Goal: Task Accomplishment & Management: Complete application form

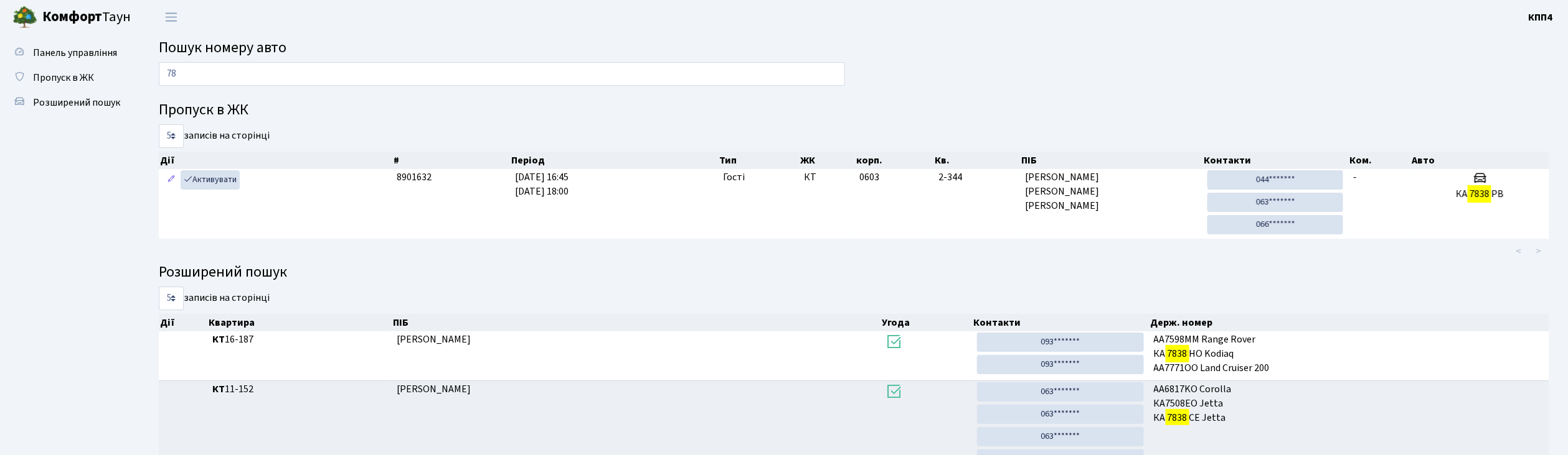
type input "7"
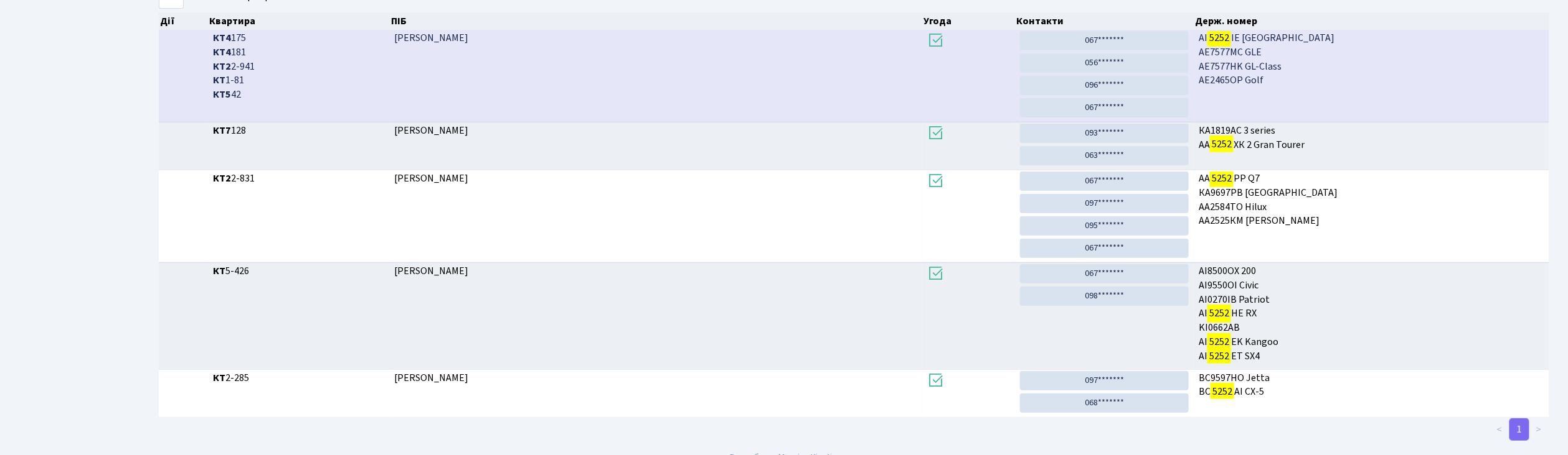
scroll to position [67, 0]
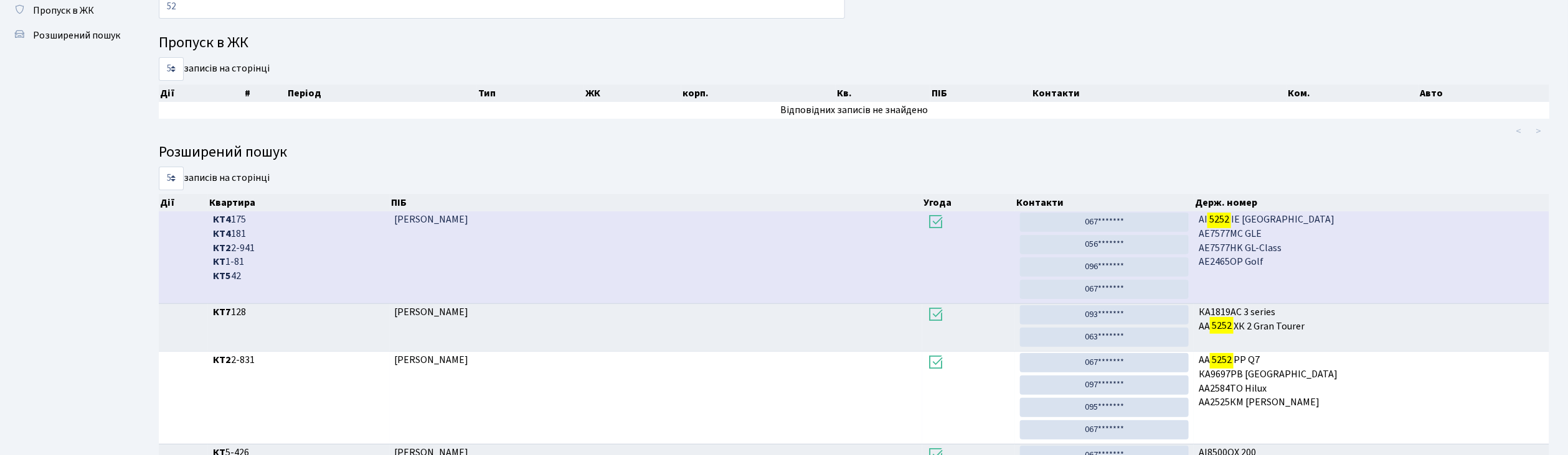
type input "5"
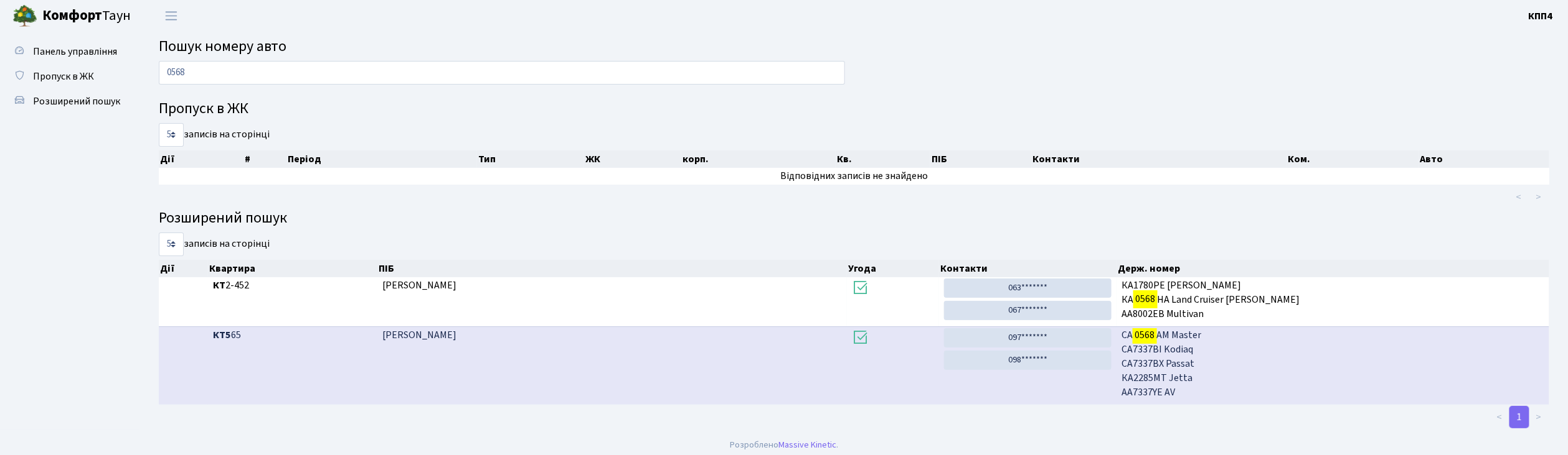
scroll to position [0, 0]
type input "0"
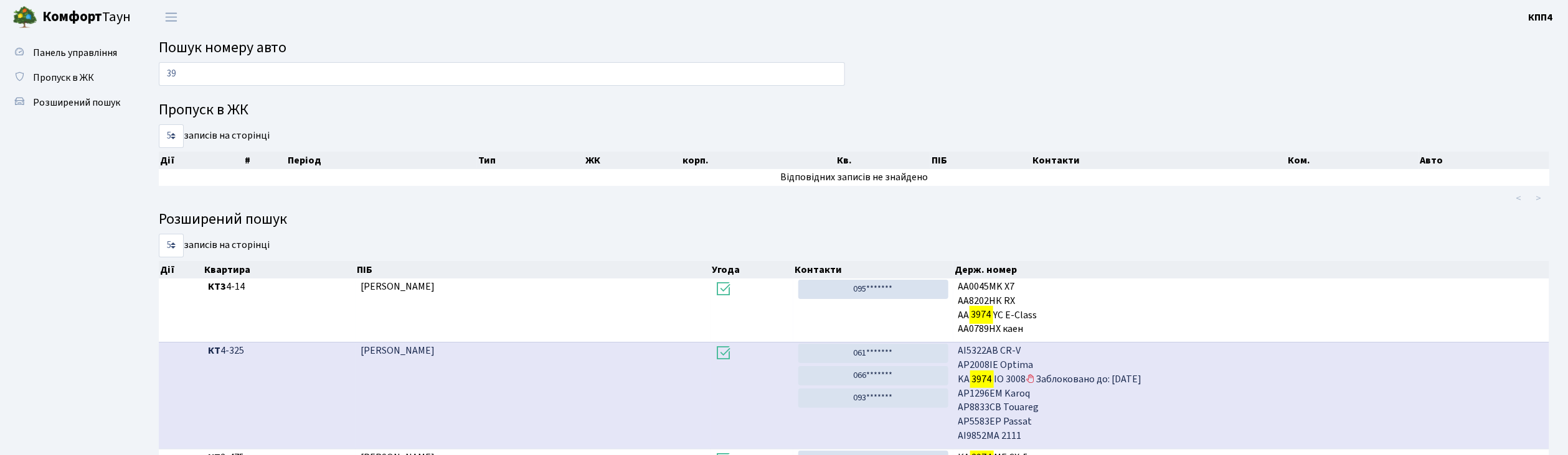
type input "3"
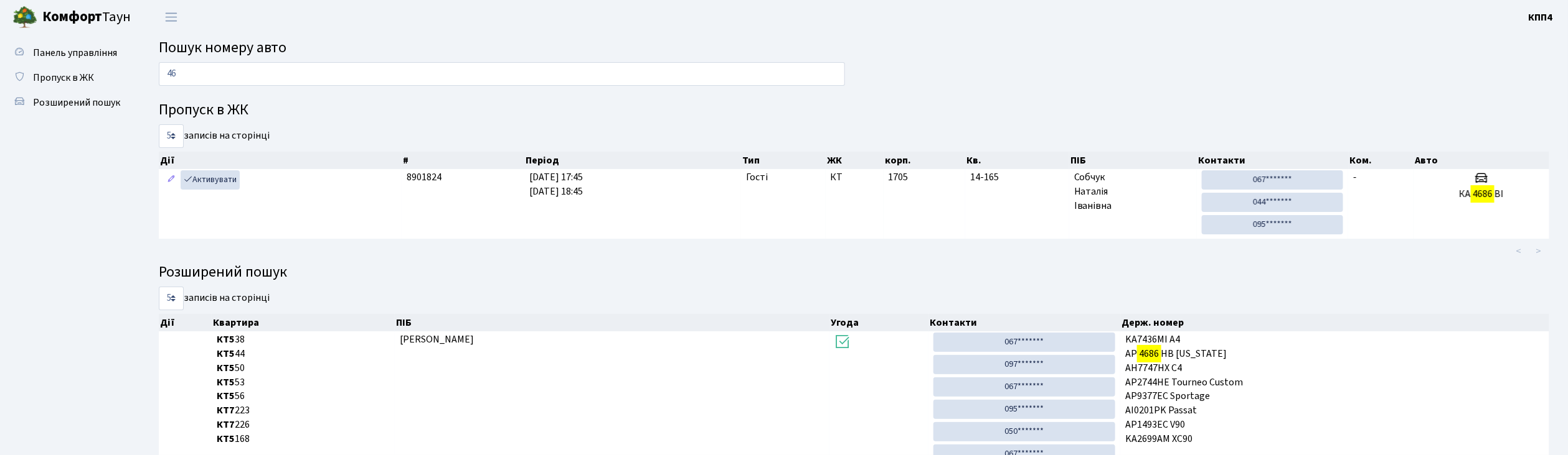
type input "4"
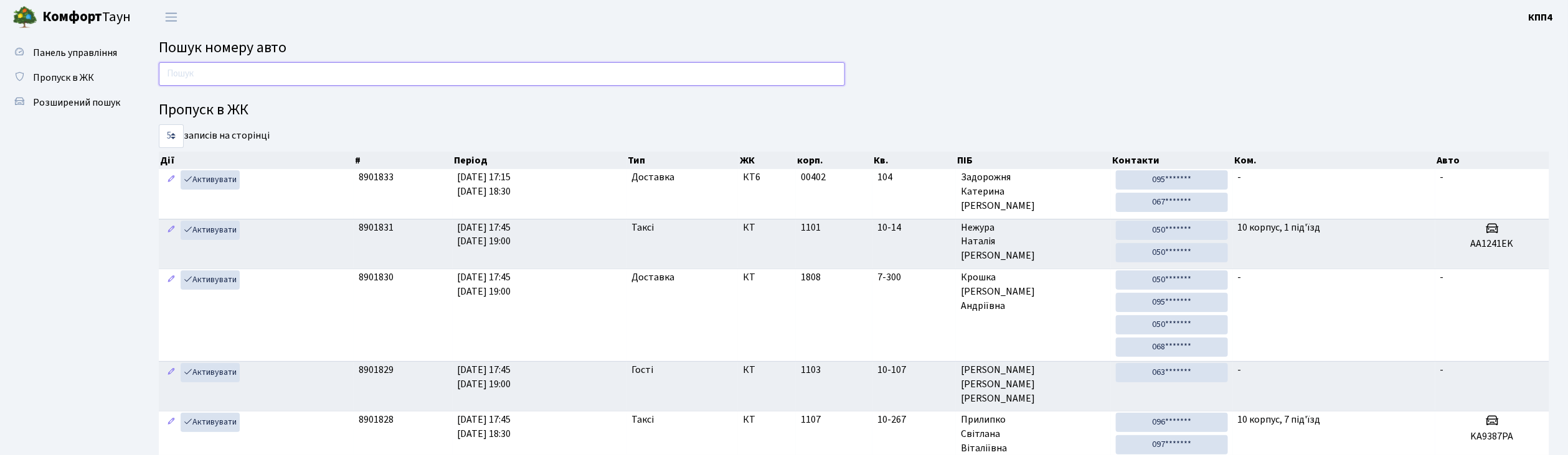
type input "Г"
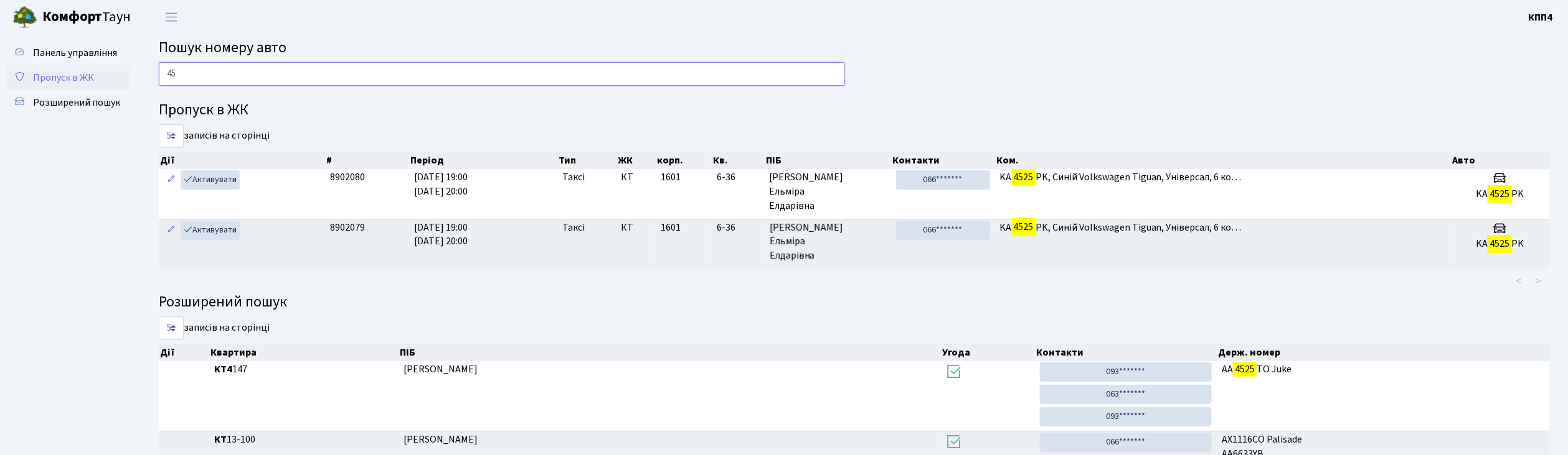
type input "4"
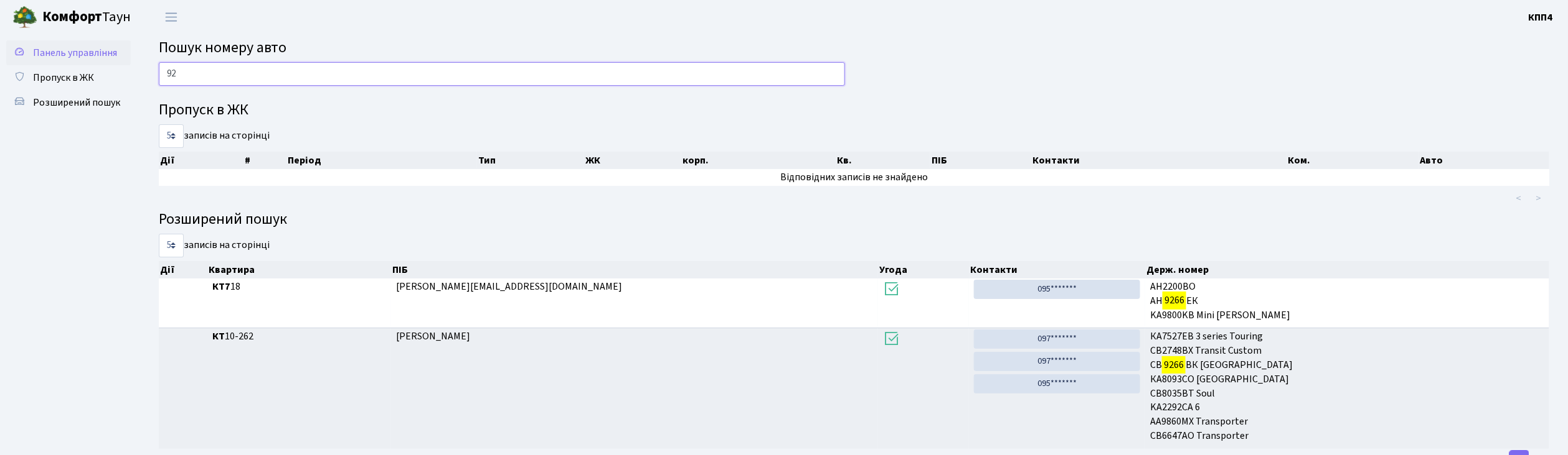
type input "9"
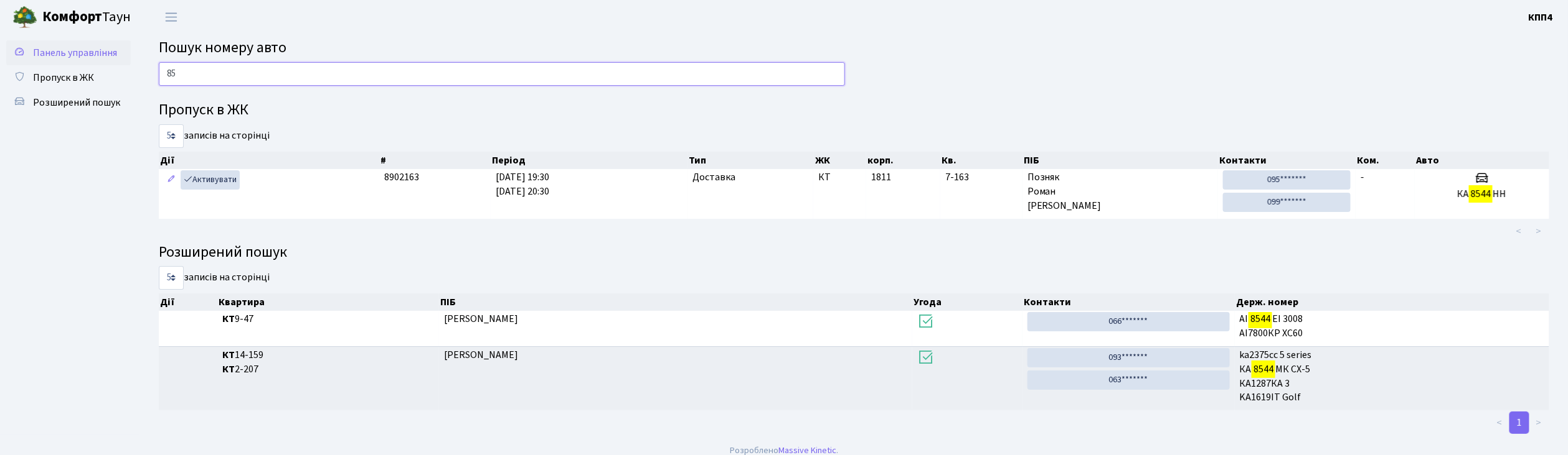
type input "8"
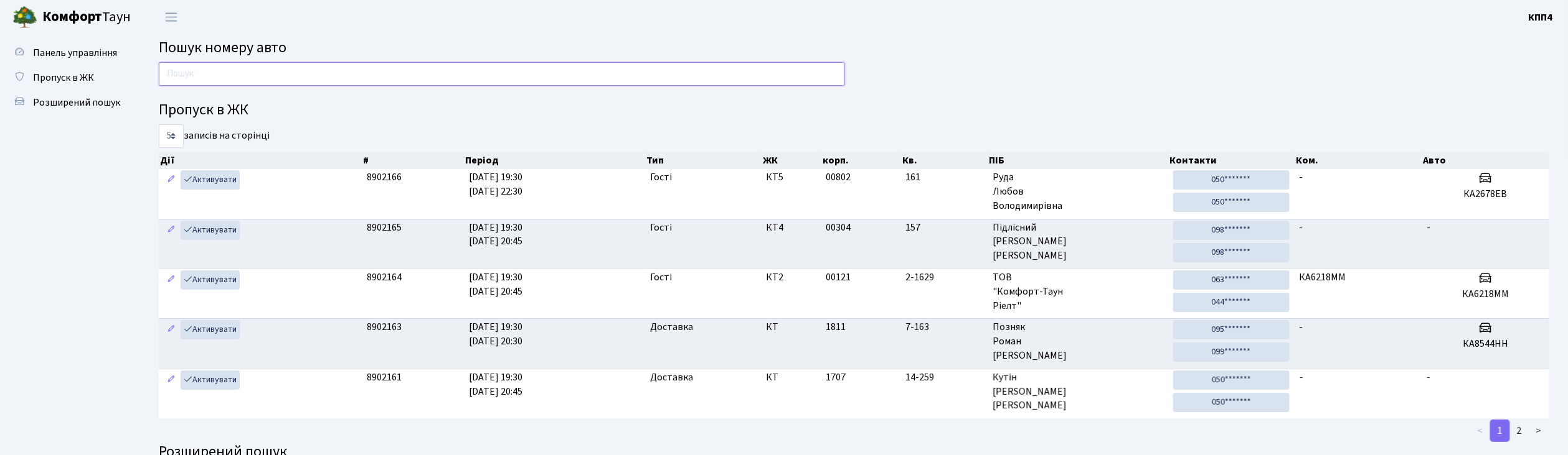
click at [446, 70] on input "text" at bounding box center [502, 74] width 686 height 24
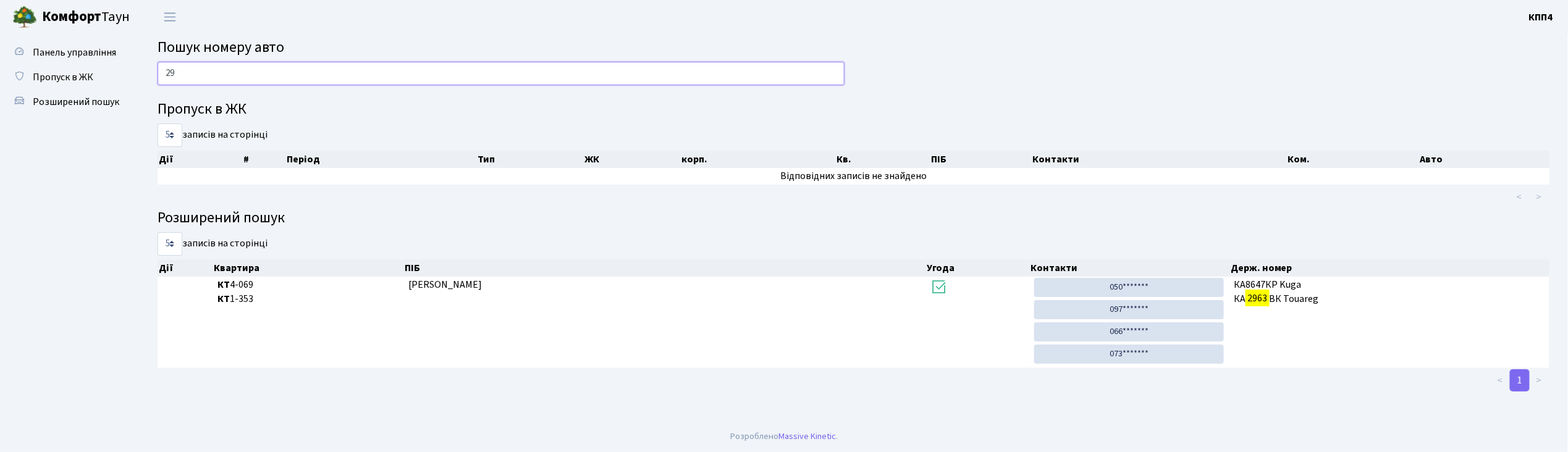
type input "2"
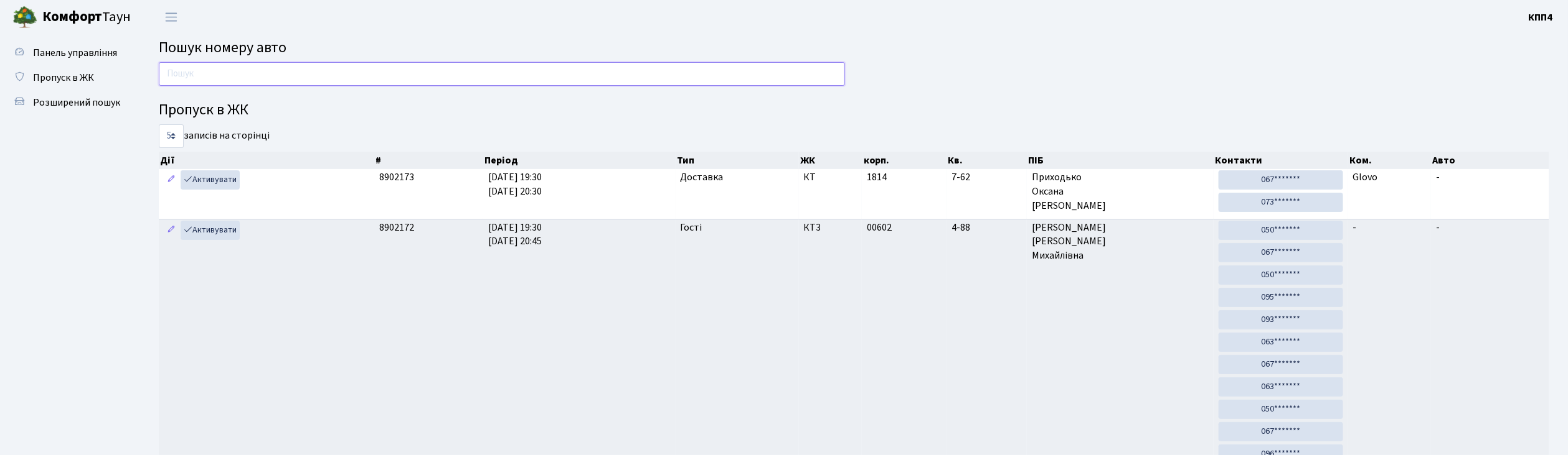
click at [350, 75] on input "text" at bounding box center [502, 74] width 686 height 24
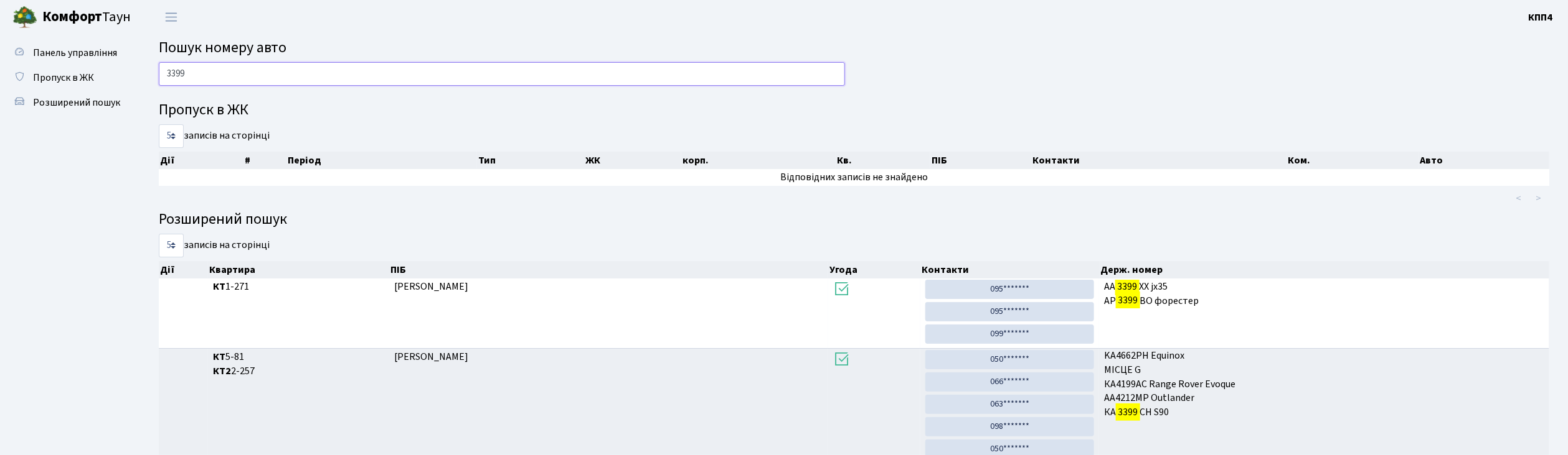
click at [319, 76] on input "3399" at bounding box center [502, 74] width 686 height 24
type input "3"
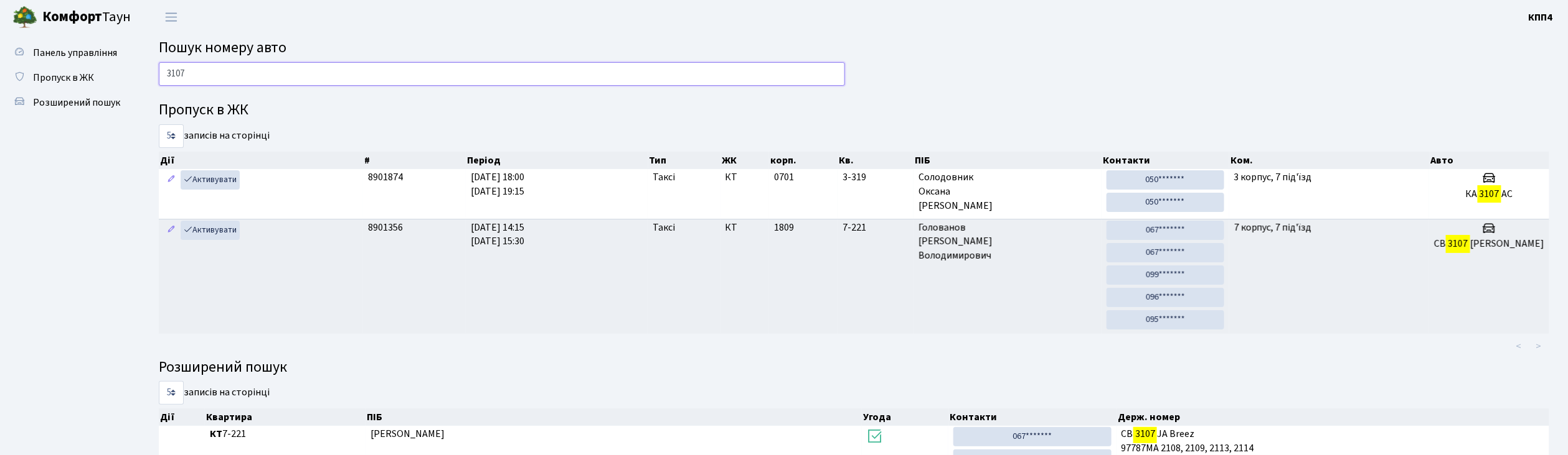
type input "3107"
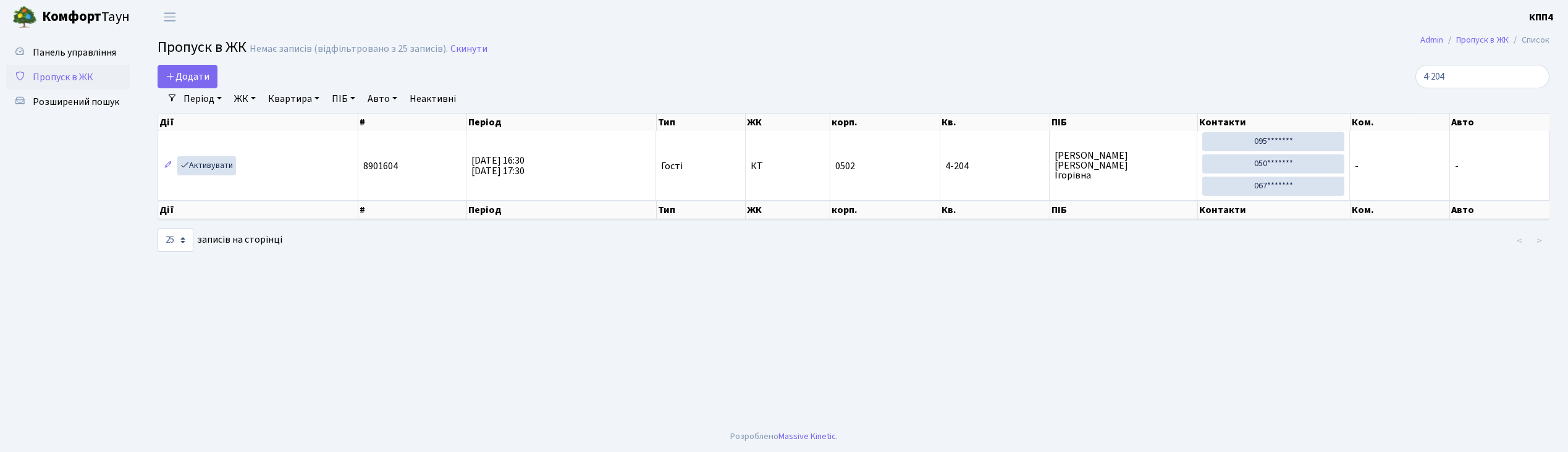
select select "25"
click at [192, 80] on span "Додати" at bounding box center [188, 76] width 44 height 13
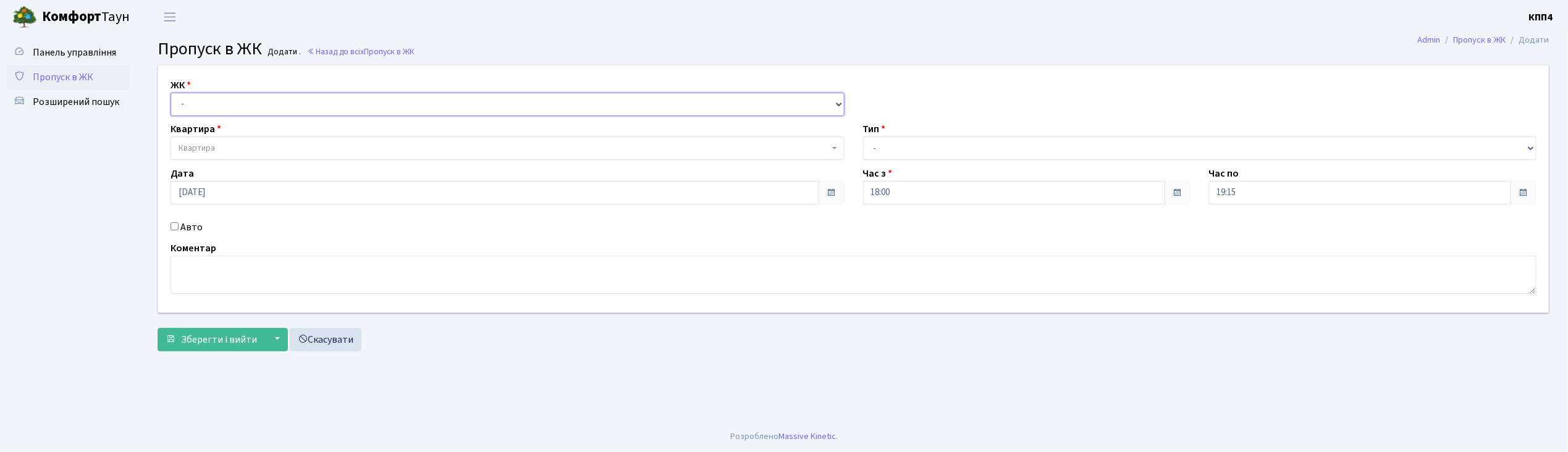
click at [196, 104] on select "- КТ, вул. Регенераторна, 4 КТ2, просп. Соборності, 17 КТ3, вул. Березнева, 16 …" at bounding box center [507, 104] width 674 height 24
select select "271"
click at [171, 92] on select "- КТ, вул. Регенераторна, 4 КТ2, просп. Соборності, 17 КТ3, вул. Березнева, 16 …" at bounding box center [507, 104] width 674 height 24
select select
click at [198, 143] on span "Квартира" at bounding box center [196, 148] width 36 height 12
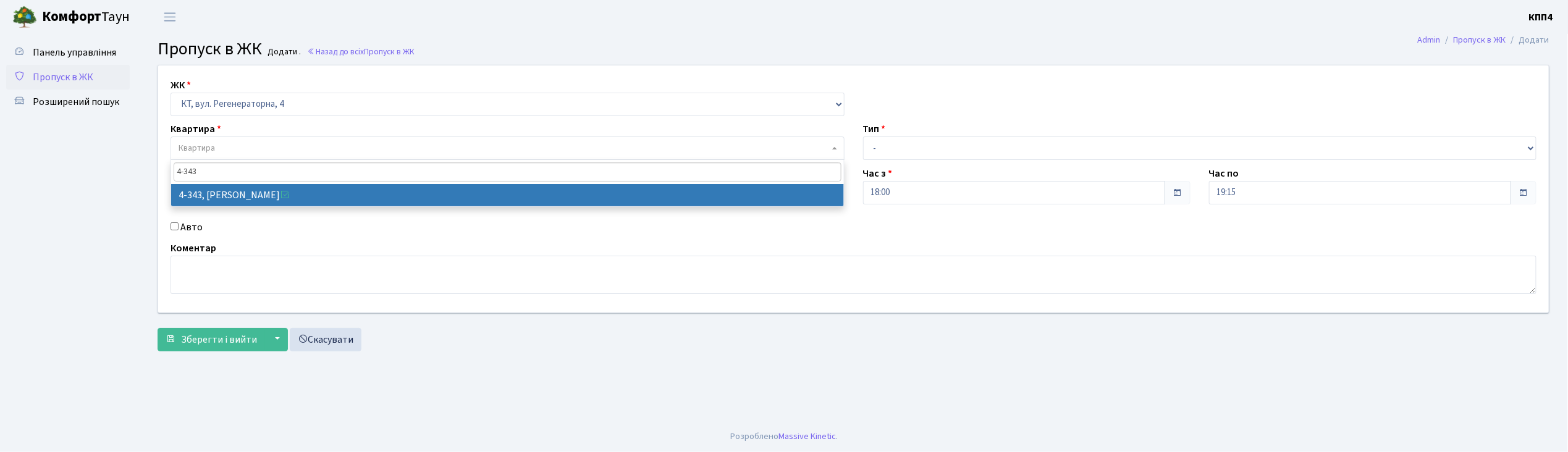
type input "4-343"
select select "1802"
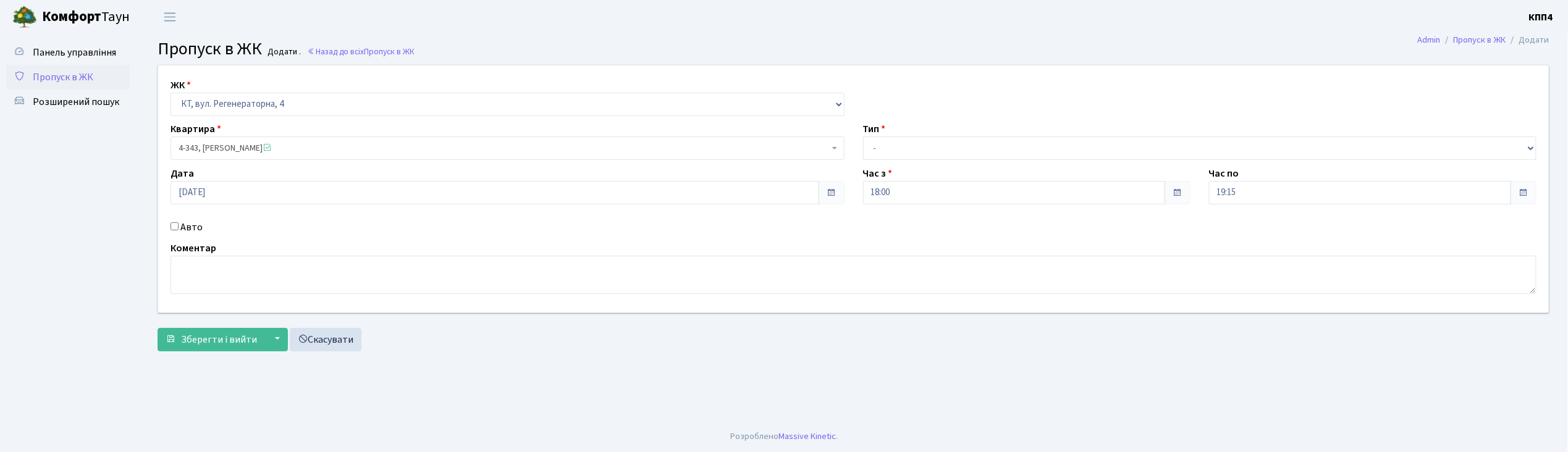
click at [175, 227] on input "Авто" at bounding box center [175, 226] width 8 height 8
checkbox input "true"
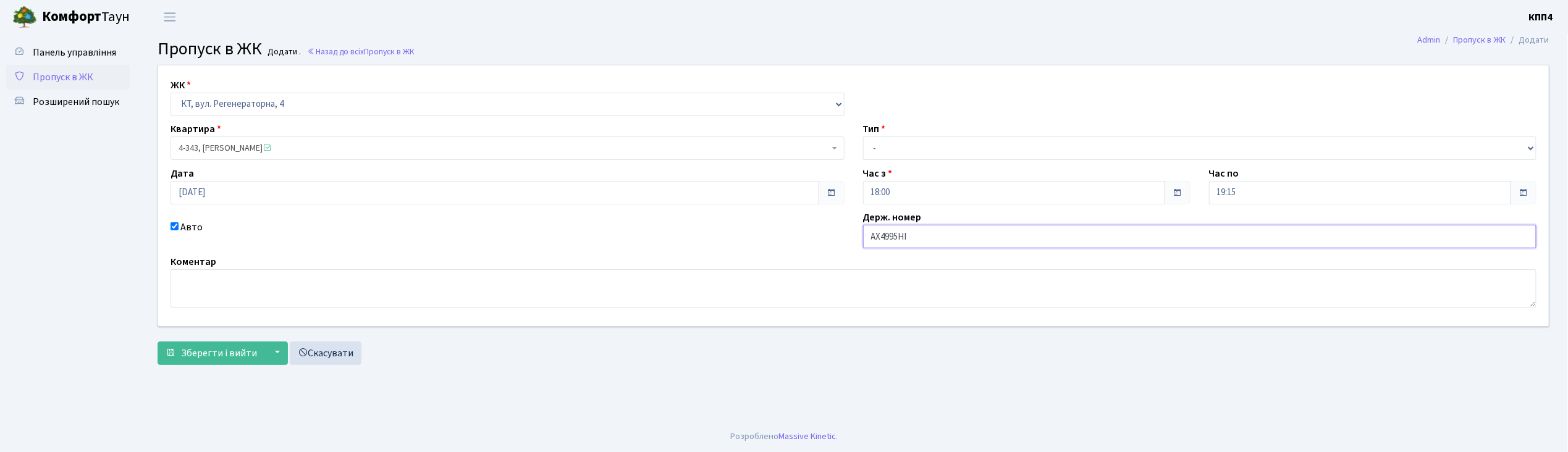
type input "АХ4995НІ"
click at [912, 150] on select "- Доставка Таксі Гості Сервіс" at bounding box center [1200, 148] width 674 height 24
select select "3"
click at [863, 136] on select "- Доставка Таксі Гості Сервіс" at bounding box center [1200, 148] width 674 height 24
click at [221, 354] on span "Зберегти і вийти" at bounding box center [219, 353] width 76 height 13
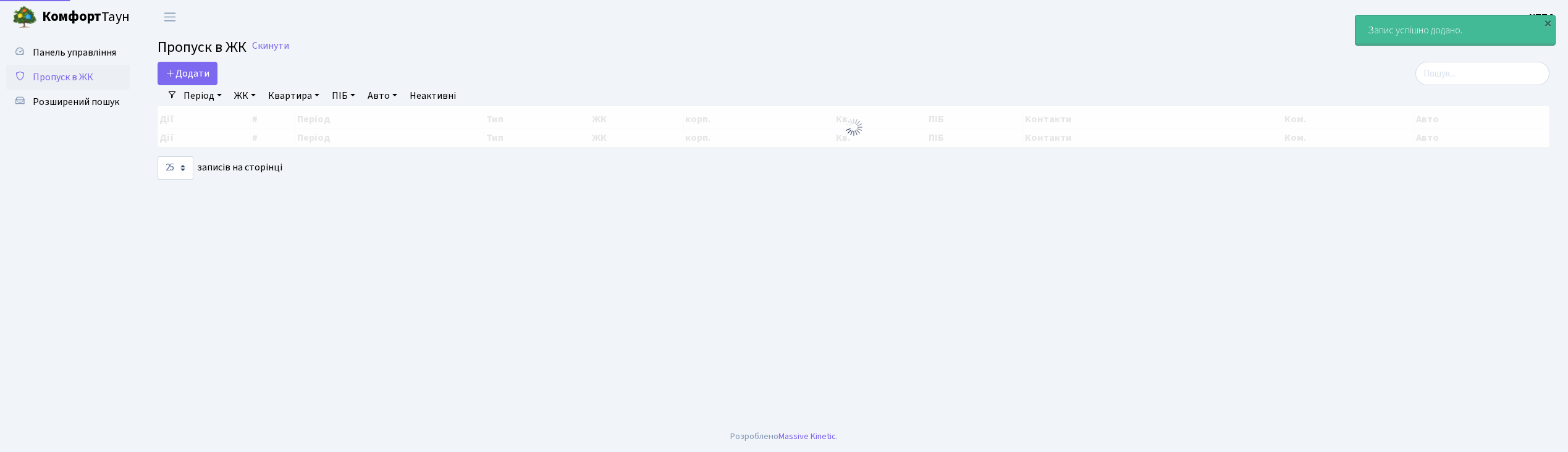
select select "25"
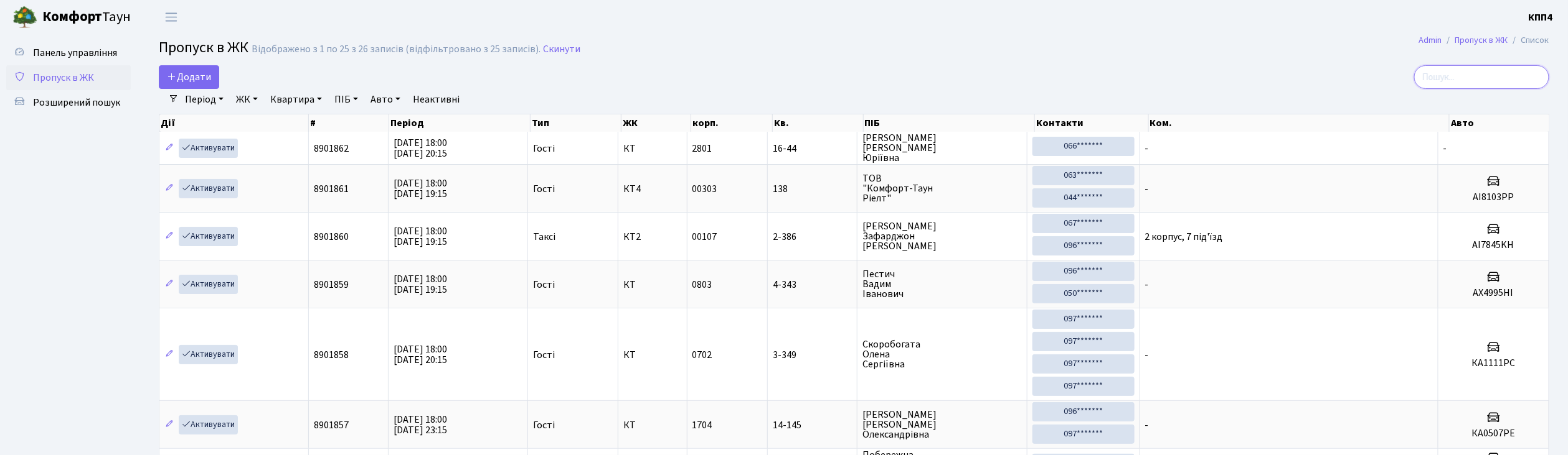
click at [1477, 75] on input "search" at bounding box center [1481, 77] width 135 height 24
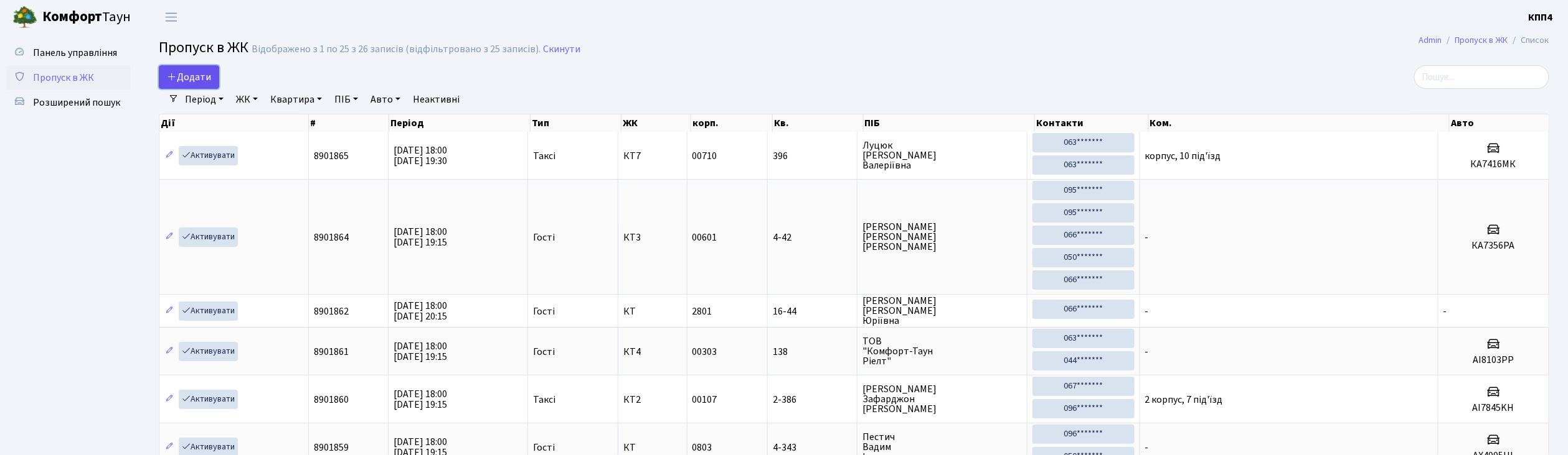
click at [213, 80] on link "Додати" at bounding box center [188, 77] width 61 height 24
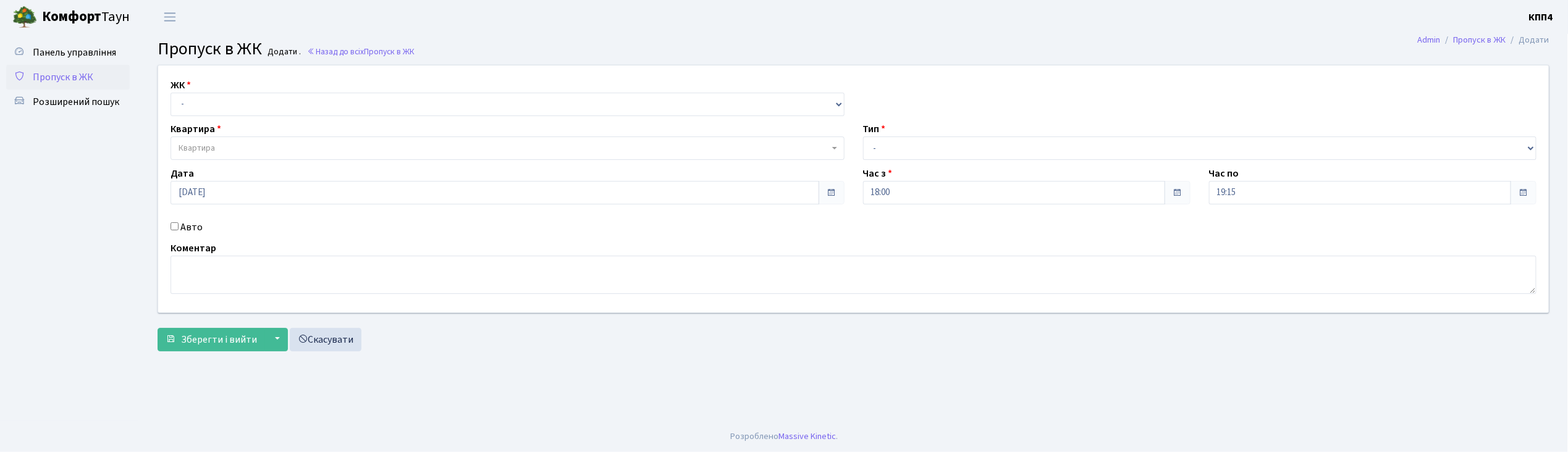
click at [175, 228] on input "Авто" at bounding box center [175, 226] width 8 height 8
checkbox input "true"
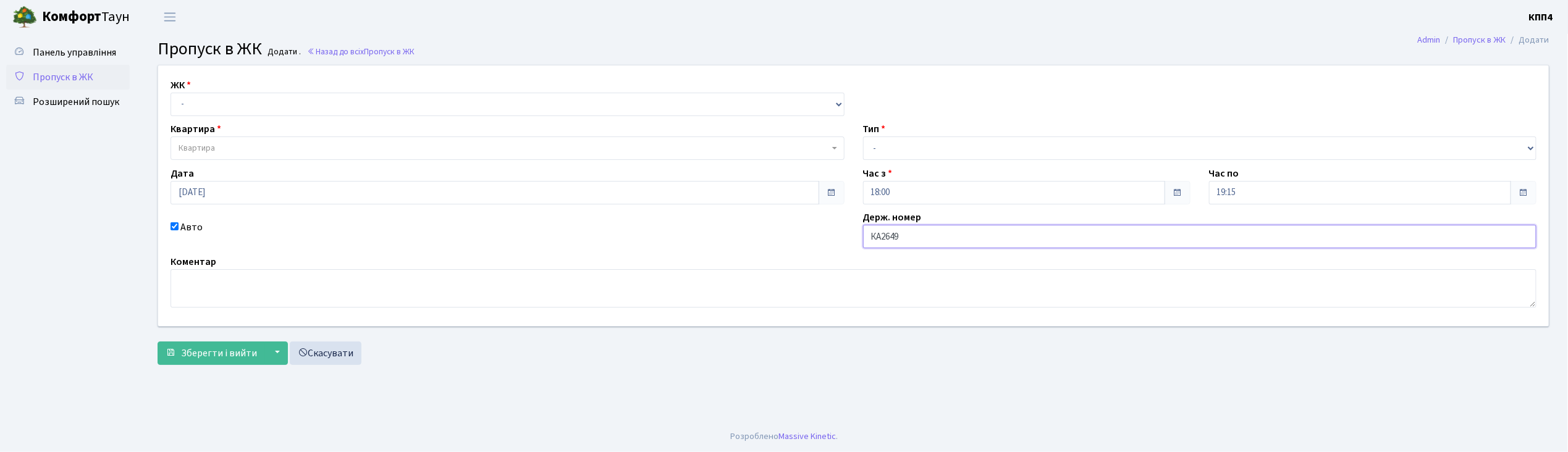
type input "КА2649МХ"
click at [196, 100] on select "- КТ, вул. Регенераторна, 4 КТ2, просп. Соборності, 17 КТ3, вул. Березнева, 16 …" at bounding box center [507, 104] width 674 height 24
select select "271"
click at [171, 92] on select "- КТ, вул. Регенераторна, 4 КТ2, просп. Соборності, 17 КТ3, вул. Березнева, 16 …" at bounding box center [507, 104] width 674 height 24
select select
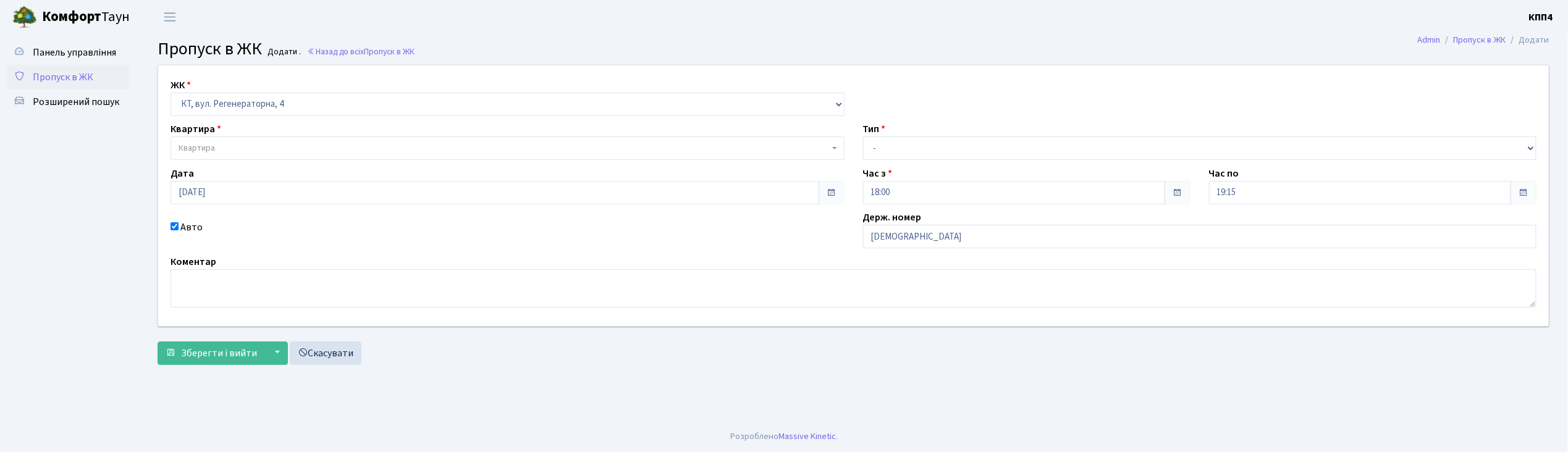
click at [217, 149] on span "Квартира" at bounding box center [504, 148] width 650 height 12
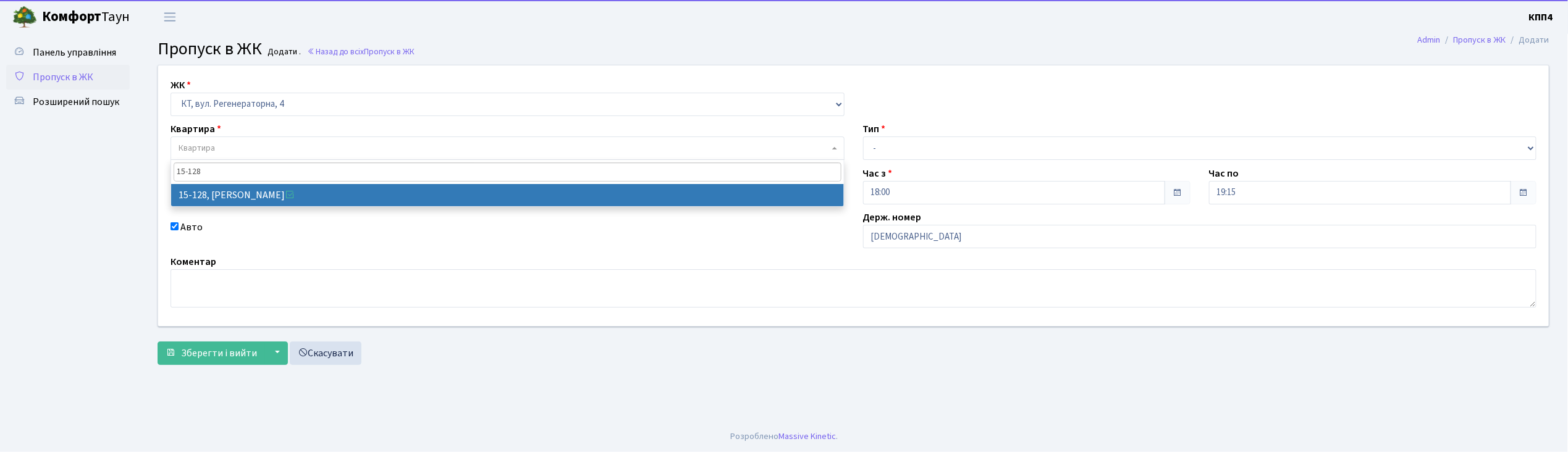
type input "15-128"
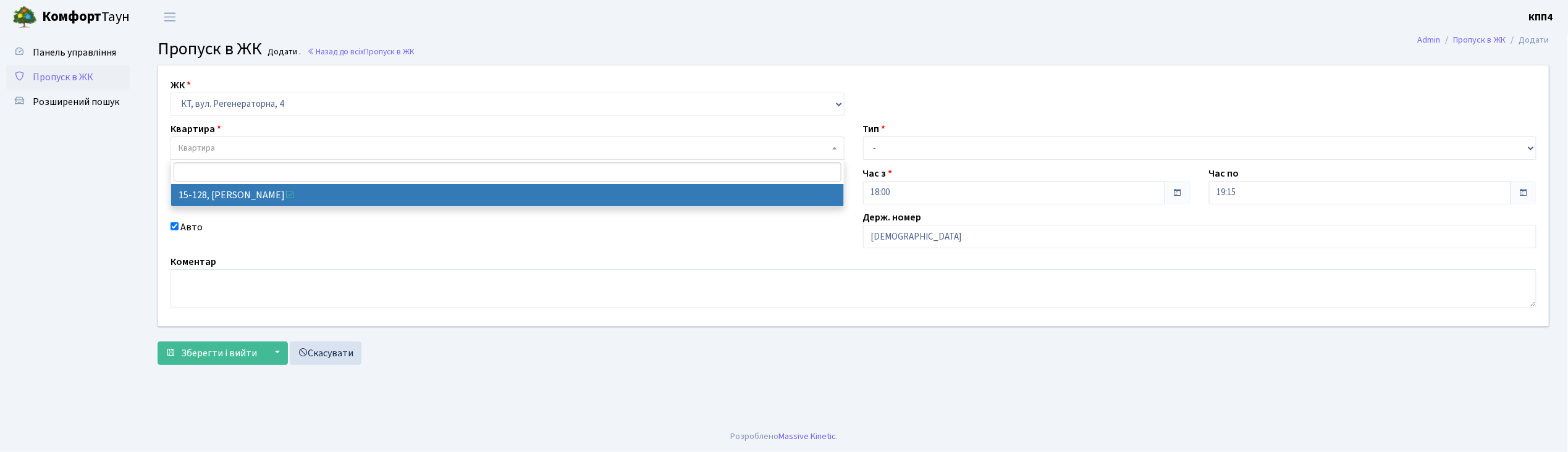
select select "8903"
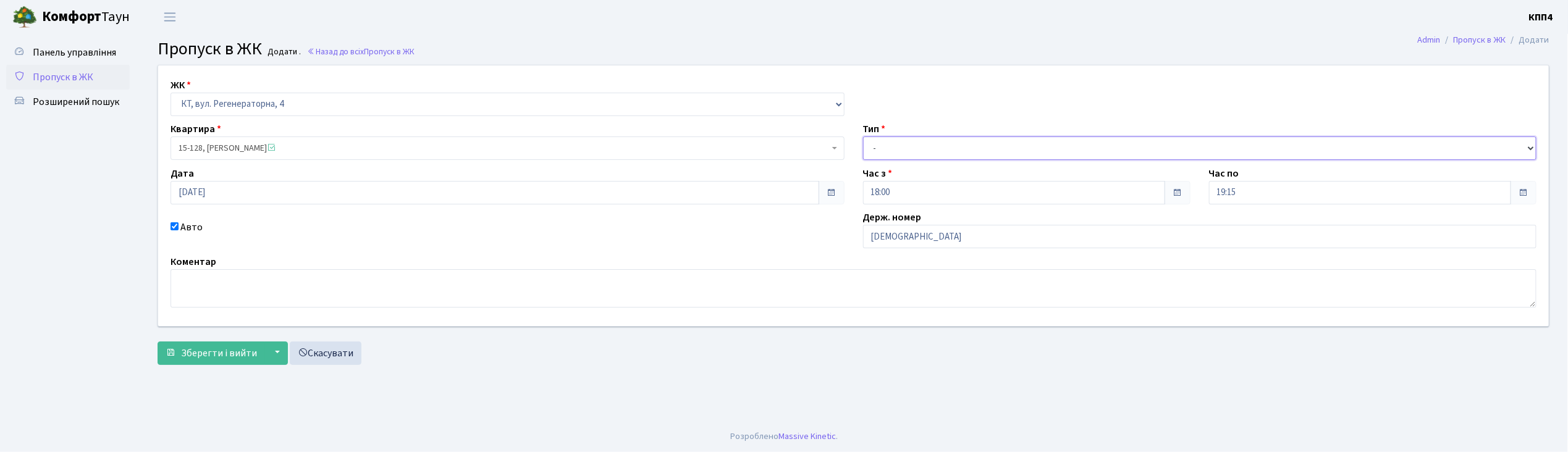
click at [887, 138] on select "- Доставка Таксі Гості Сервіс" at bounding box center [1200, 148] width 674 height 24
select select "2"
click at [863, 136] on select "- Доставка Таксі Гості Сервіс" at bounding box center [1200, 148] width 674 height 24
click at [248, 362] on button "Зберегти і вийти" at bounding box center [211, 353] width 108 height 24
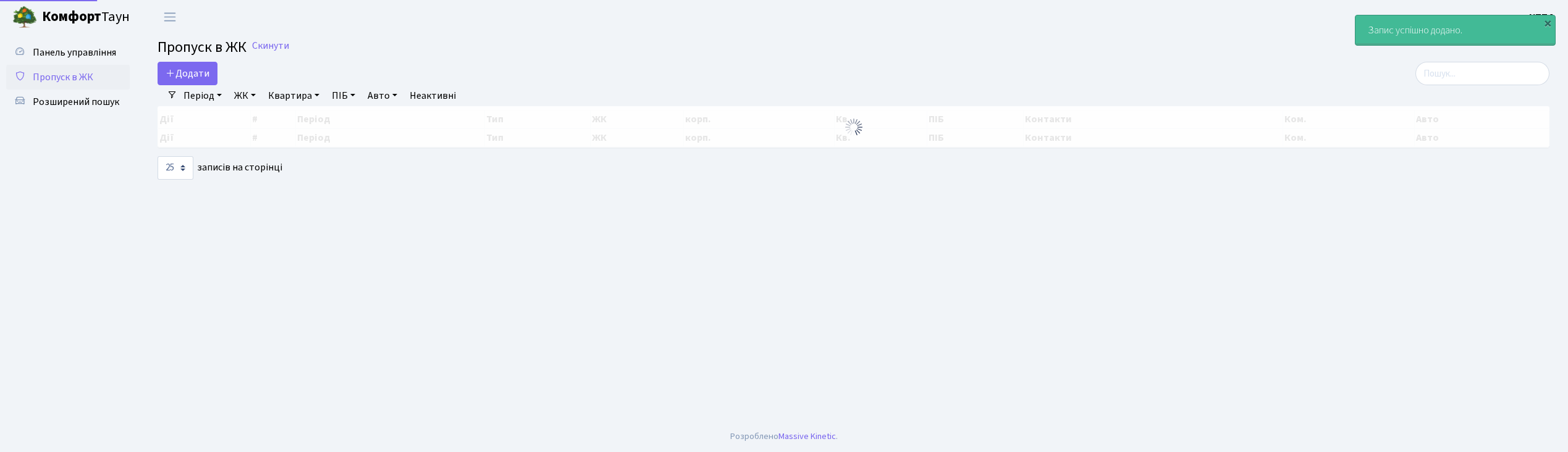
select select "25"
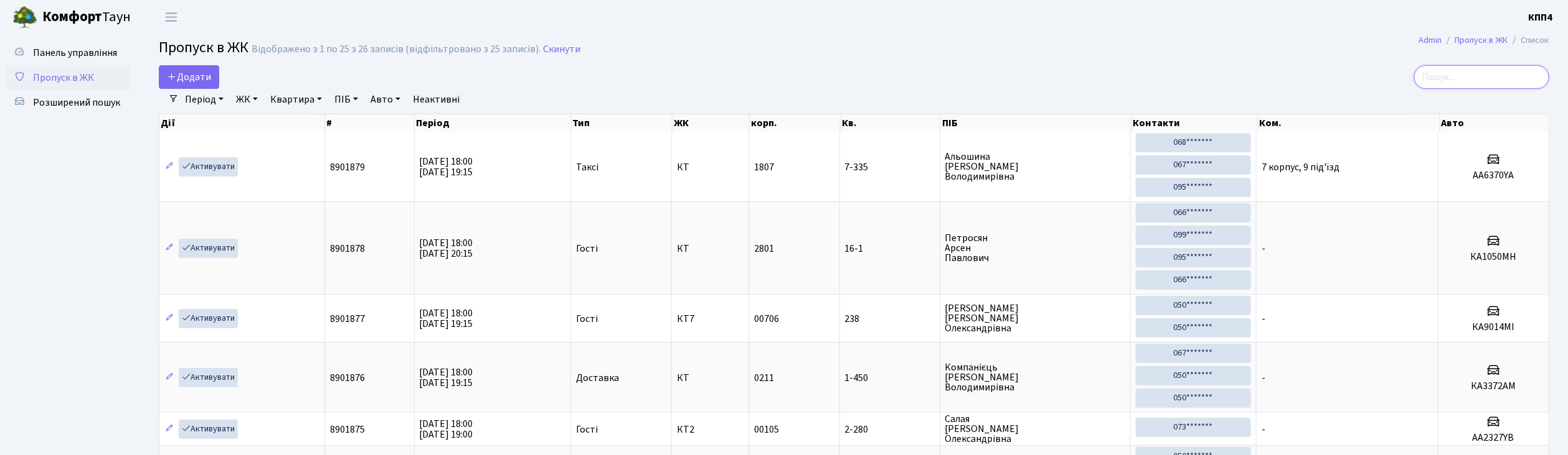
click at [1494, 79] on input "search" at bounding box center [1481, 77] width 135 height 24
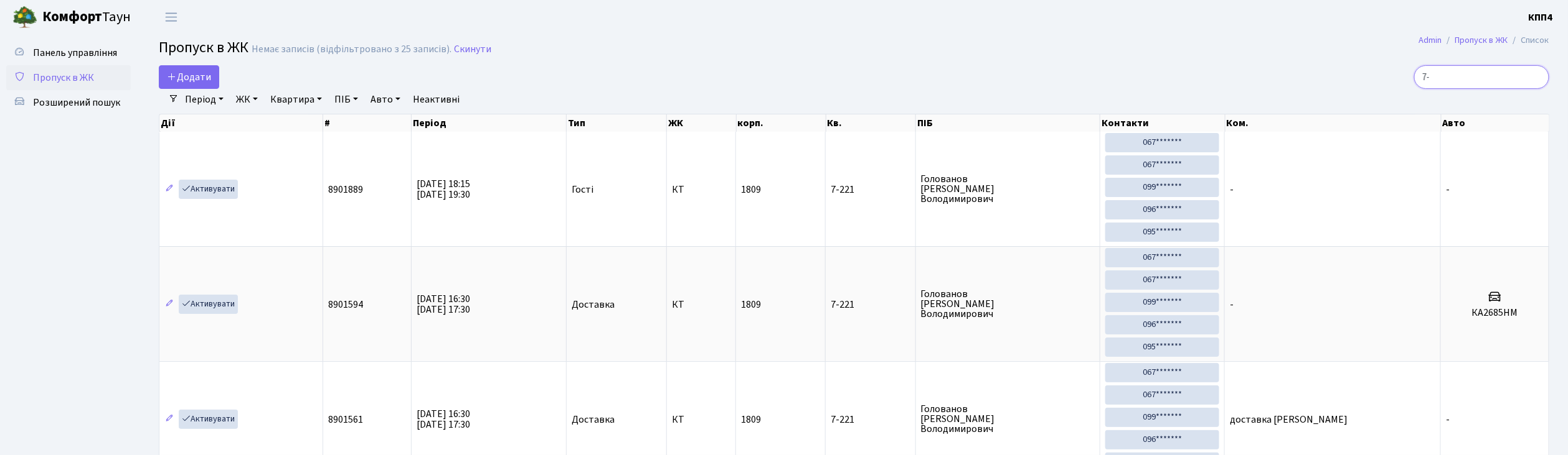
type input "7"
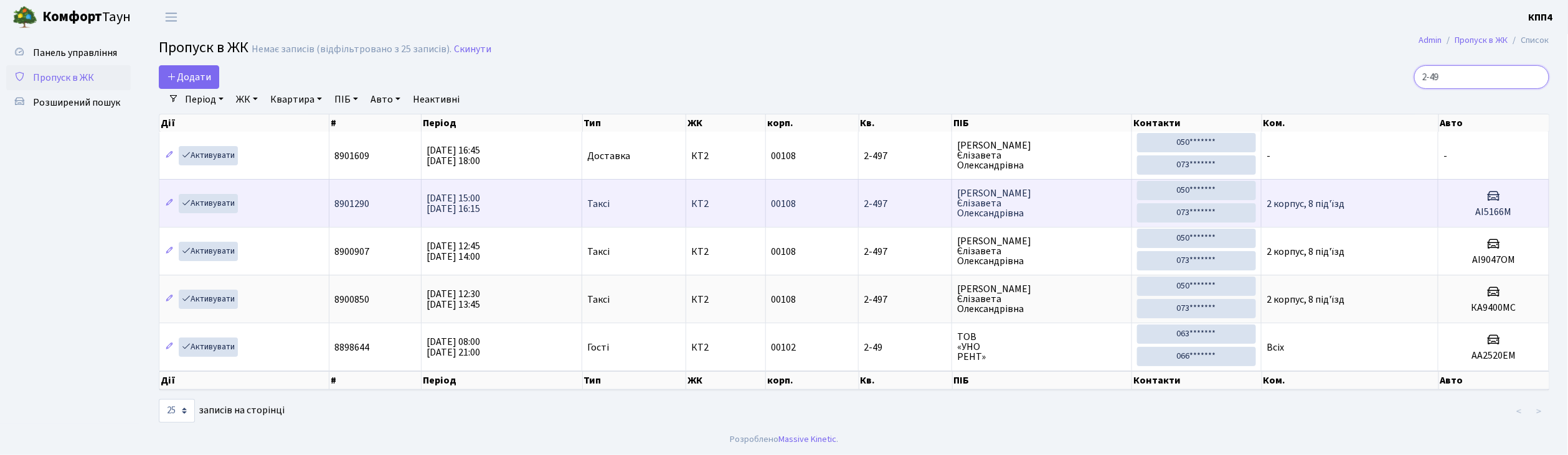
scroll to position [8, 0]
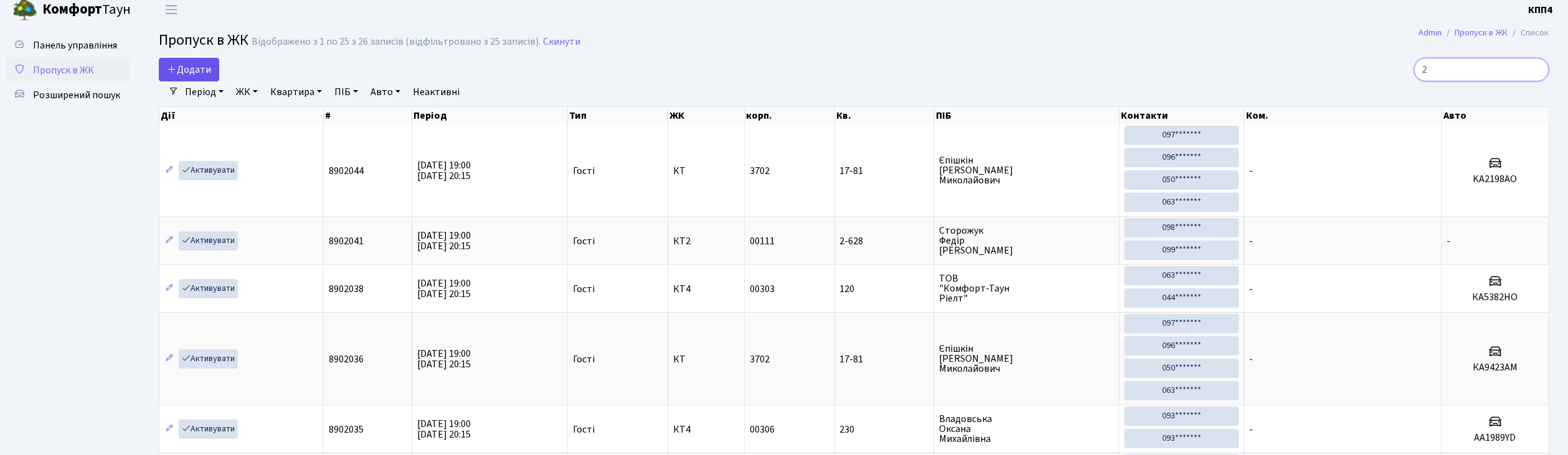
type input "2"
click at [193, 66] on span "Додати" at bounding box center [189, 69] width 44 height 13
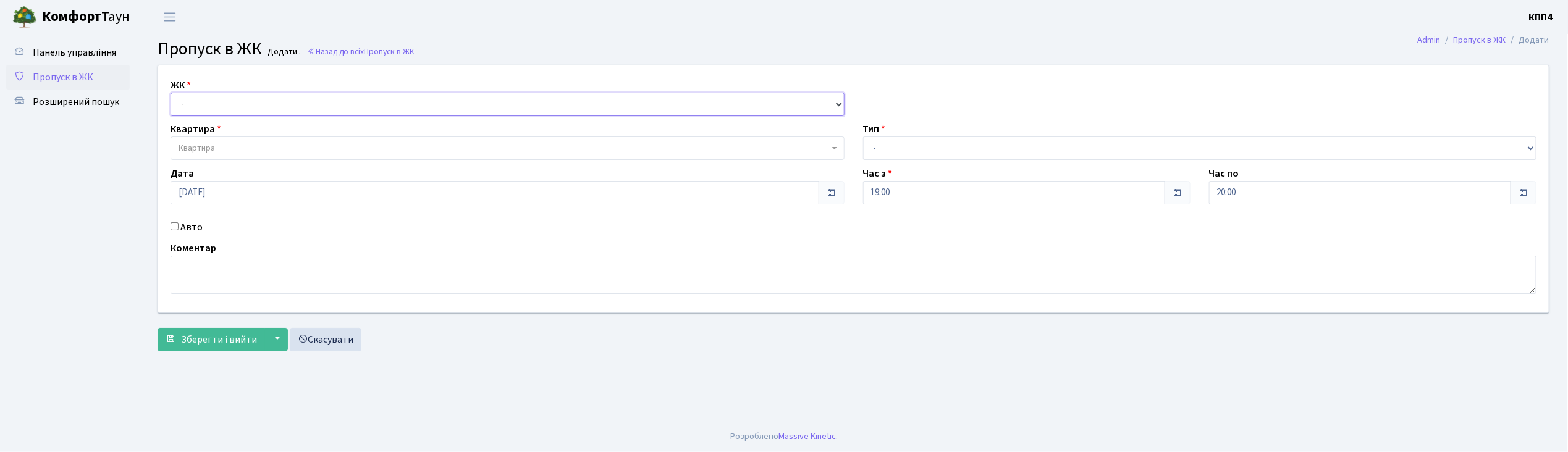
click at [187, 104] on select "- КТ, вул. Регенераторна, 4 КТ2, просп. Соборності, 17 КТ3, вул. Березнева, 16 …" at bounding box center [507, 104] width 674 height 24
select select "271"
click at [171, 92] on select "- КТ, вул. Регенераторна, 4 КТ2, просп. Соборності, 17 КТ3, вул. Березнева, 16 …" at bounding box center [507, 104] width 674 height 24
select select
click at [225, 154] on span "Квартира" at bounding box center [504, 148] width 650 height 12
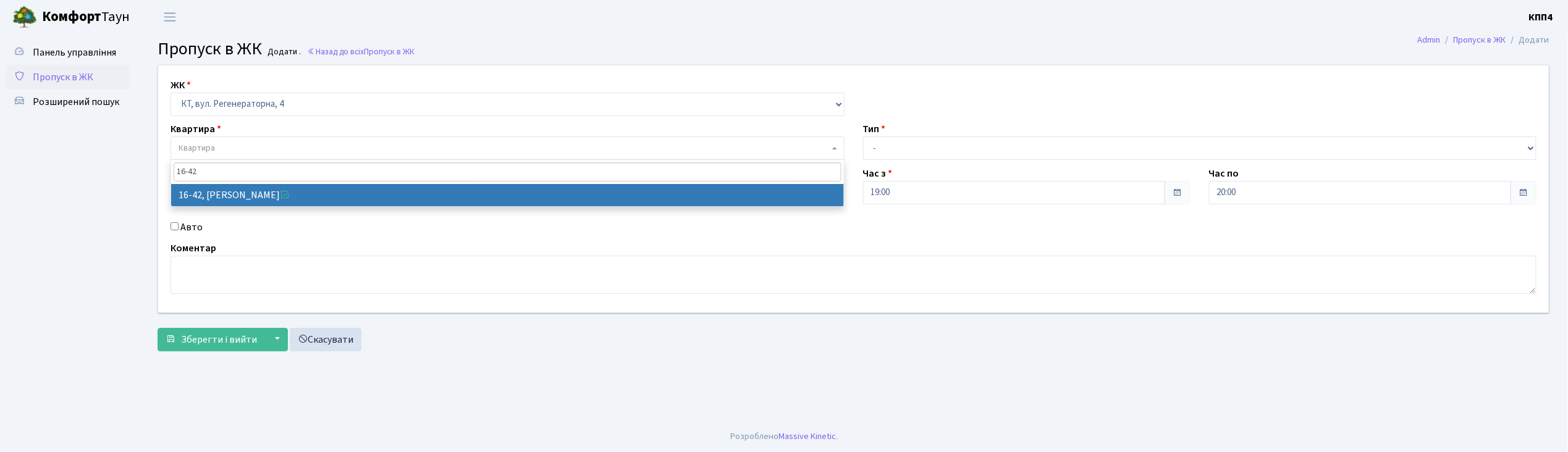
type input "16-42"
select select "8603"
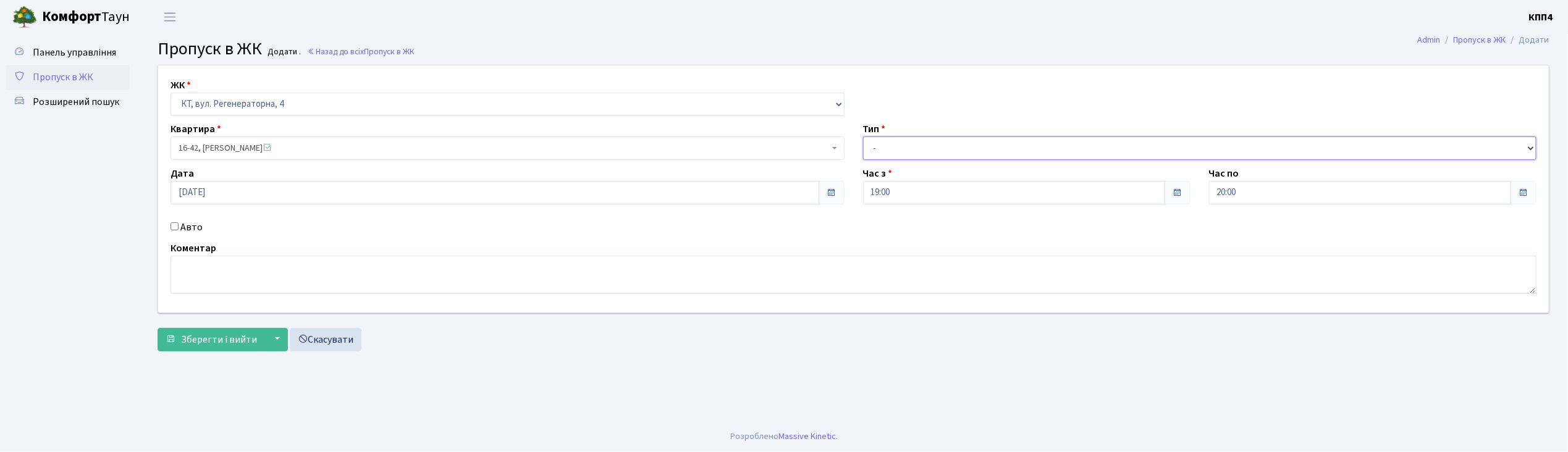
click at [940, 152] on select "- Доставка Таксі Гості Сервіс" at bounding box center [1200, 148] width 674 height 24
select select "1"
click at [863, 136] on select "- Доставка Таксі Гості Сервіс" at bounding box center [1200, 148] width 674 height 24
click at [225, 339] on span "Зберегти і вийти" at bounding box center [219, 339] width 76 height 13
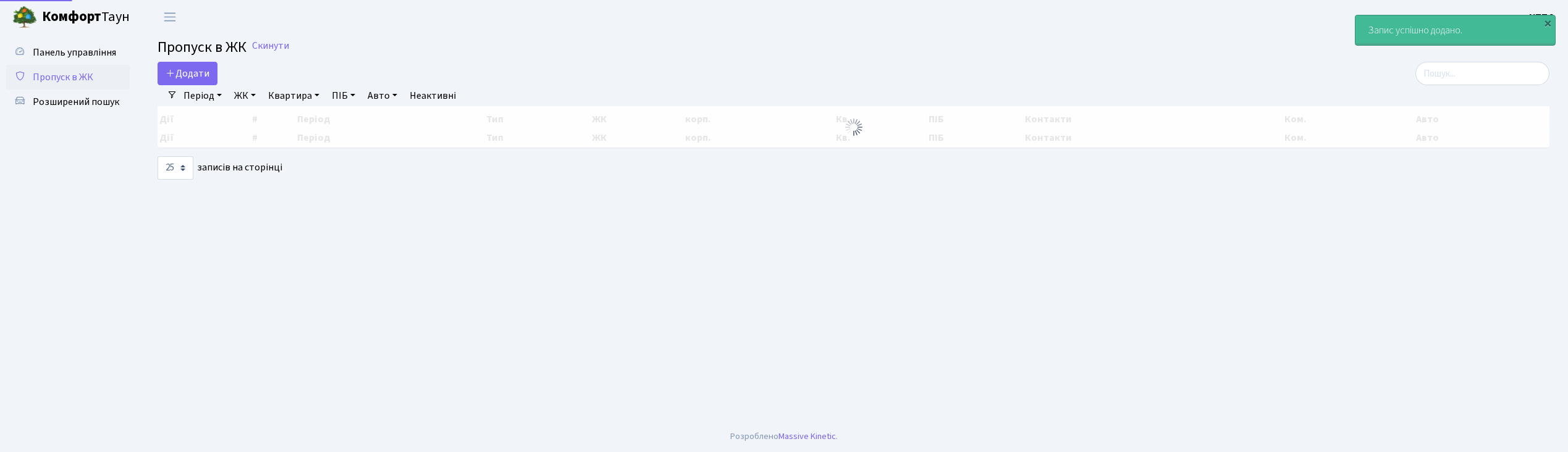
select select "25"
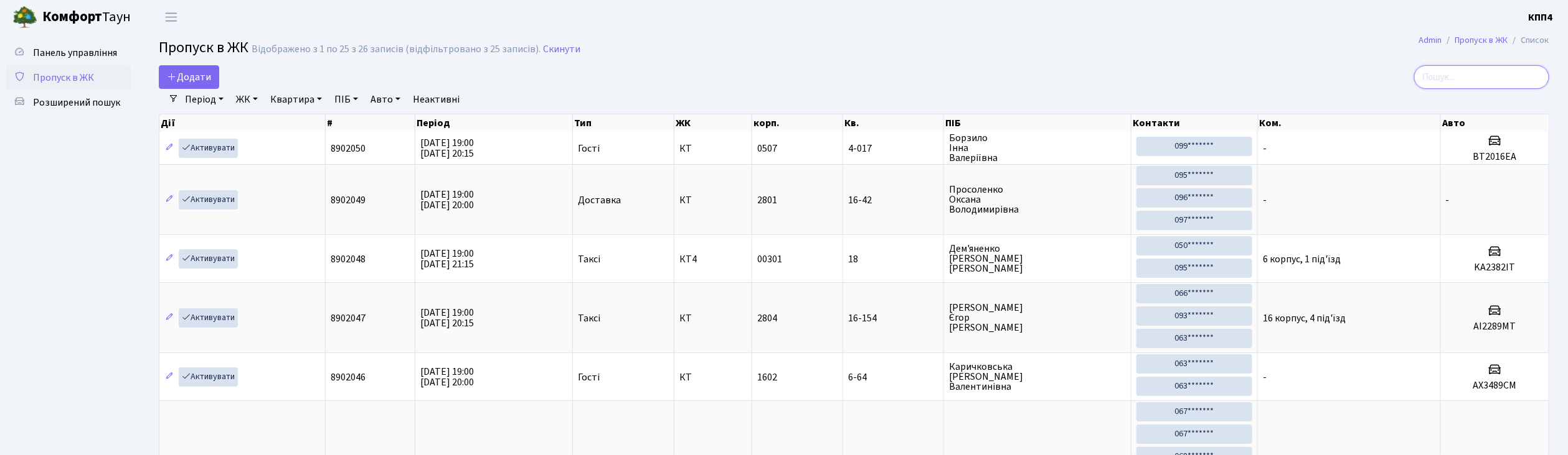
click at [1453, 87] on input "search" at bounding box center [1481, 77] width 135 height 24
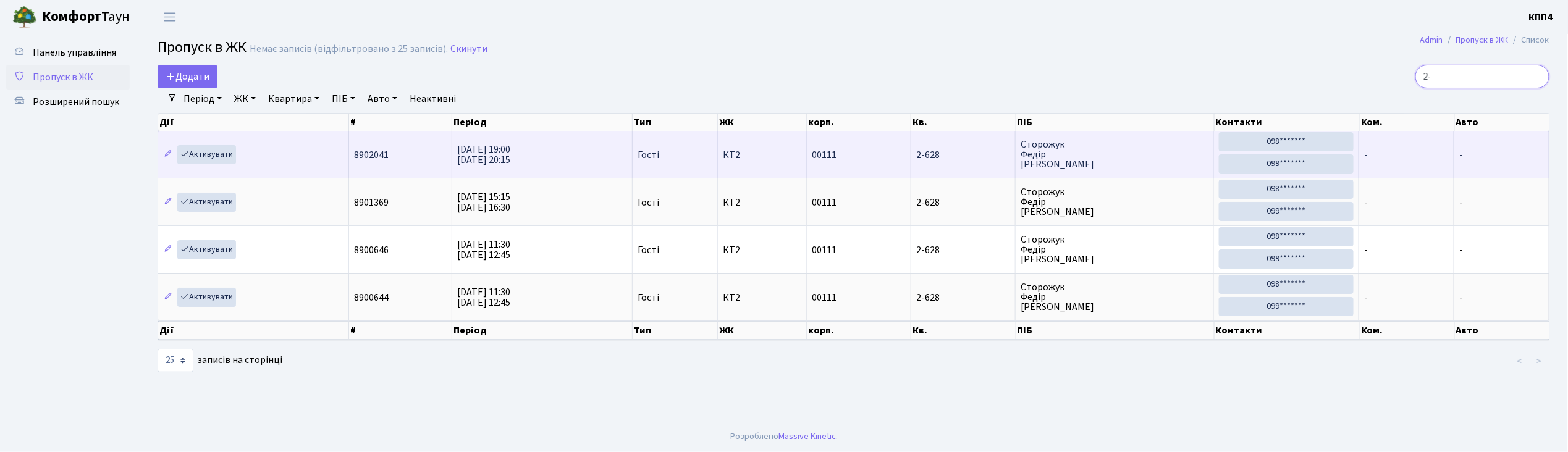
type input "2"
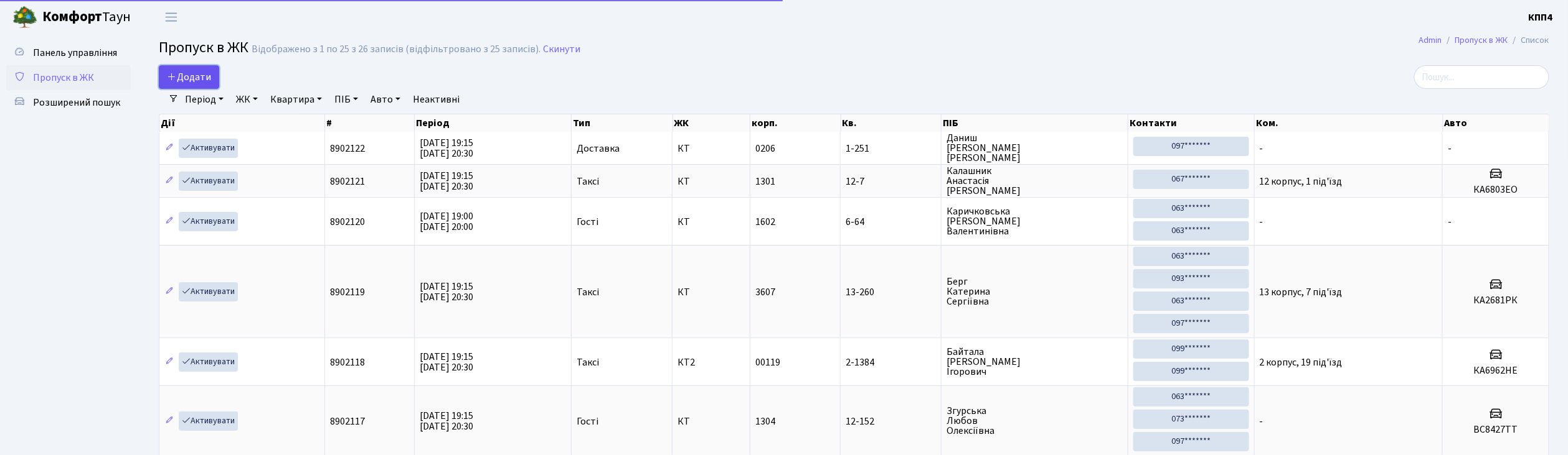
click at [188, 76] on span "Додати" at bounding box center [189, 77] width 44 height 13
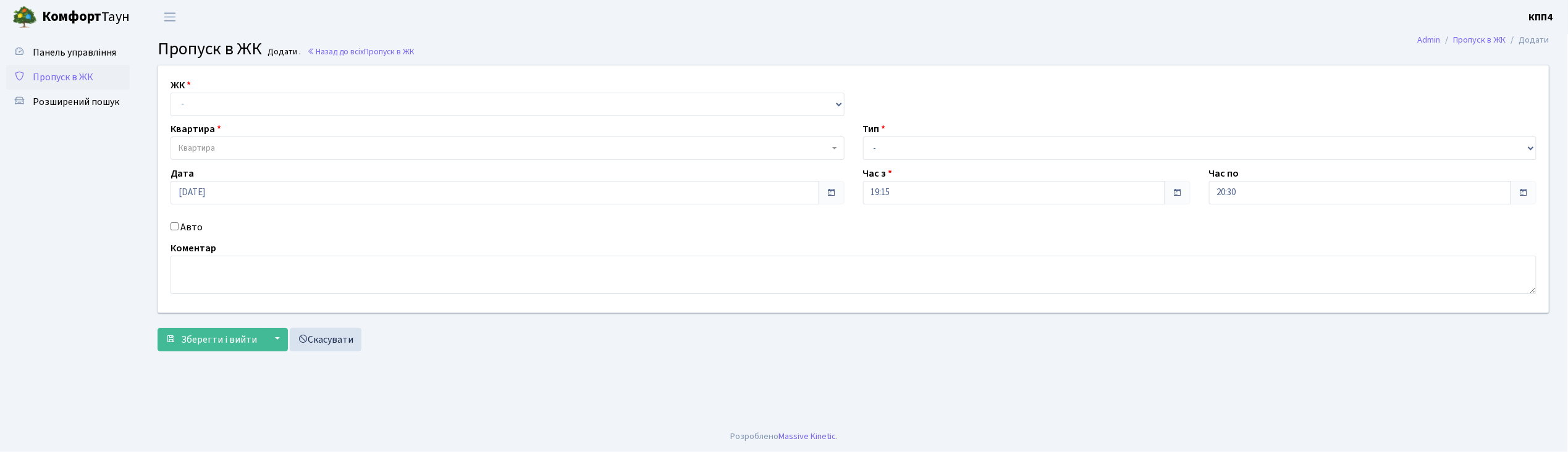
click at [174, 227] on input "Авто" at bounding box center [175, 226] width 8 height 8
checkbox input "true"
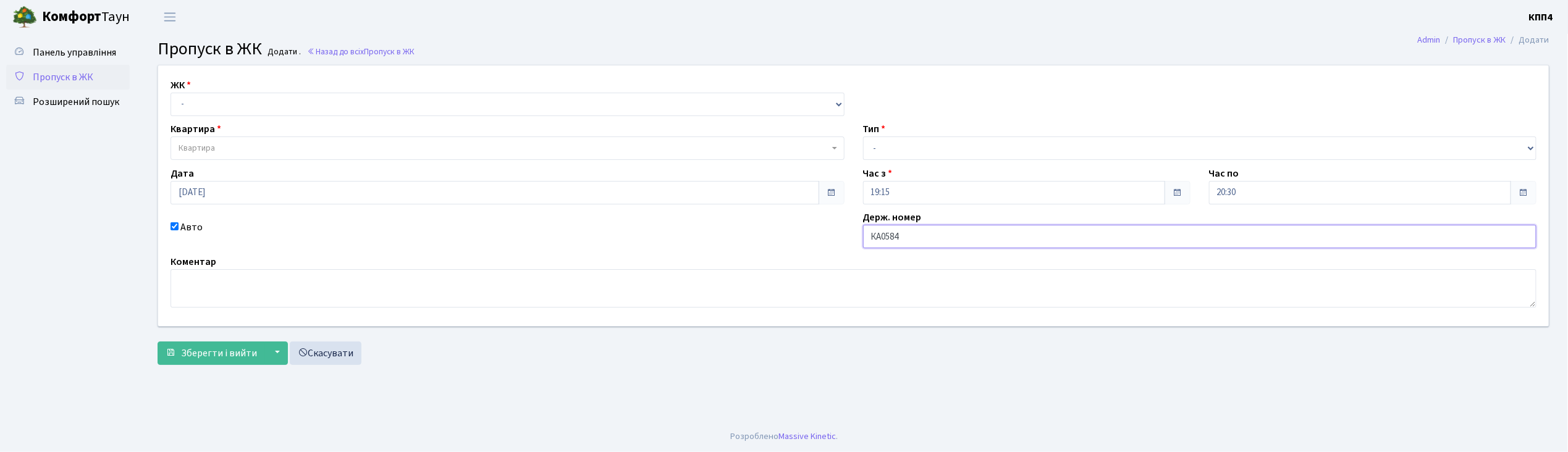
type input "КА0584ІВ"
click at [260, 105] on select "- КТ, вул. Регенераторна, 4 КТ2, просп. [STREET_ADDRESS] [STREET_ADDRESS] [PERS…" at bounding box center [507, 104] width 674 height 24
select select "271"
click at [171, 92] on select "- КТ, вул. Регенераторна, 4 КТ2, просп. [STREET_ADDRESS] [STREET_ADDRESS] [PERS…" at bounding box center [507, 104] width 674 height 24
select select
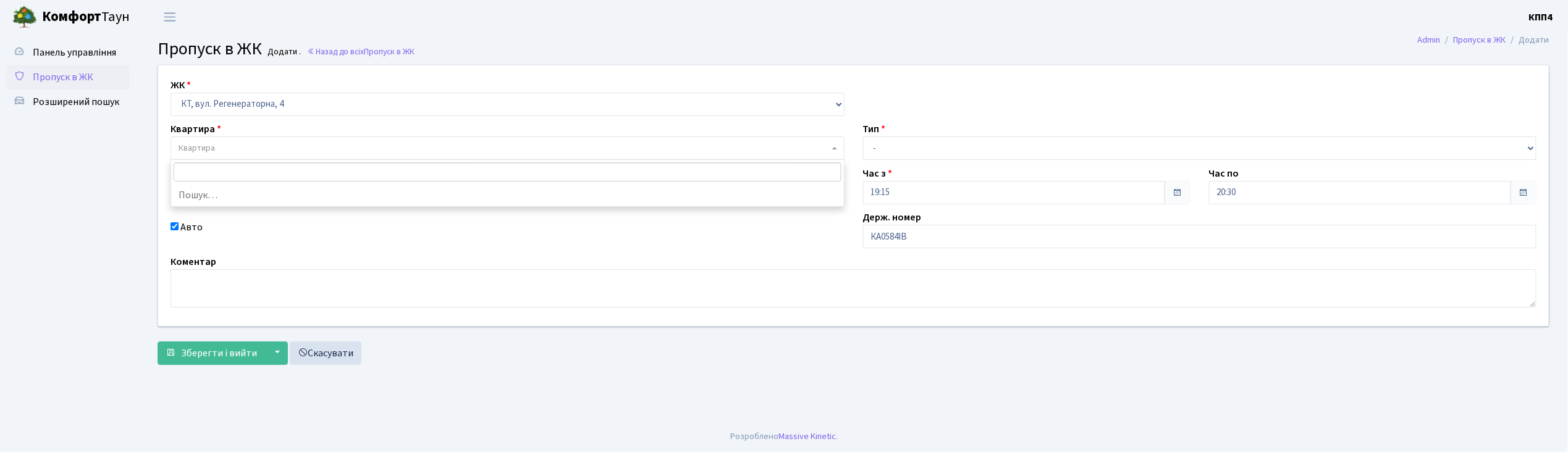
click at [238, 143] on span "Квартира" at bounding box center [504, 148] width 650 height 12
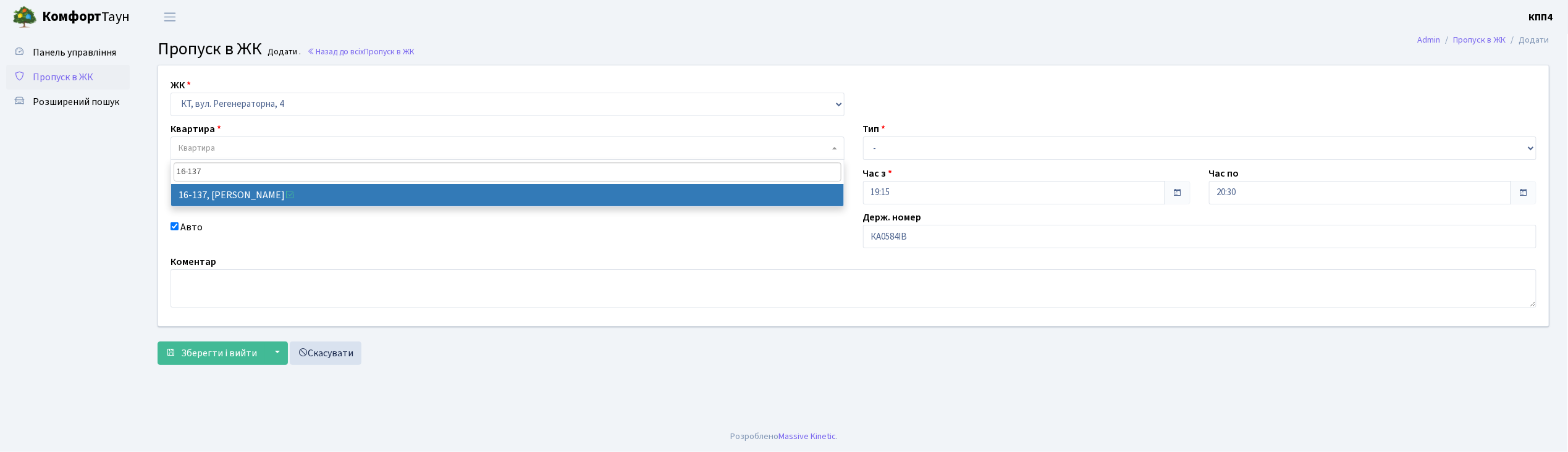
type input "16-137"
select select "8698"
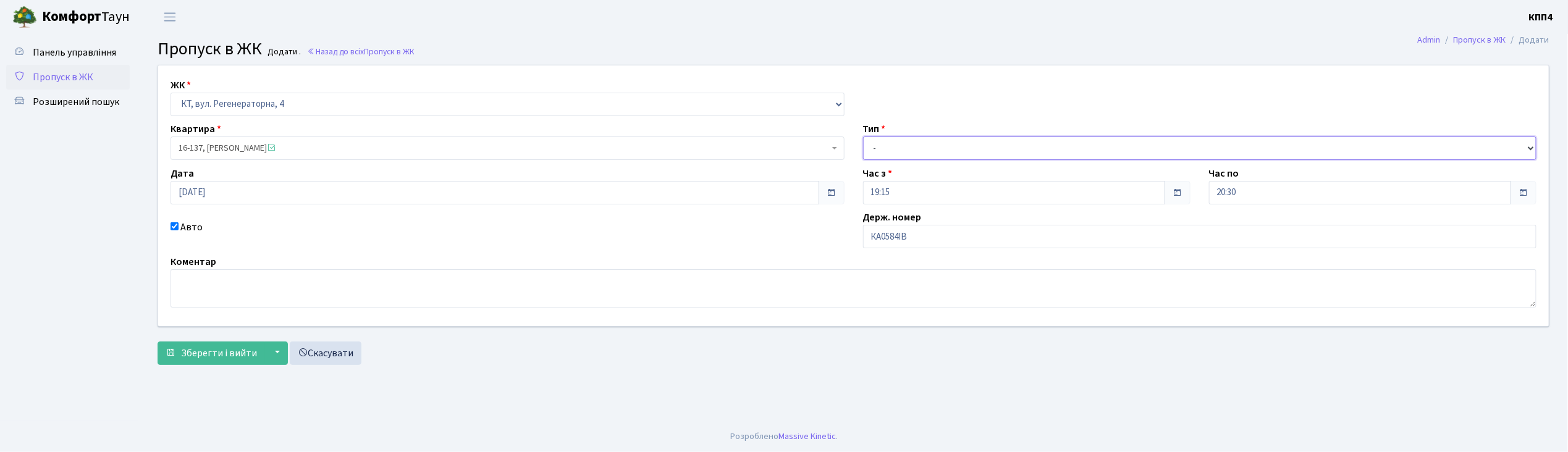
click at [908, 154] on select "- Доставка Таксі Гості Сервіс" at bounding box center [1200, 148] width 674 height 24
click at [863, 136] on select "- Доставка Таксі Гості Сервіс" at bounding box center [1200, 148] width 674 height 24
click at [906, 152] on select "- Доставка Таксі Гості Сервіс" at bounding box center [1200, 148] width 674 height 24
select select "3"
click at [863, 136] on select "- Доставка Таксі Гості Сервіс" at bounding box center [1200, 148] width 674 height 24
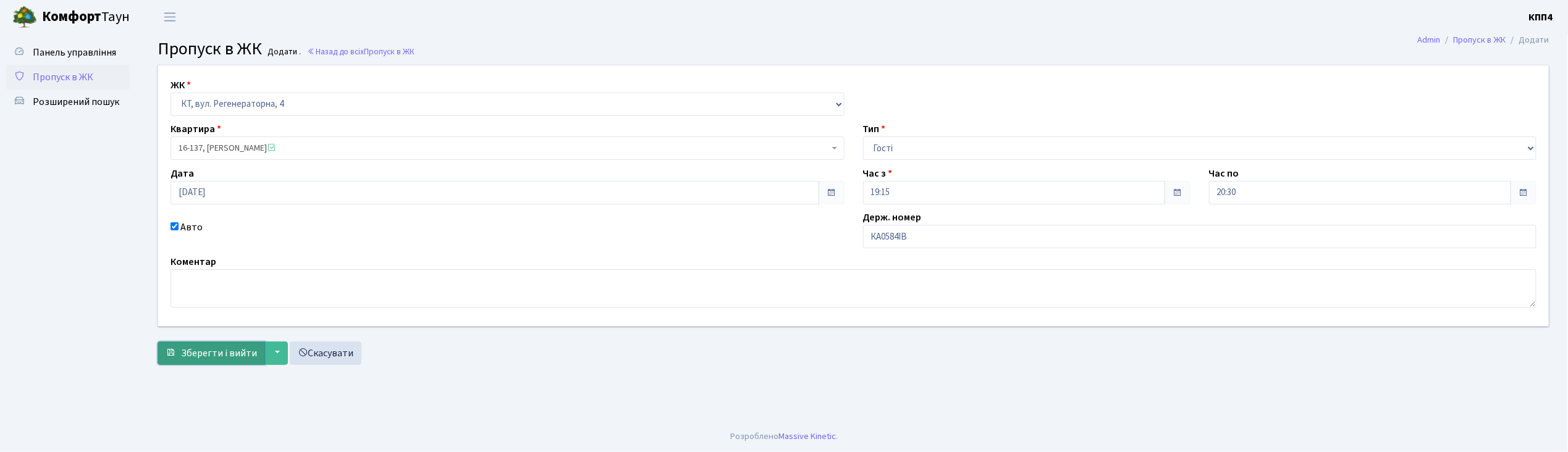
click at [216, 346] on span "Зберегти і вийти" at bounding box center [219, 353] width 76 height 13
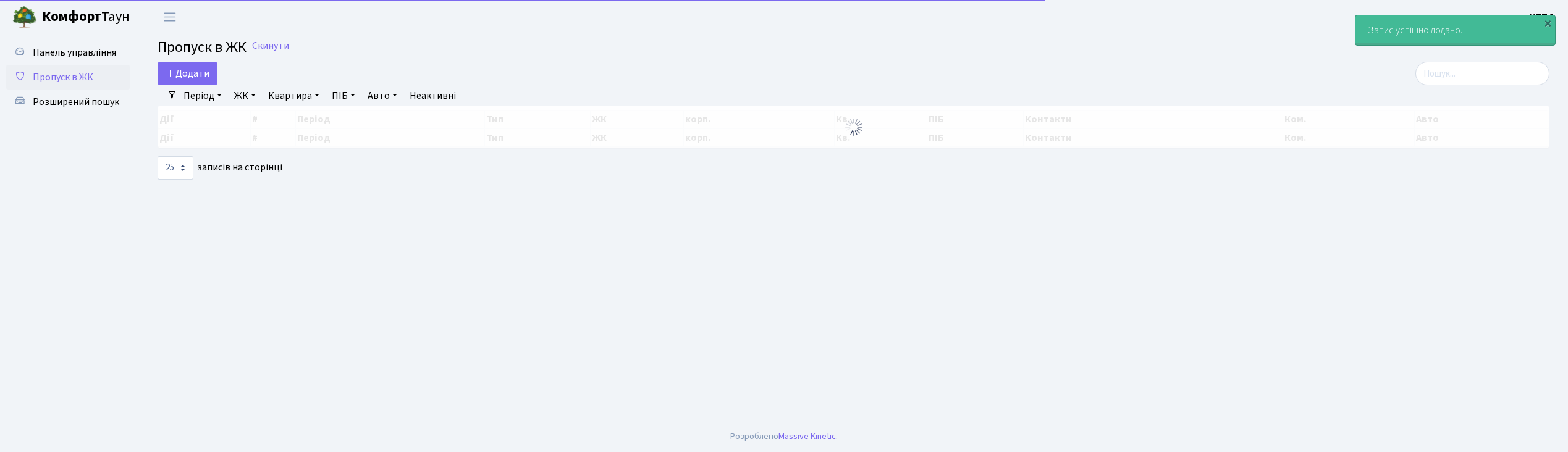
select select "25"
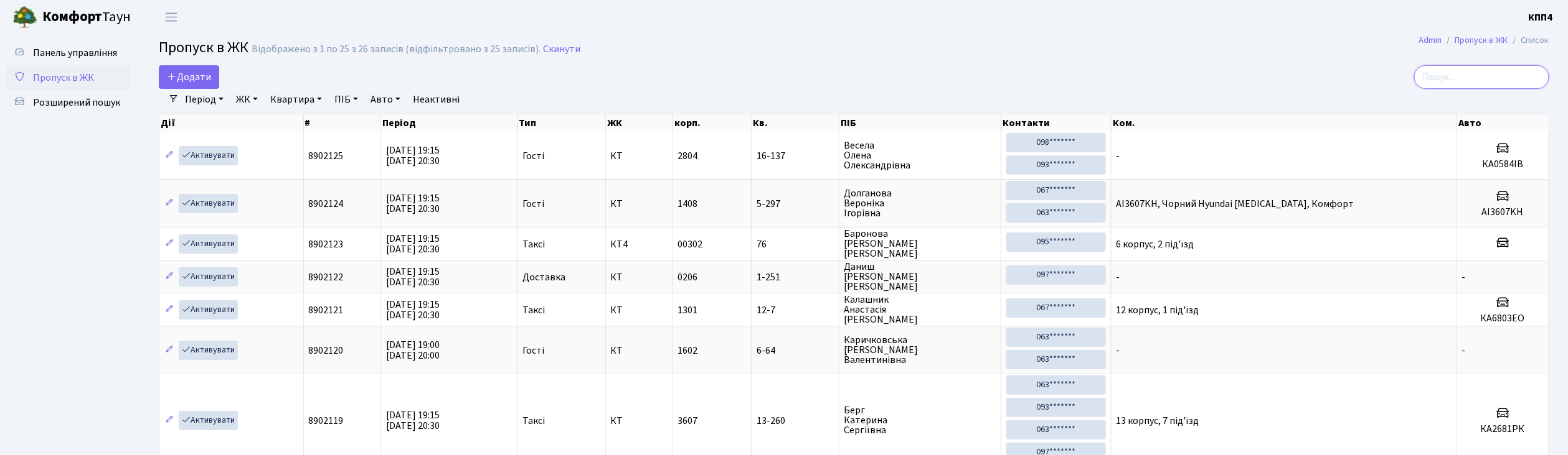
click at [1472, 80] on input "search" at bounding box center [1481, 77] width 135 height 24
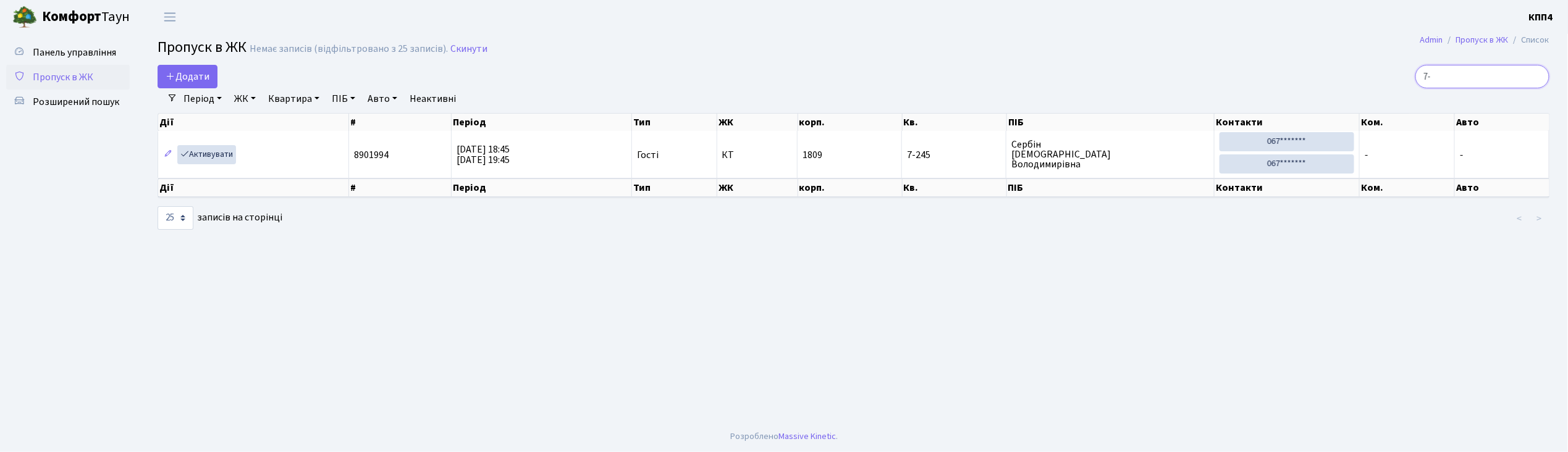
type input "7"
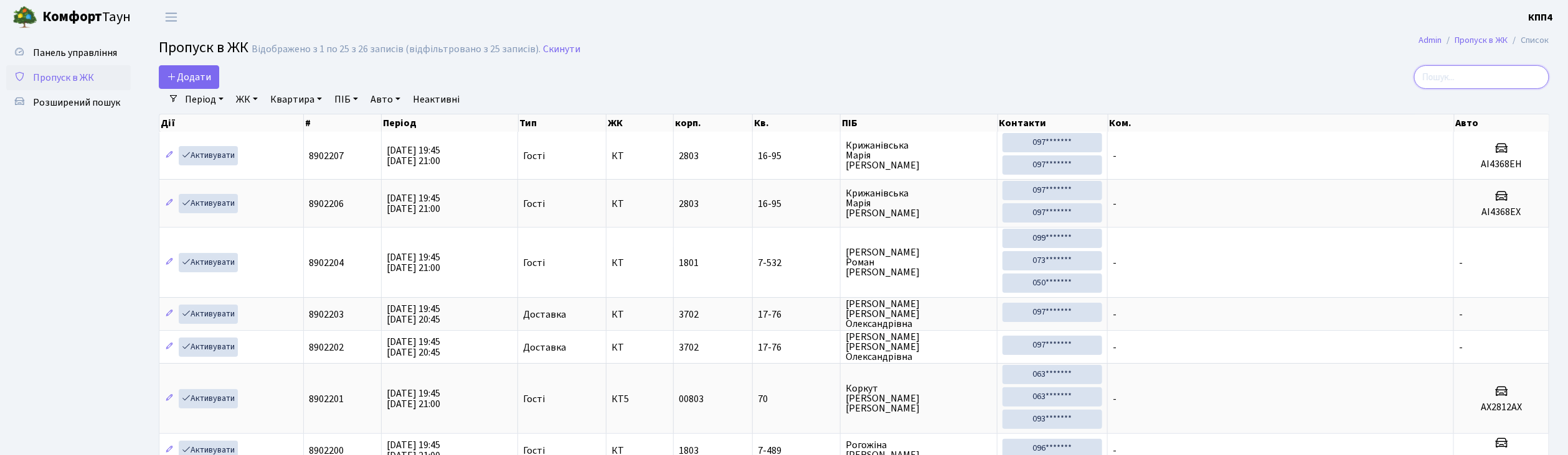
click at [1458, 83] on input "search" at bounding box center [1481, 77] width 135 height 24
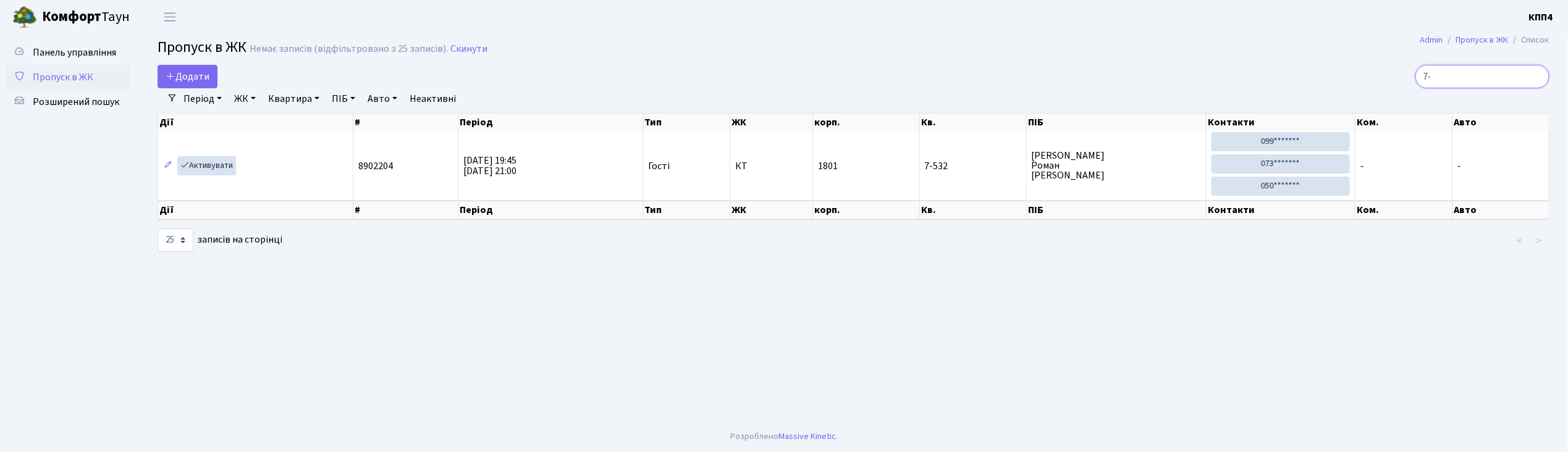
type input "7"
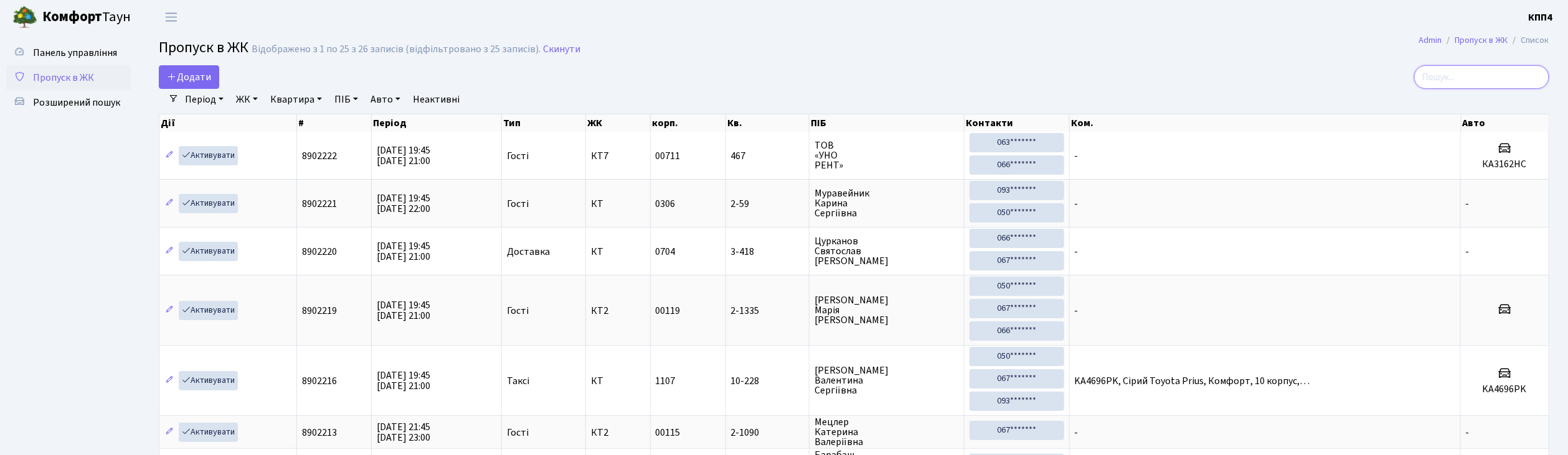
click at [1484, 75] on input "search" at bounding box center [1481, 77] width 135 height 24
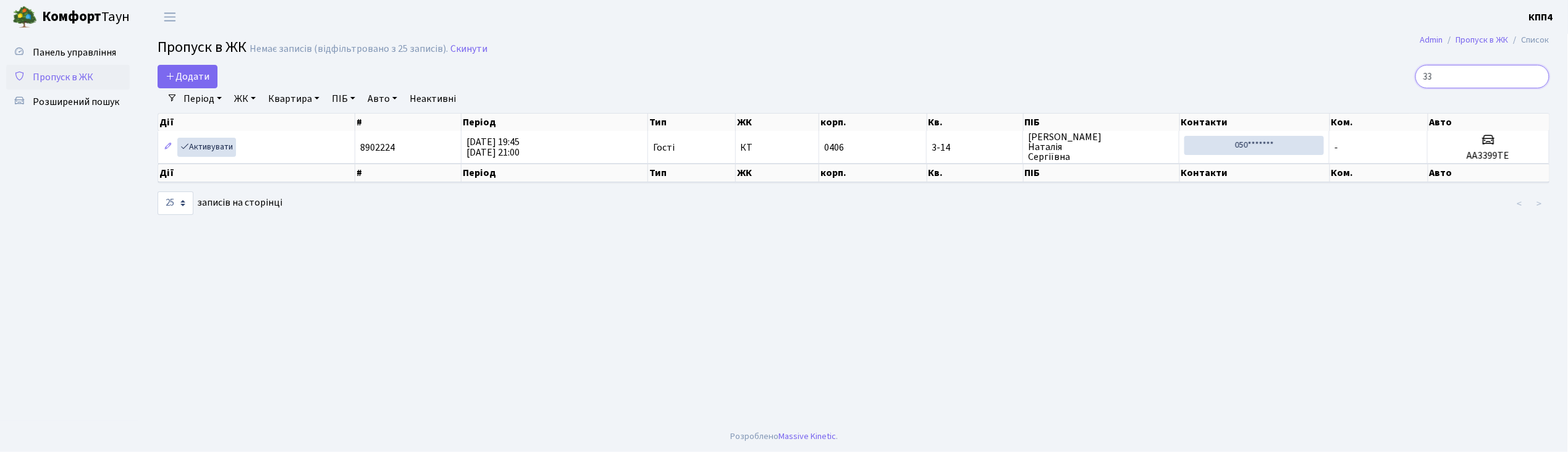
type input "3"
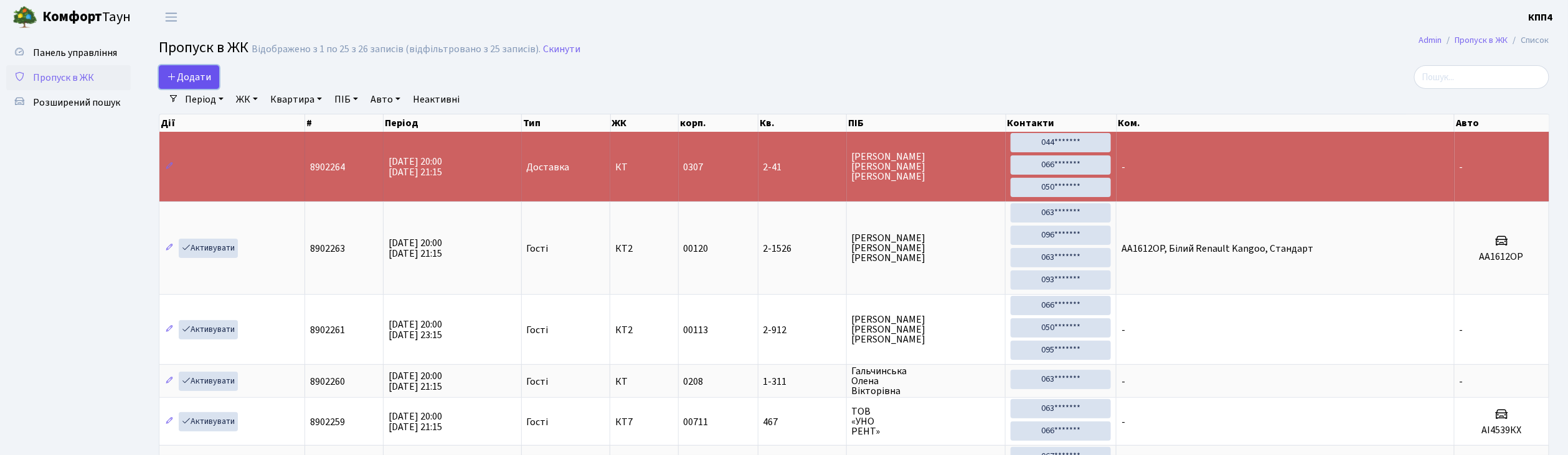
click at [194, 75] on span "Додати" at bounding box center [189, 77] width 44 height 13
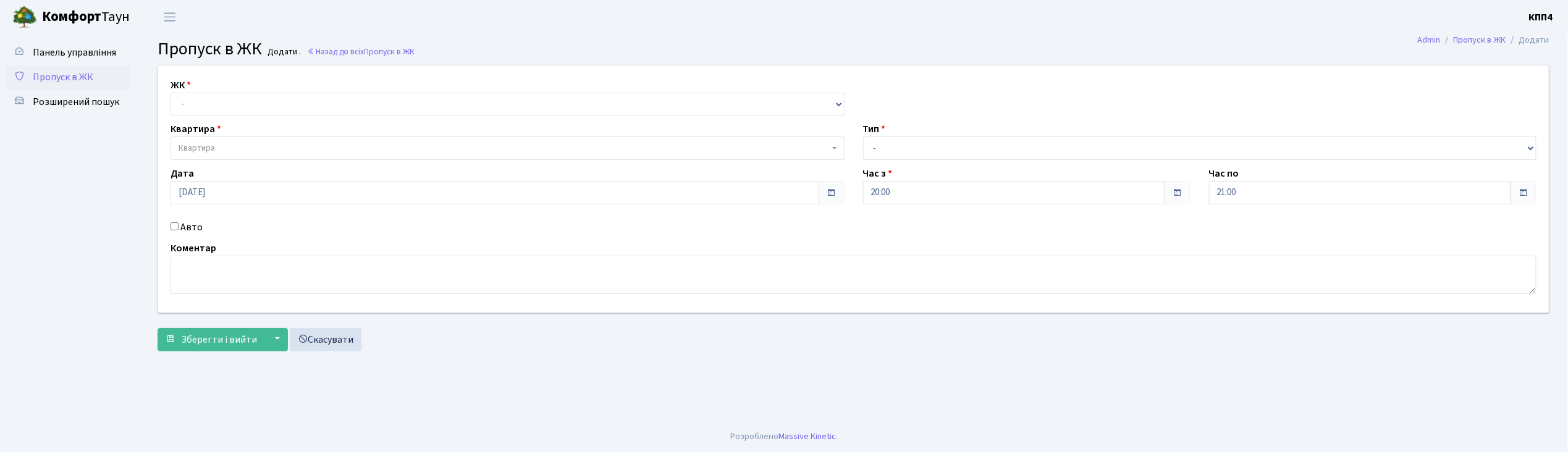
click at [170, 226] on div "Авто" at bounding box center [507, 228] width 692 height 15
click at [173, 222] on input "Авто" at bounding box center [175, 226] width 8 height 8
checkbox input "true"
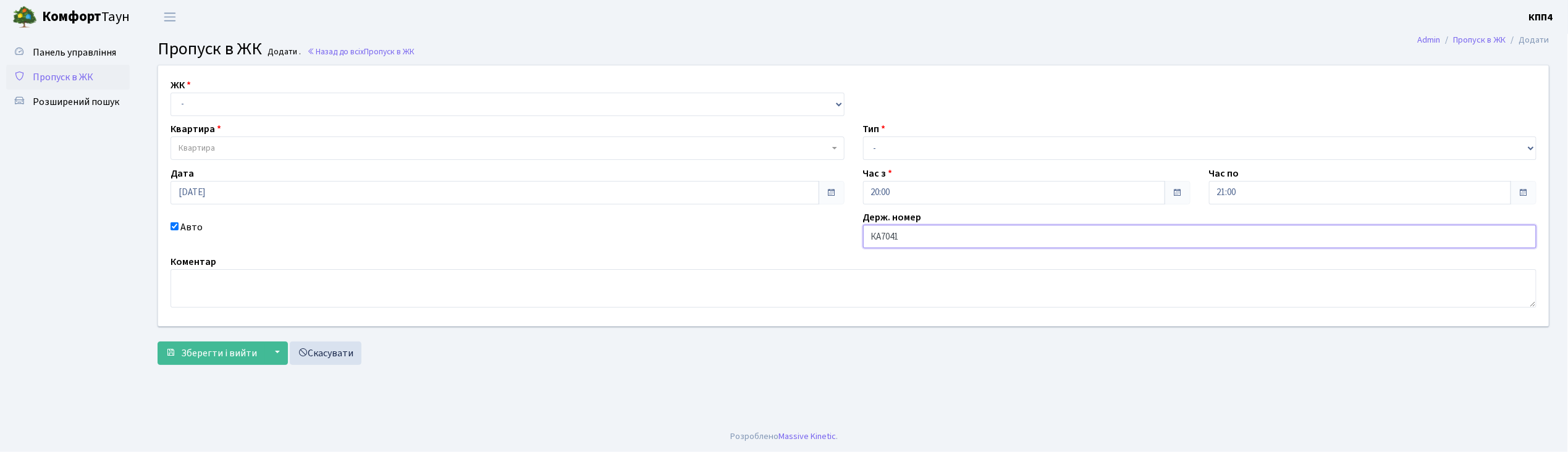
type input "КА7041ОР"
click at [878, 146] on select "- Доставка Таксі Гості Сервіс" at bounding box center [1200, 148] width 674 height 24
select select "2"
click at [863, 136] on select "- Доставка Таксі Гості Сервіс" at bounding box center [1200, 148] width 674 height 24
click at [235, 105] on select "- КТ, вул. Регенераторна, 4 КТ2, просп. Соборності, 17 КТ3, вул. Березнева, 16 …" at bounding box center [507, 104] width 674 height 24
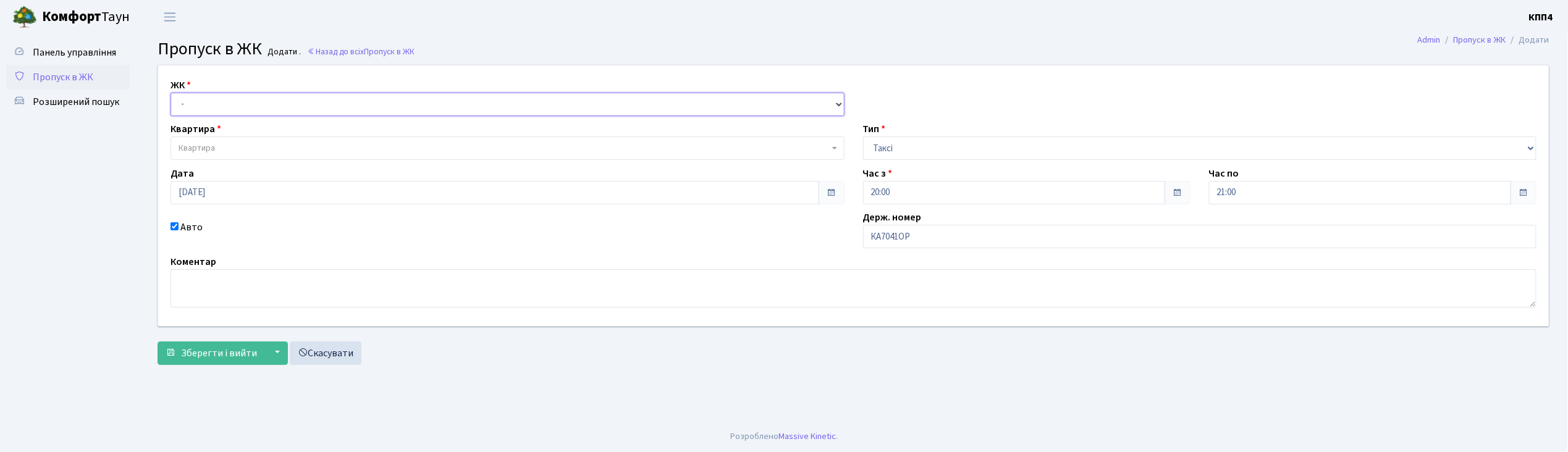
select select "271"
click at [171, 92] on select "- КТ, вул. Регенераторна, 4 КТ2, просп. Соборності, 17 КТ3, вул. Березнева, 16 …" at bounding box center [507, 104] width 674 height 24
select select
click at [250, 144] on span "Квартира" at bounding box center [504, 148] width 650 height 12
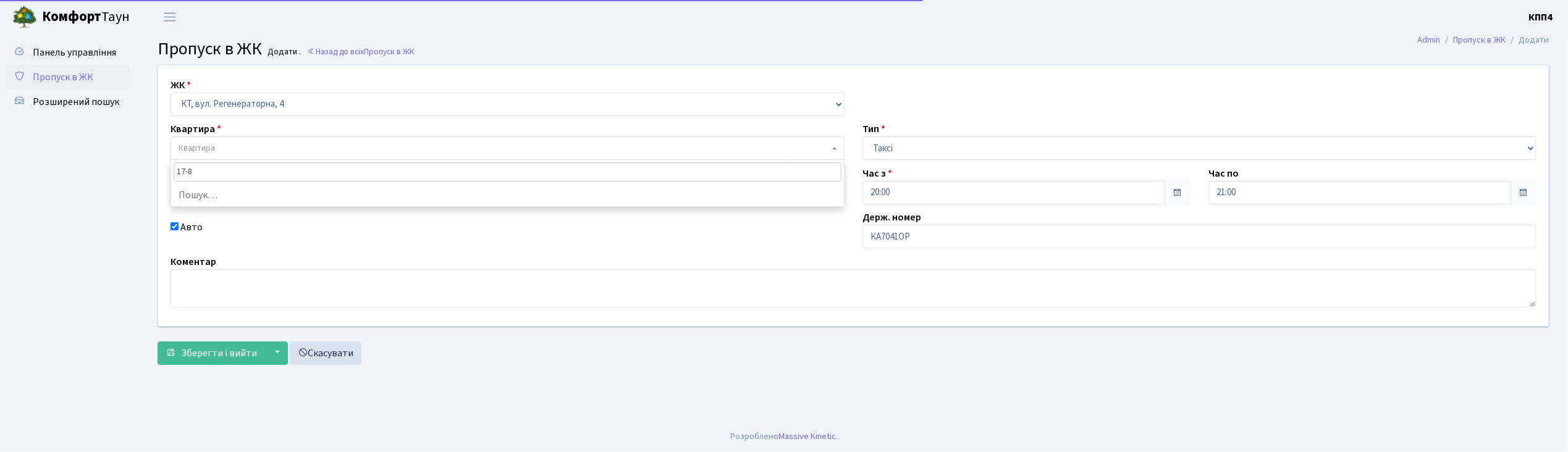
type input "17-81"
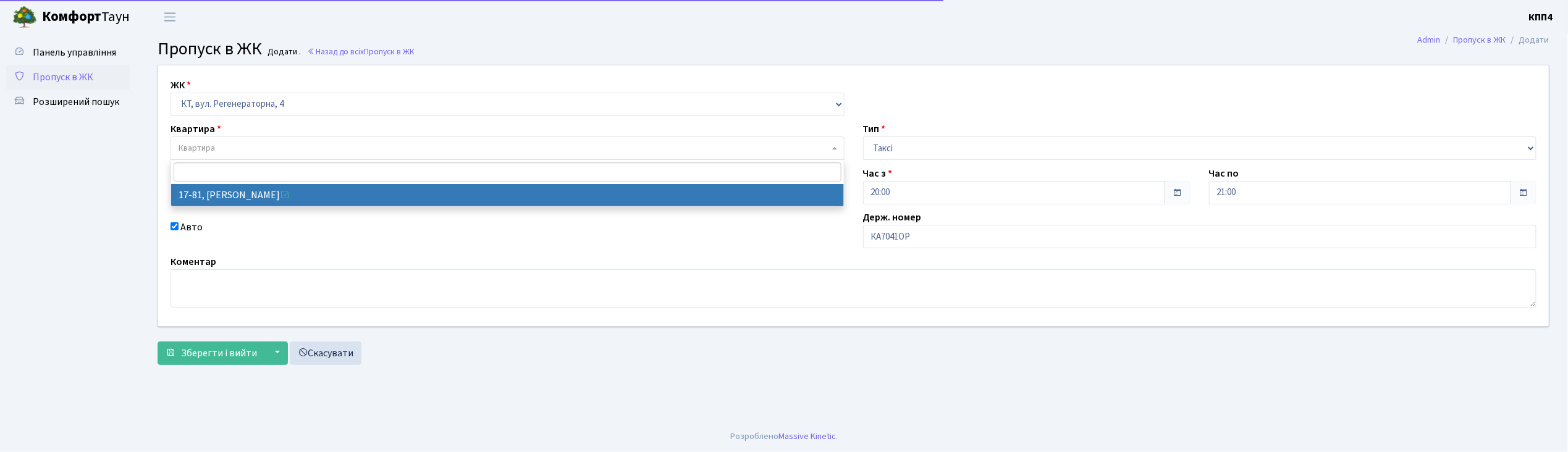
select select "9035"
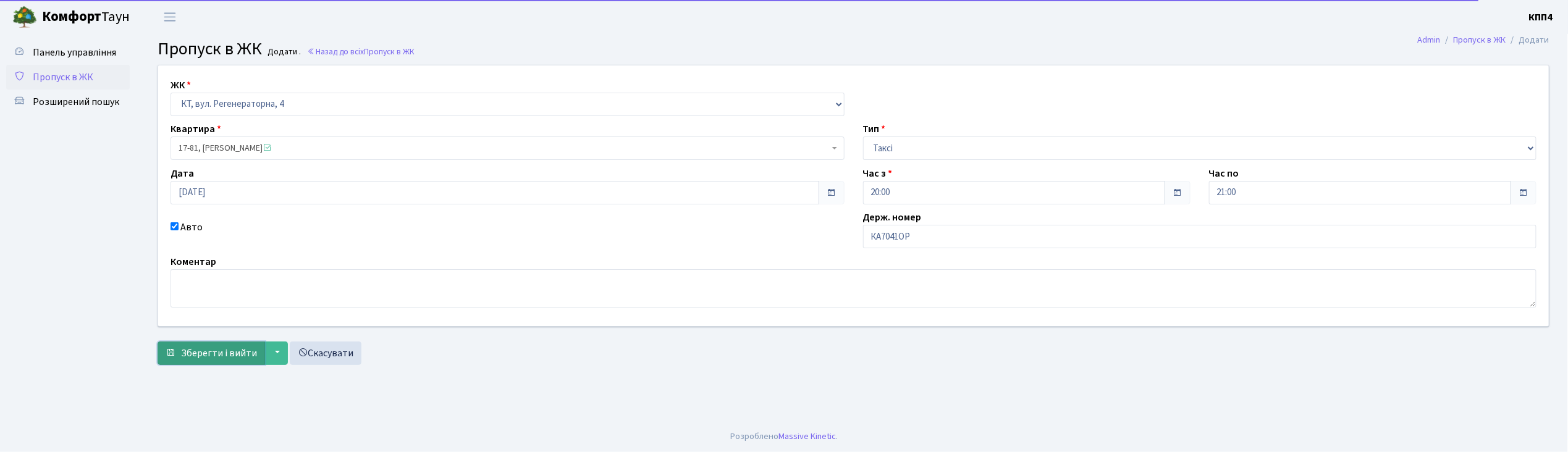
click at [214, 358] on span "Зберегти і вийти" at bounding box center [219, 353] width 76 height 13
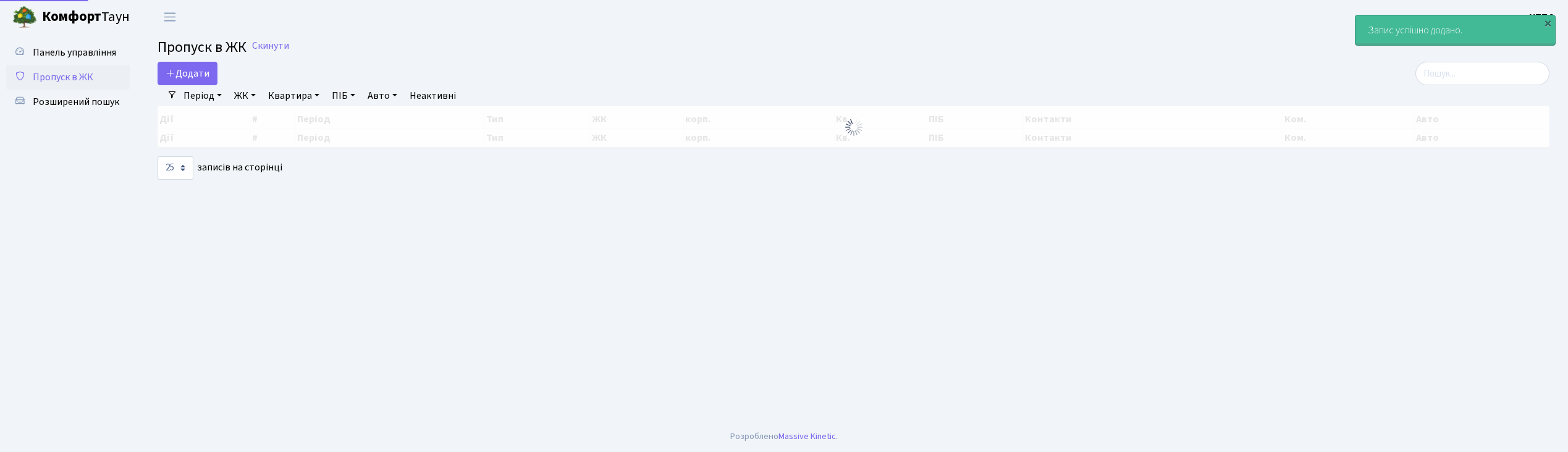
select select "25"
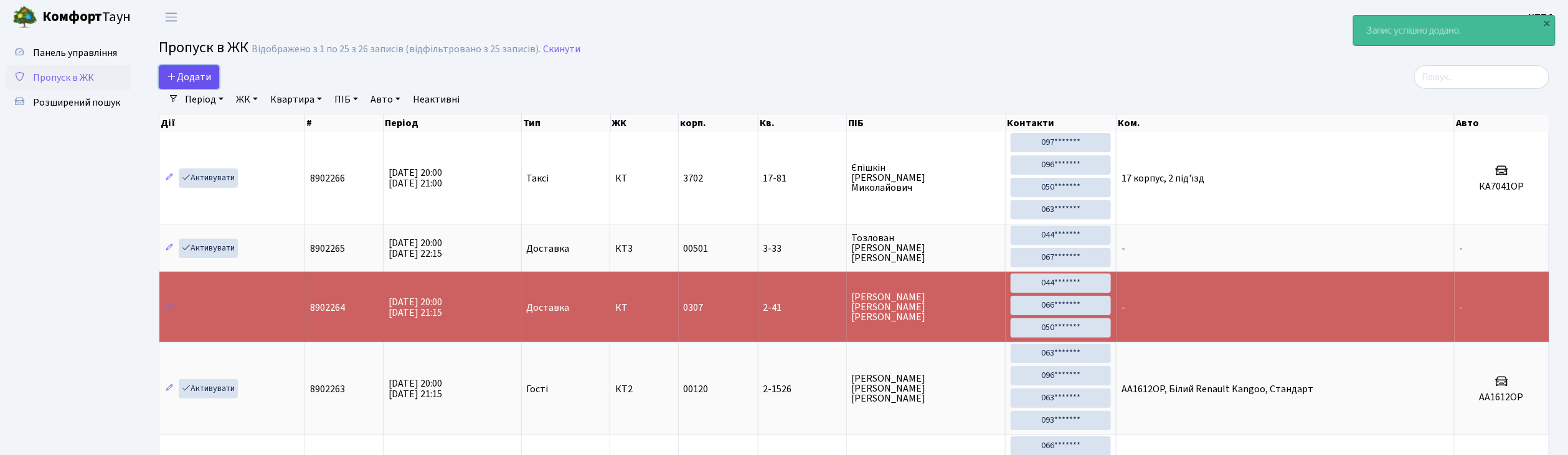
click at [199, 73] on span "Додати" at bounding box center [189, 77] width 44 height 13
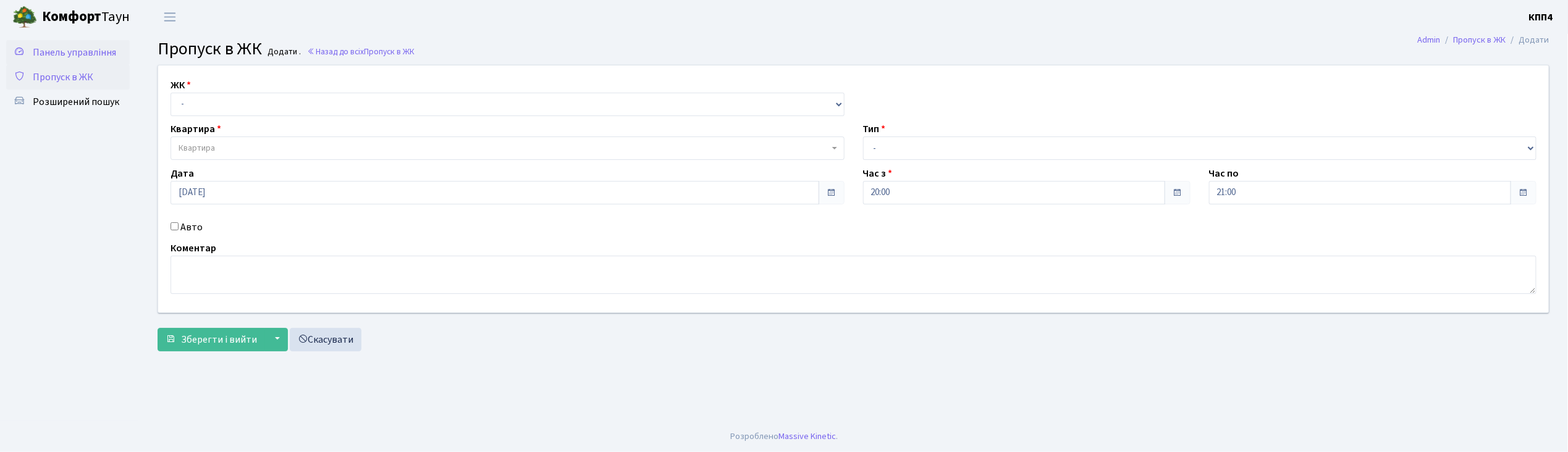
click at [57, 46] on span "Панель управління" at bounding box center [73, 52] width 83 height 13
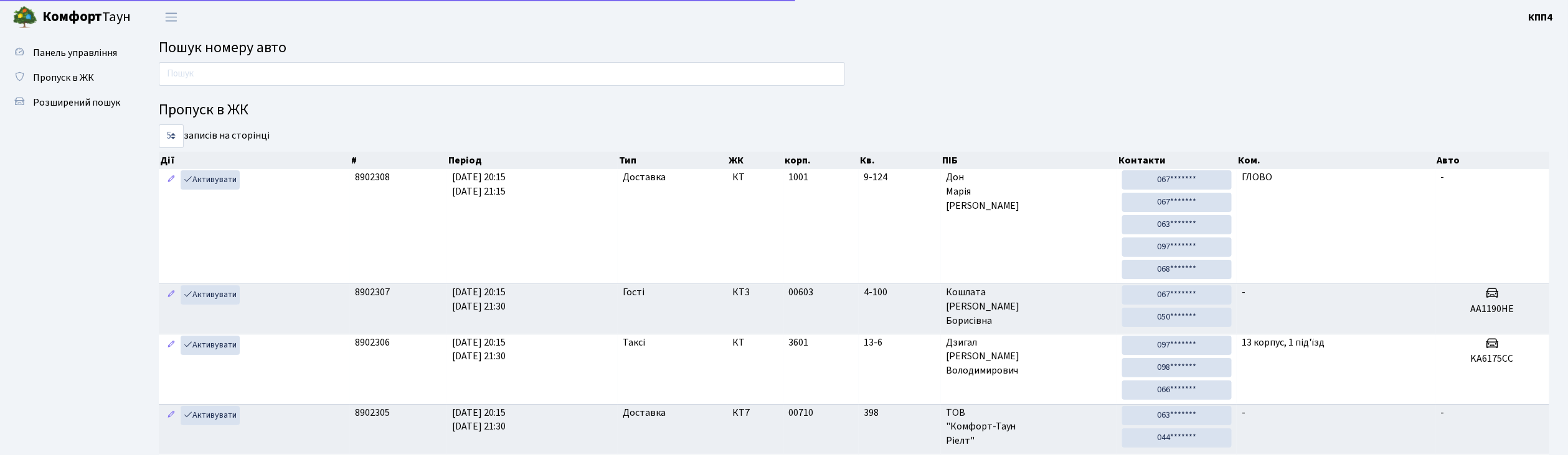
click at [60, 71] on span "Пропуск в ЖК" at bounding box center [62, 78] width 61 height 13
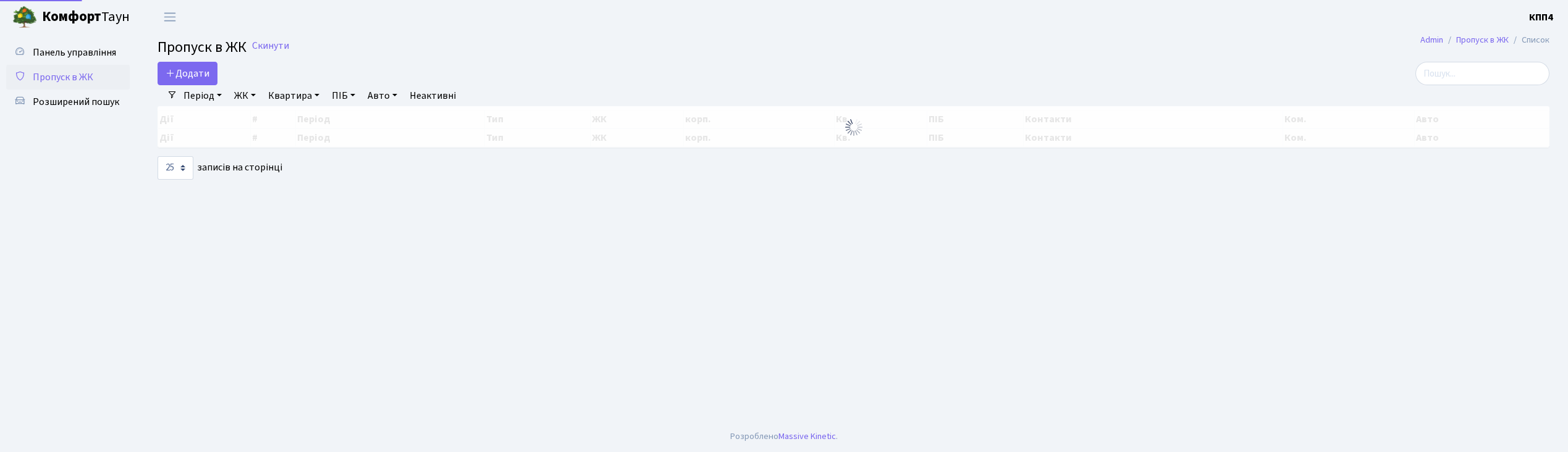
select select "25"
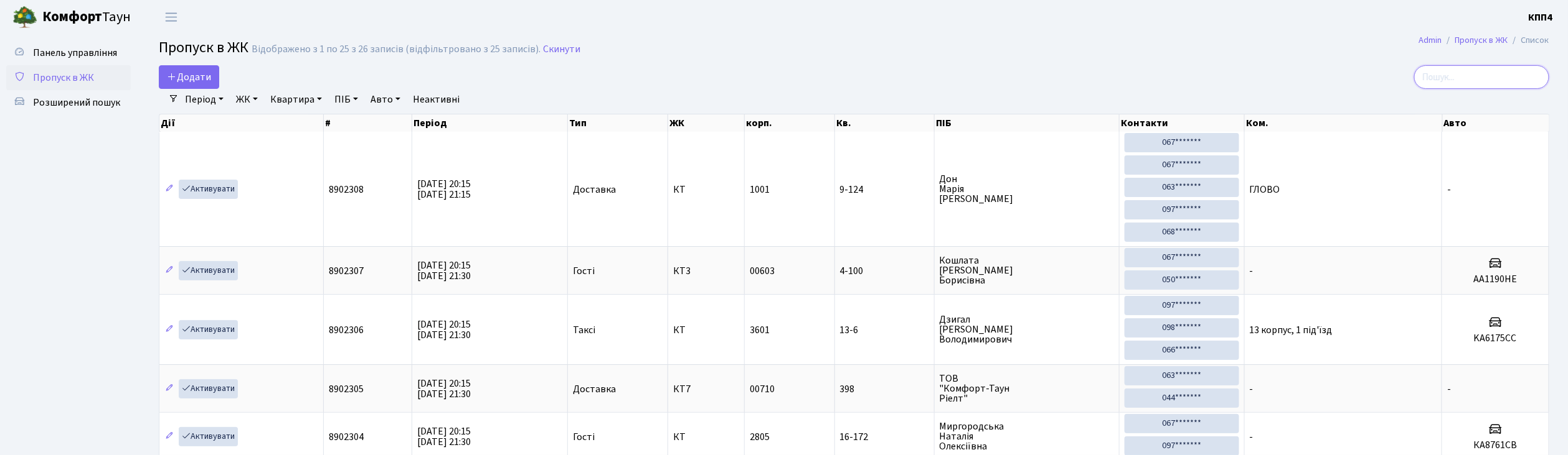
click at [1453, 73] on input "search" at bounding box center [1481, 77] width 135 height 24
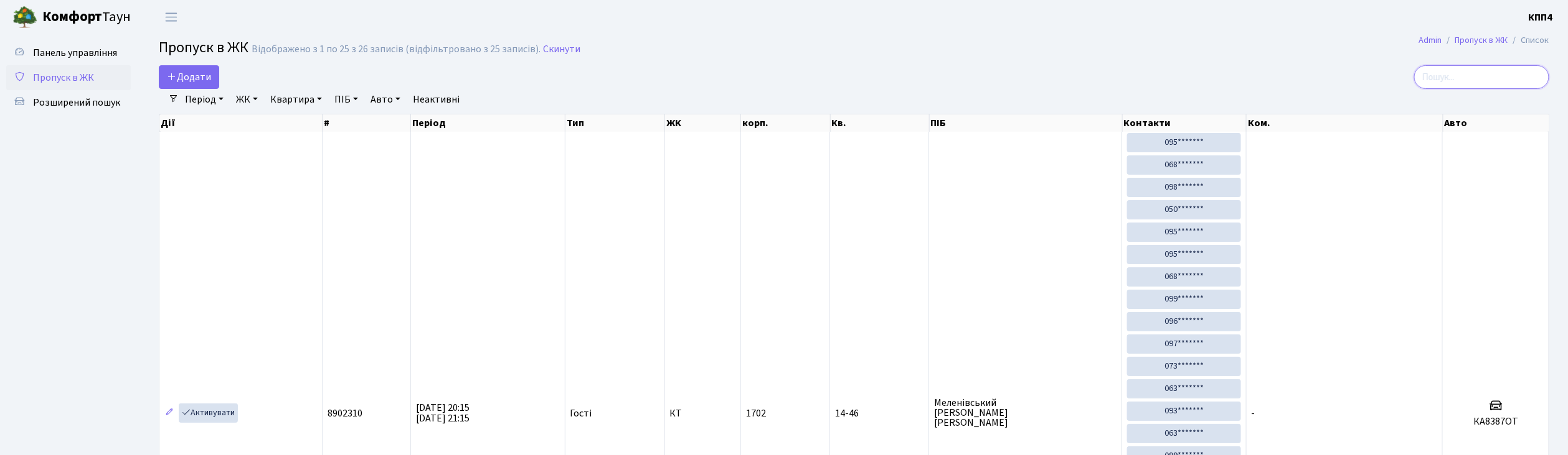
click at [1464, 76] on input "search" at bounding box center [1481, 77] width 135 height 24
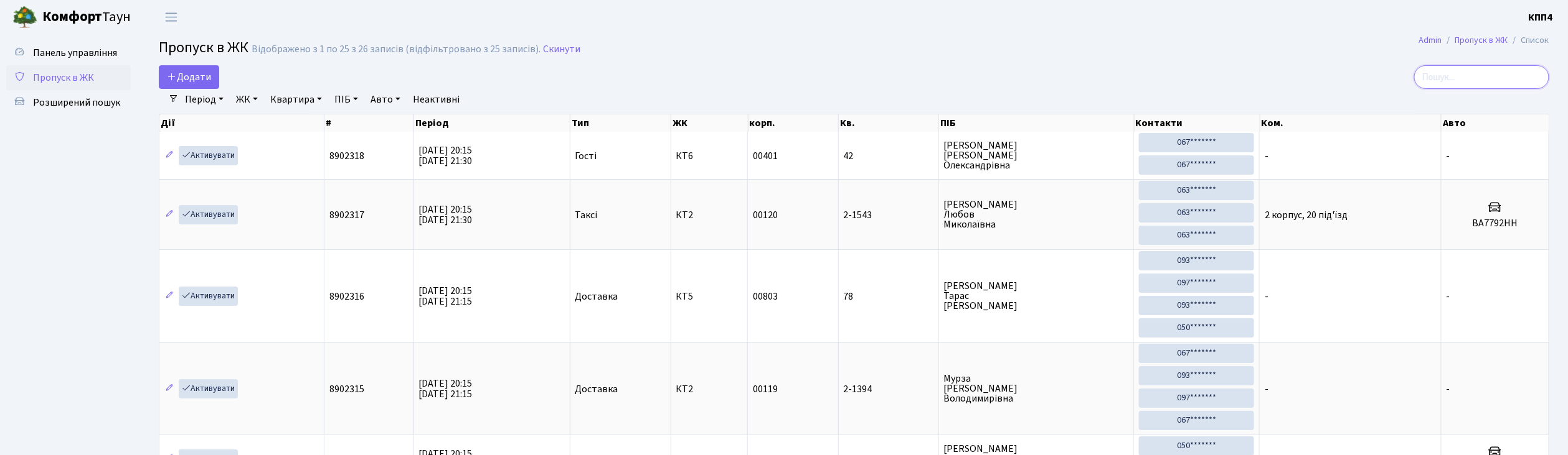
click at [1470, 81] on input "search" at bounding box center [1481, 77] width 135 height 24
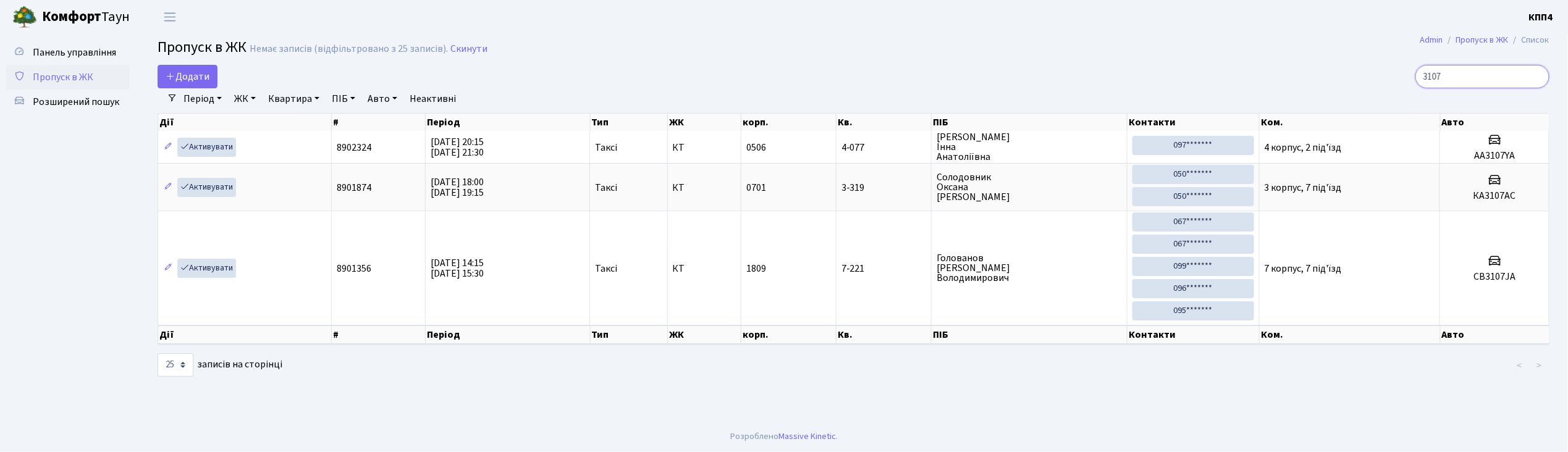
click at [1501, 72] on input "3107" at bounding box center [1482, 76] width 134 height 24
type input "3"
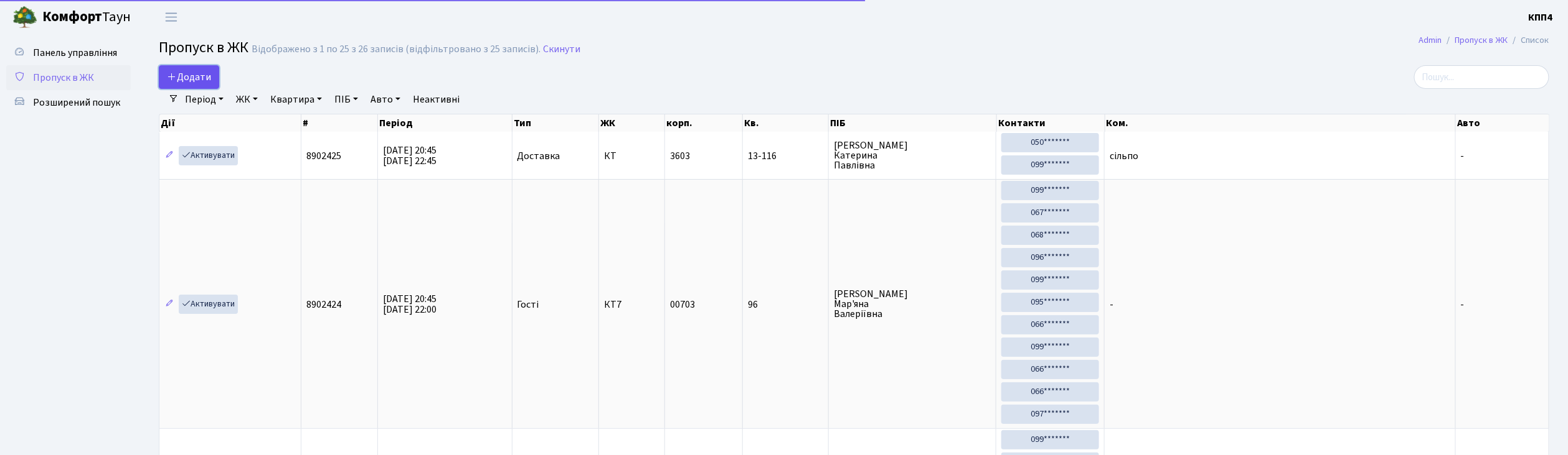
click at [209, 76] on span "Додати" at bounding box center [189, 77] width 44 height 13
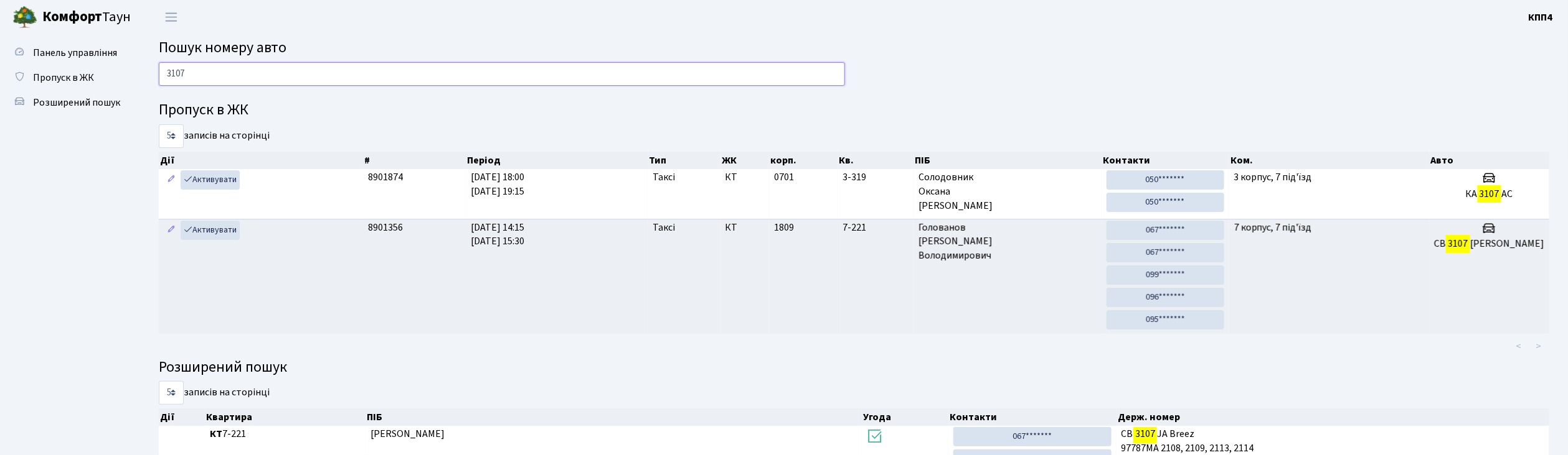
click at [339, 76] on input "3107" at bounding box center [502, 74] width 686 height 24
type input "3"
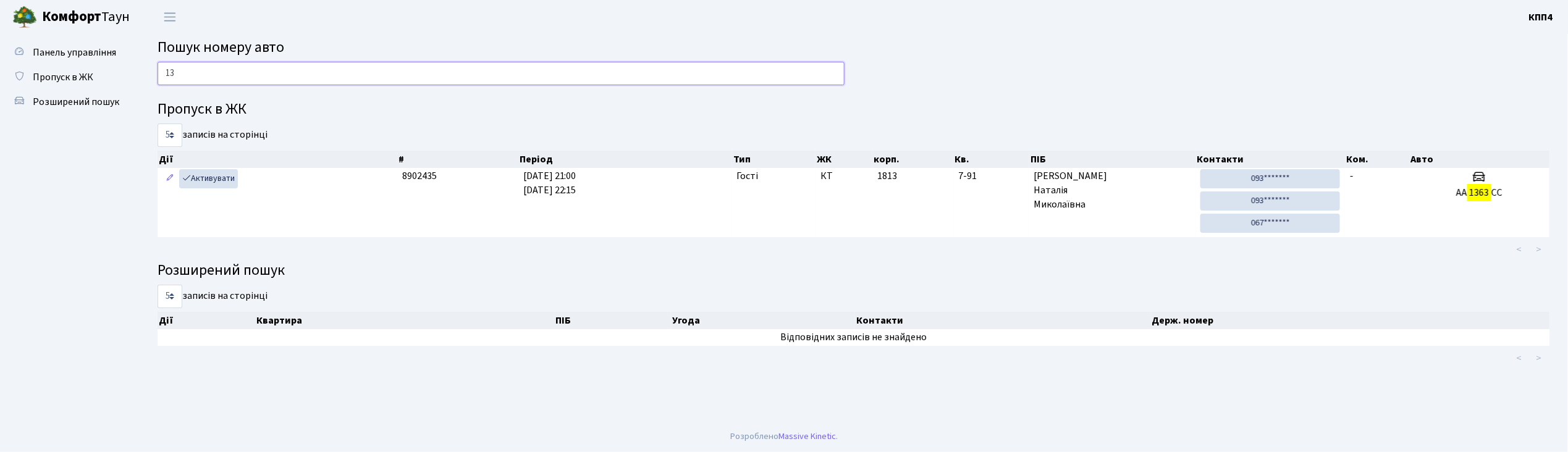
type input "1"
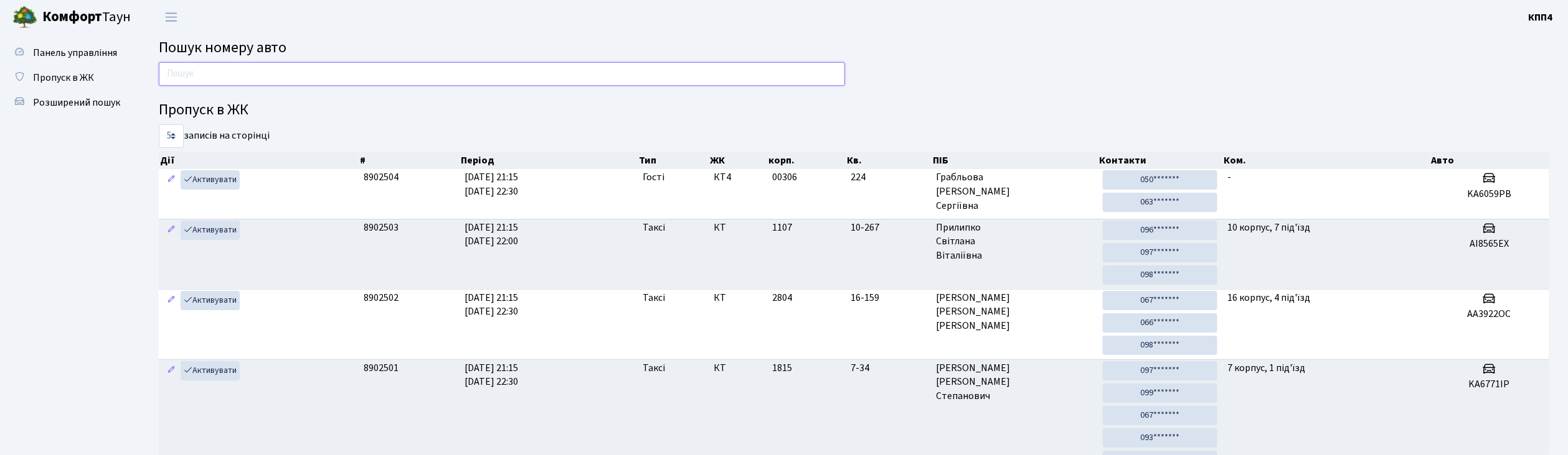
click at [314, 72] on input "text" at bounding box center [502, 74] width 686 height 24
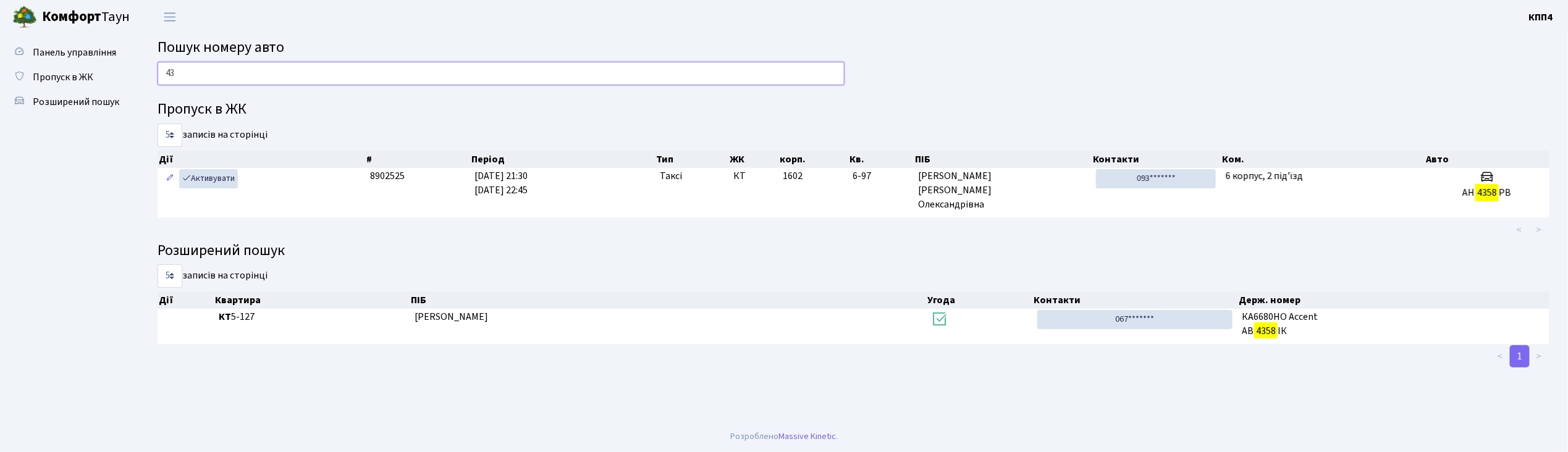
type input "4"
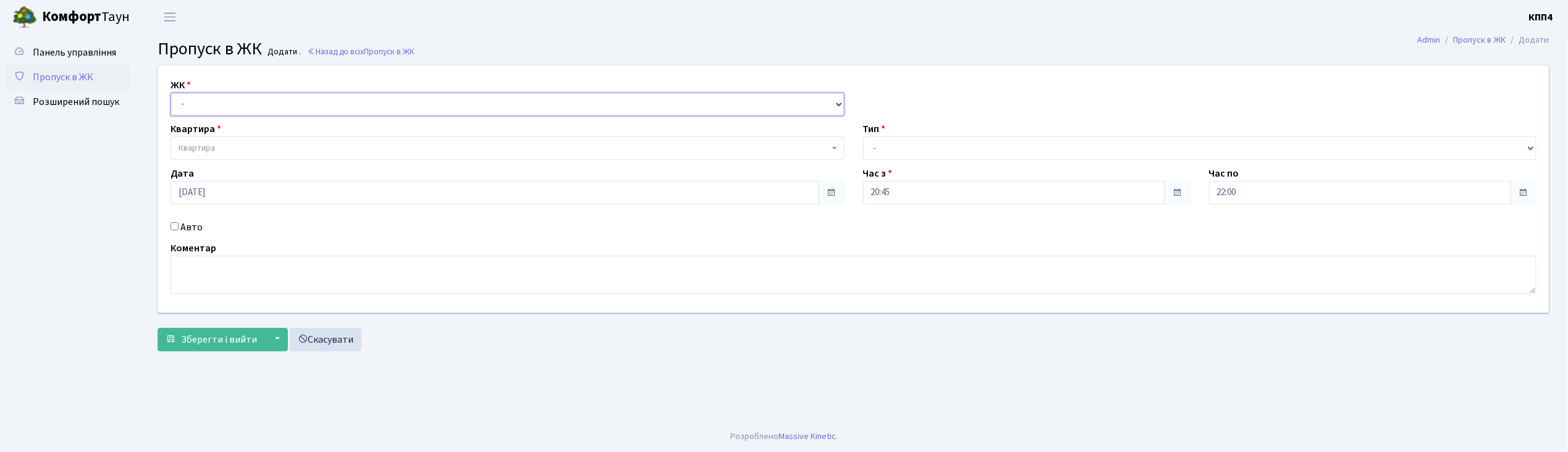
click at [238, 100] on select "- КТ, вул. Регенераторна, 4 КТ2, просп. [STREET_ADDRESS] [STREET_ADDRESS] [PERS…" at bounding box center [507, 104] width 674 height 24
select select "271"
click at [171, 92] on select "- КТ, вул. Регенераторна, 4 КТ2, просп. [STREET_ADDRESS] [STREET_ADDRESS] [PERS…" at bounding box center [507, 104] width 674 height 24
select select
click at [178, 225] on input "Авто" at bounding box center [175, 226] width 8 height 8
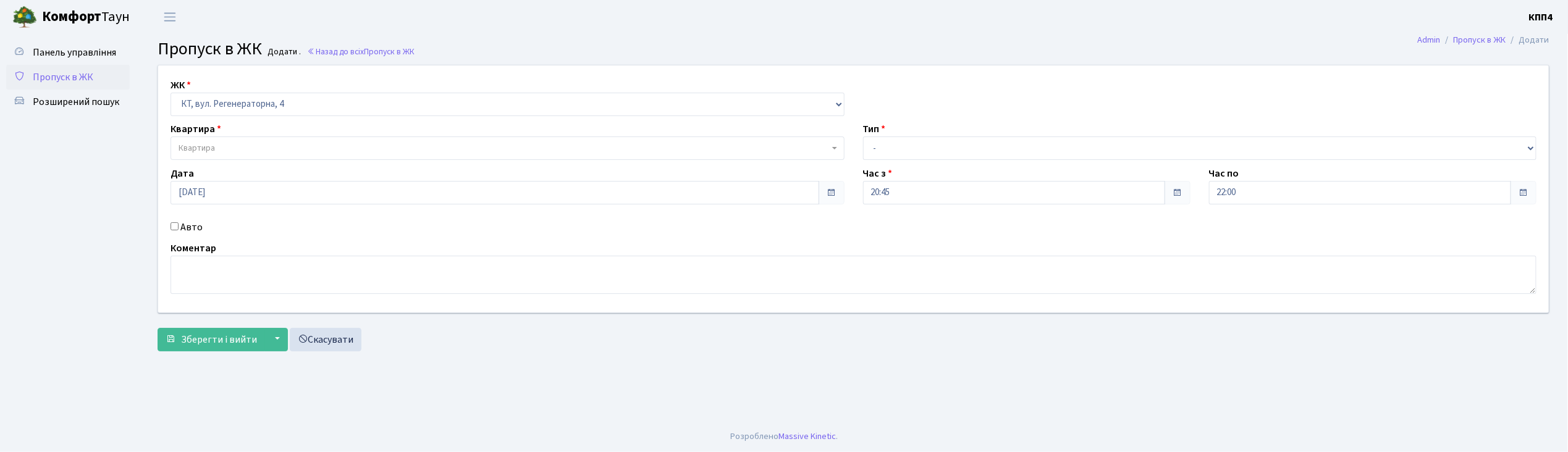
checkbox input "true"
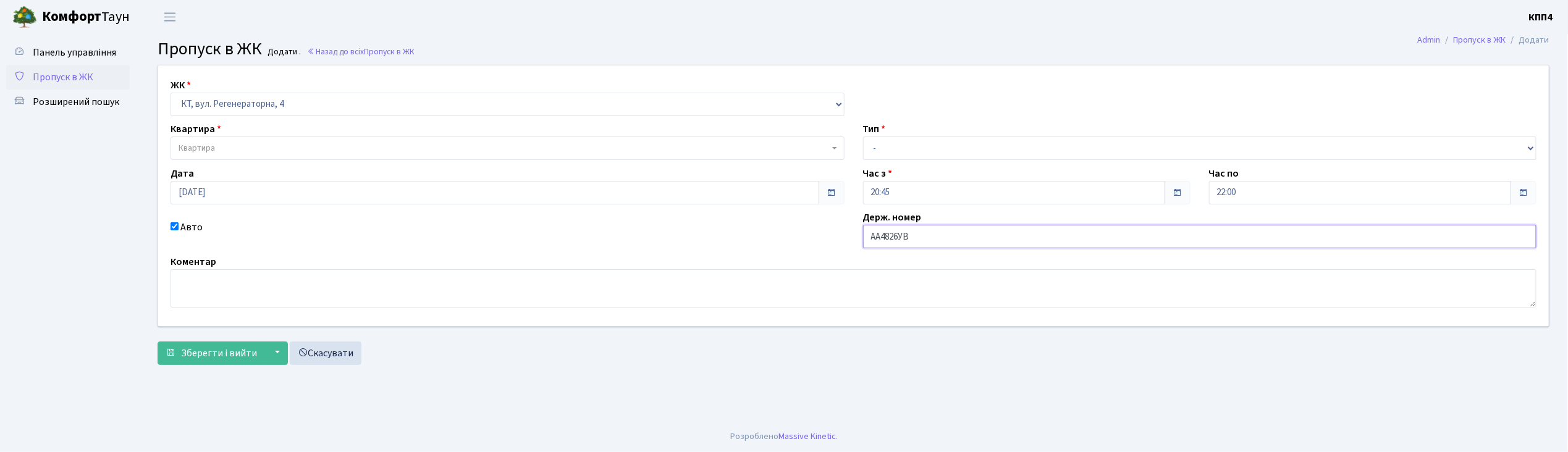
type input "АА4826УВ"
click at [234, 149] on span "Квартира" at bounding box center [504, 148] width 650 height 12
click at [251, 168] on input "search" at bounding box center [507, 172] width 668 height 19
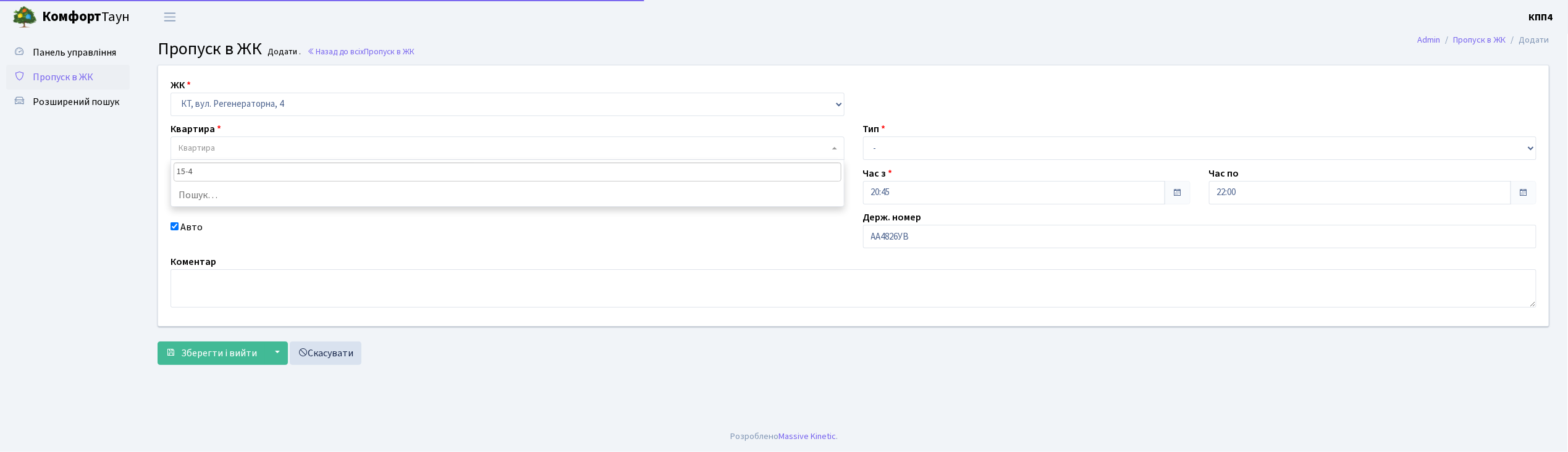
type input "15-47"
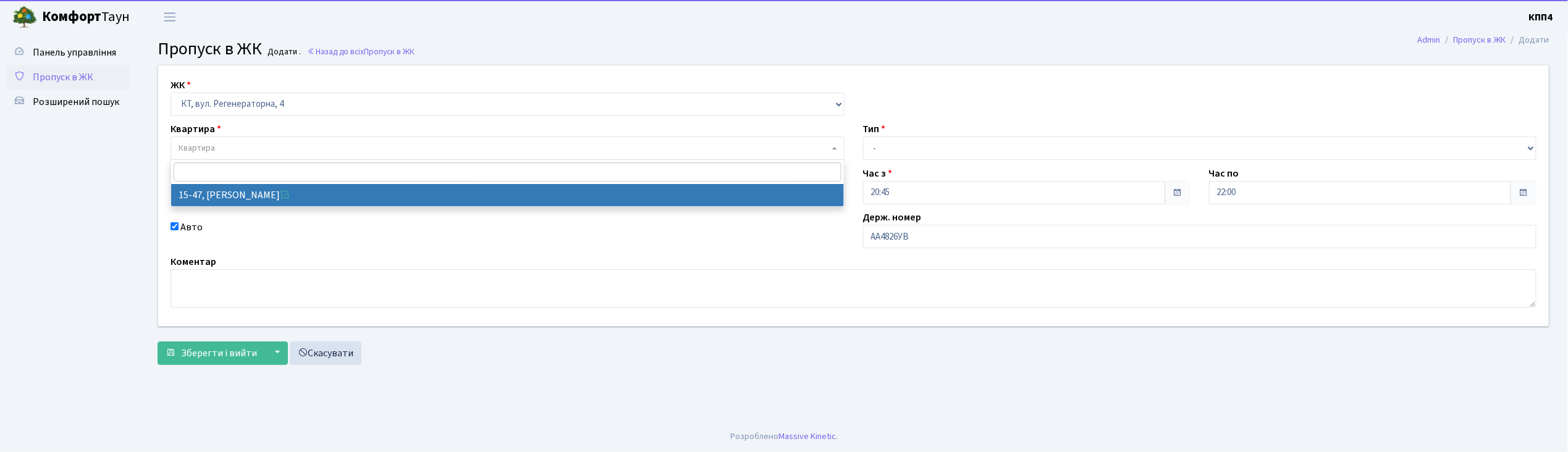
select select "8822"
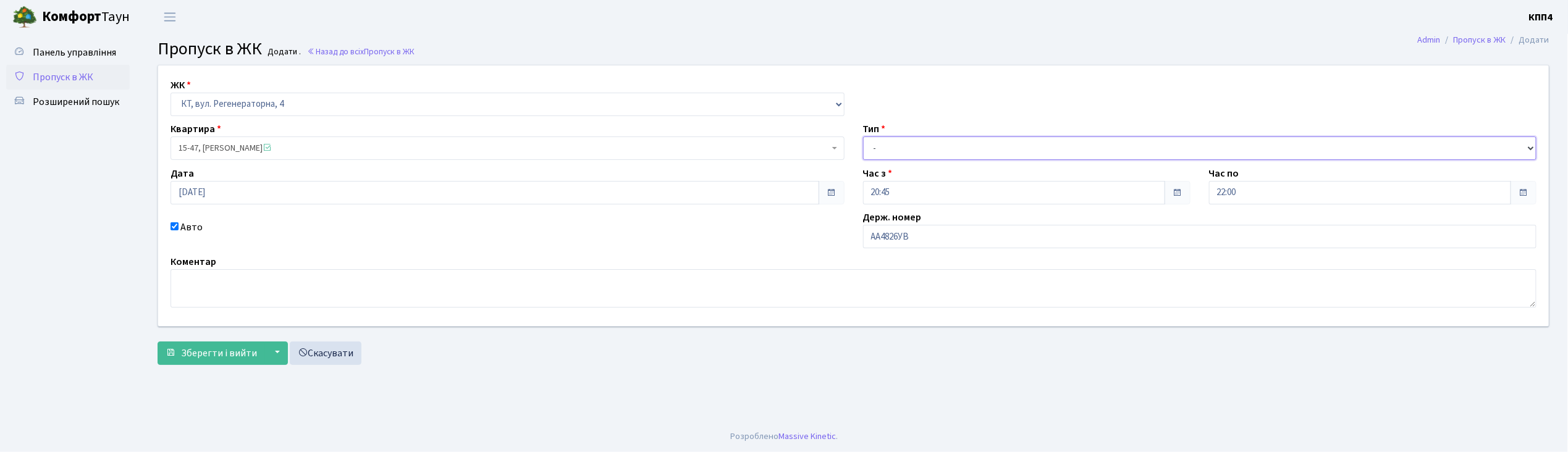
click at [915, 149] on select "- Доставка Таксі Гості Сервіс" at bounding box center [1200, 148] width 674 height 24
select select "2"
click at [863, 136] on select "- Доставка Таксі Гості Сервіс" at bounding box center [1200, 148] width 674 height 24
click at [231, 349] on span "Зберегти і вийти" at bounding box center [219, 353] width 76 height 13
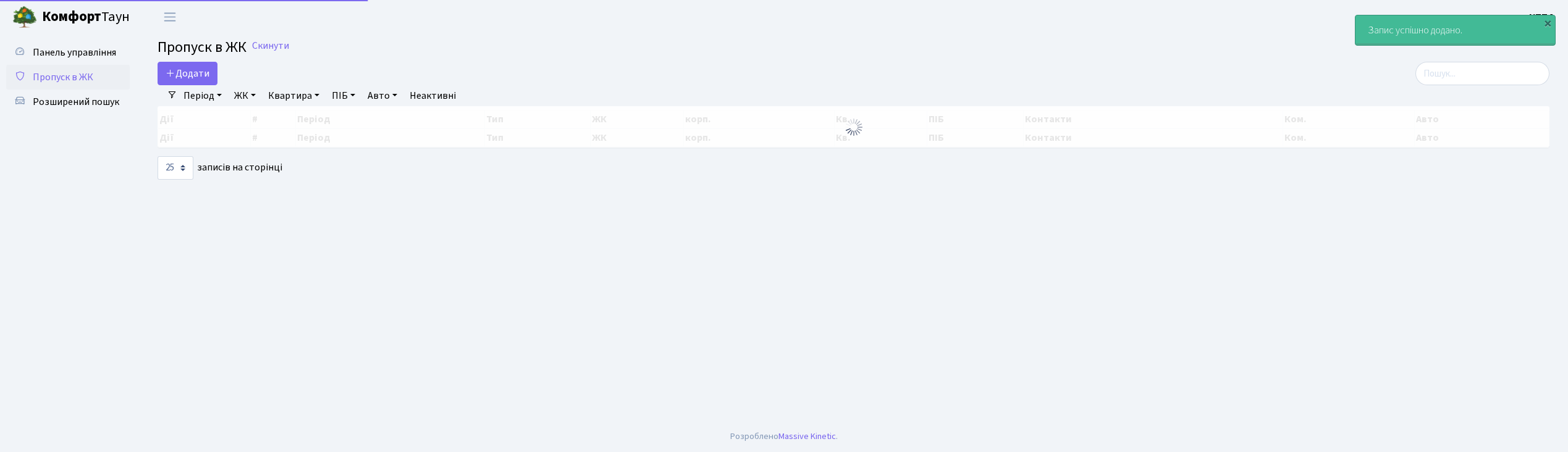
select select "25"
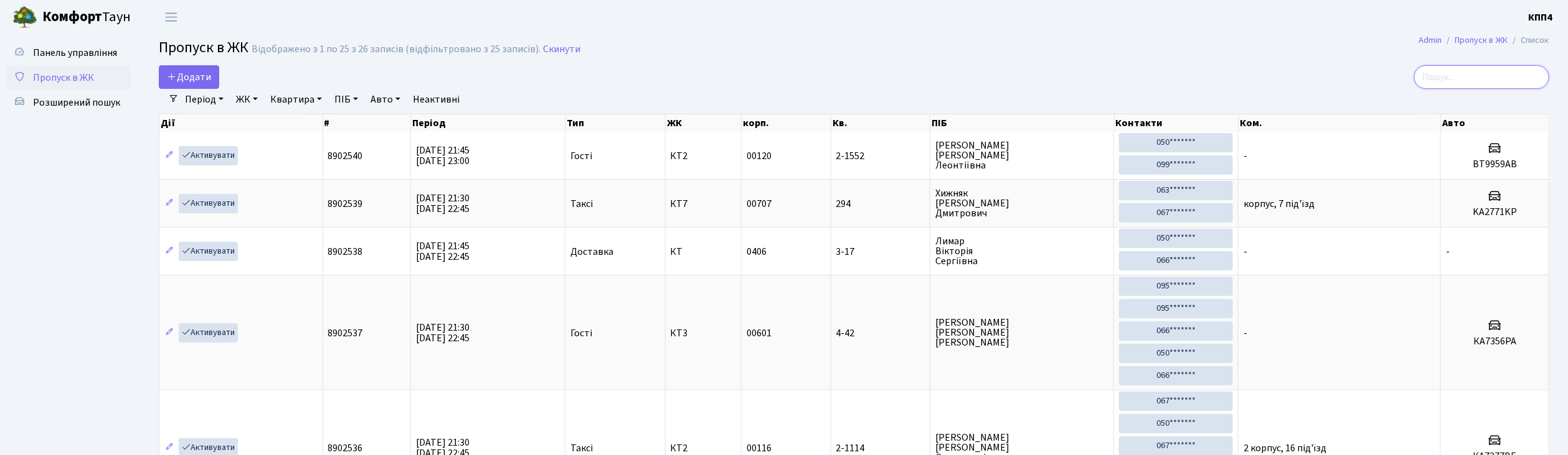
click at [1491, 87] on input "search" at bounding box center [1481, 77] width 135 height 24
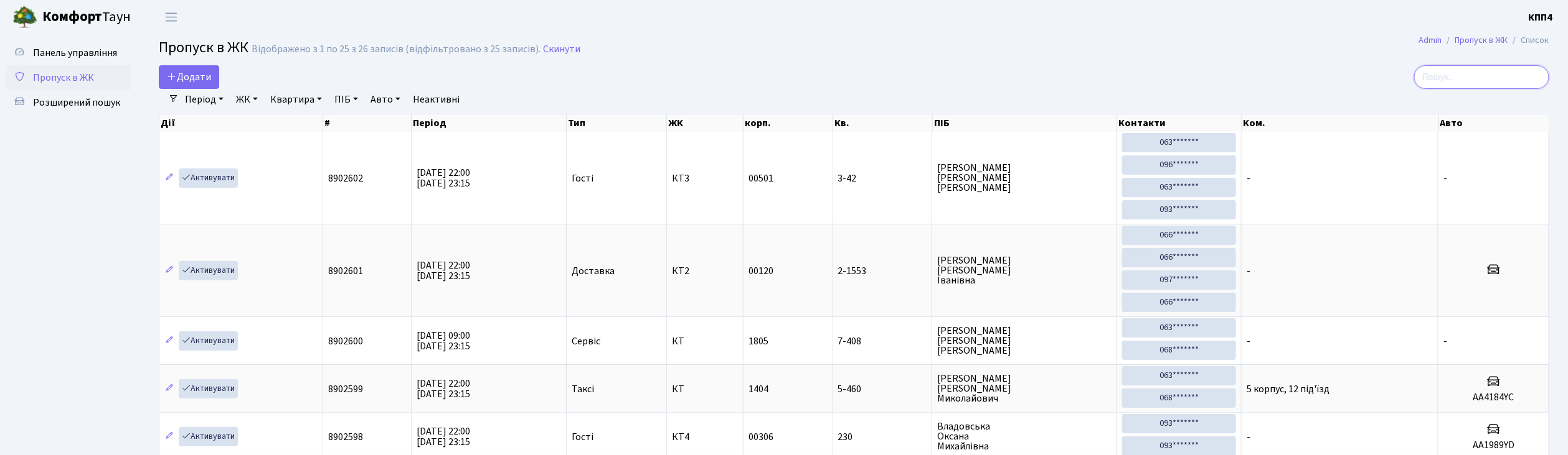
click at [1448, 80] on input "search" at bounding box center [1481, 77] width 135 height 24
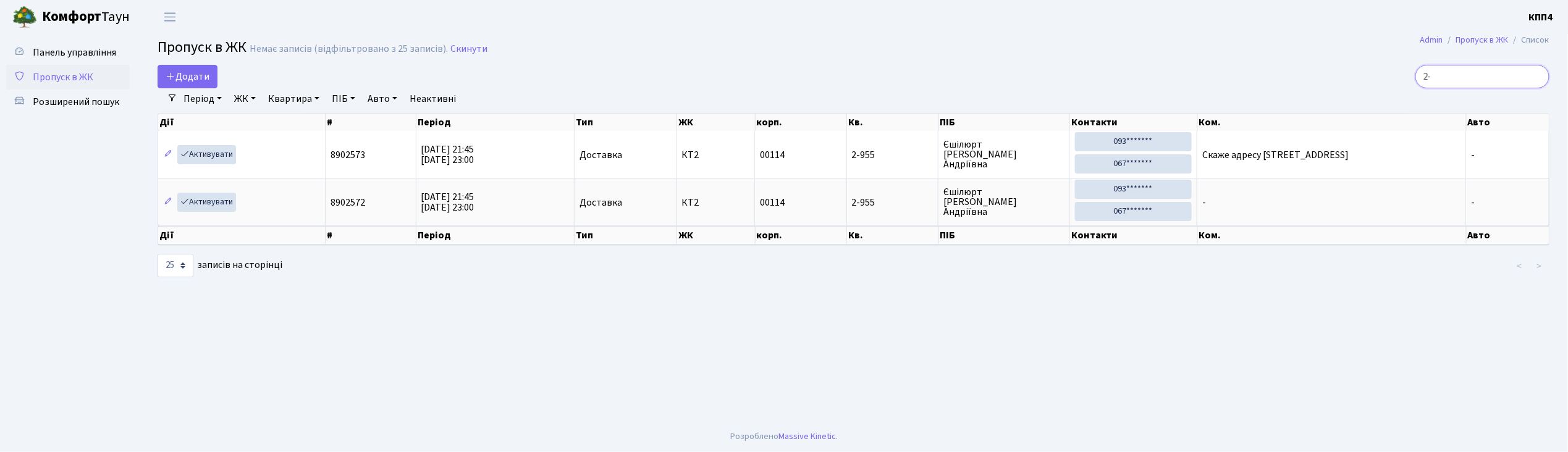
type input "2"
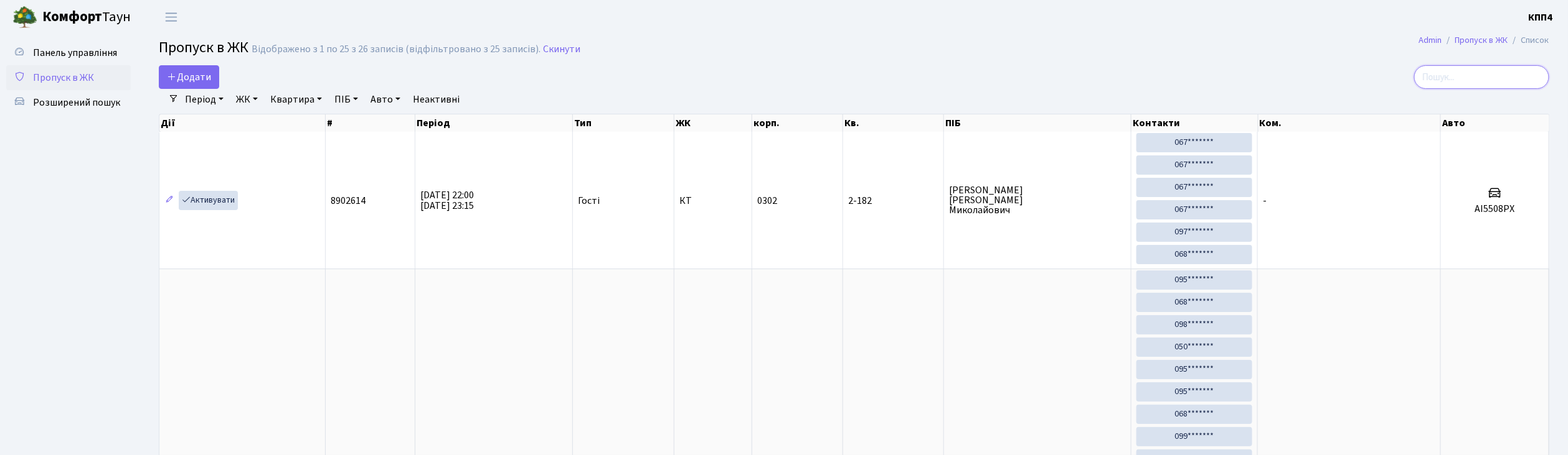
click at [1492, 68] on input "search" at bounding box center [1481, 77] width 135 height 24
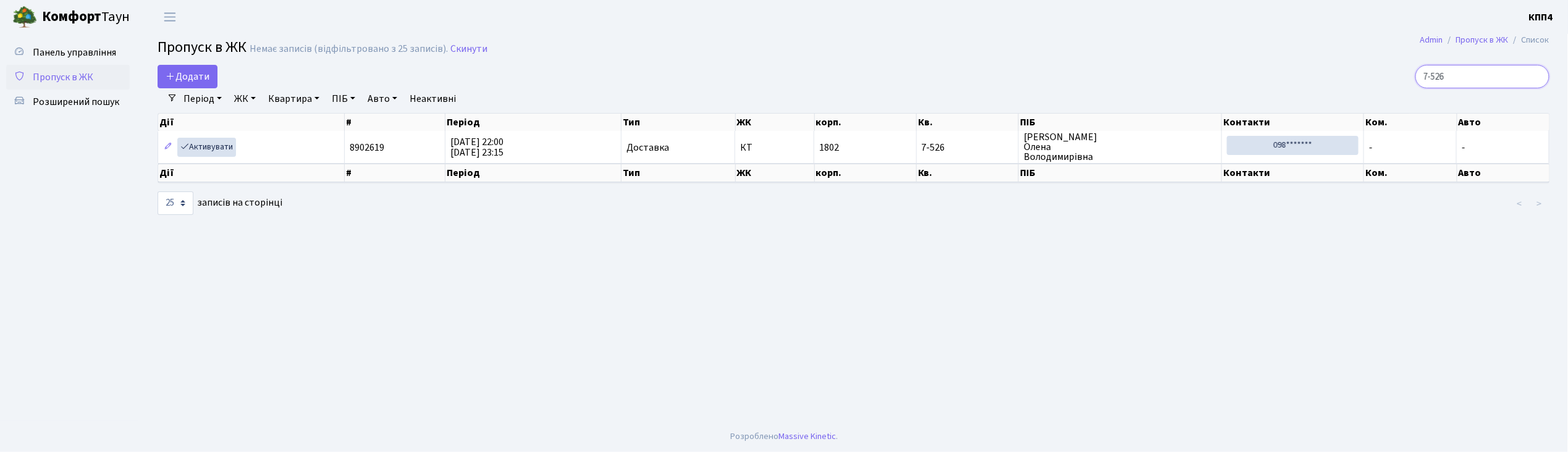
click at [1513, 71] on input "7-526" at bounding box center [1482, 76] width 134 height 24
type input "7"
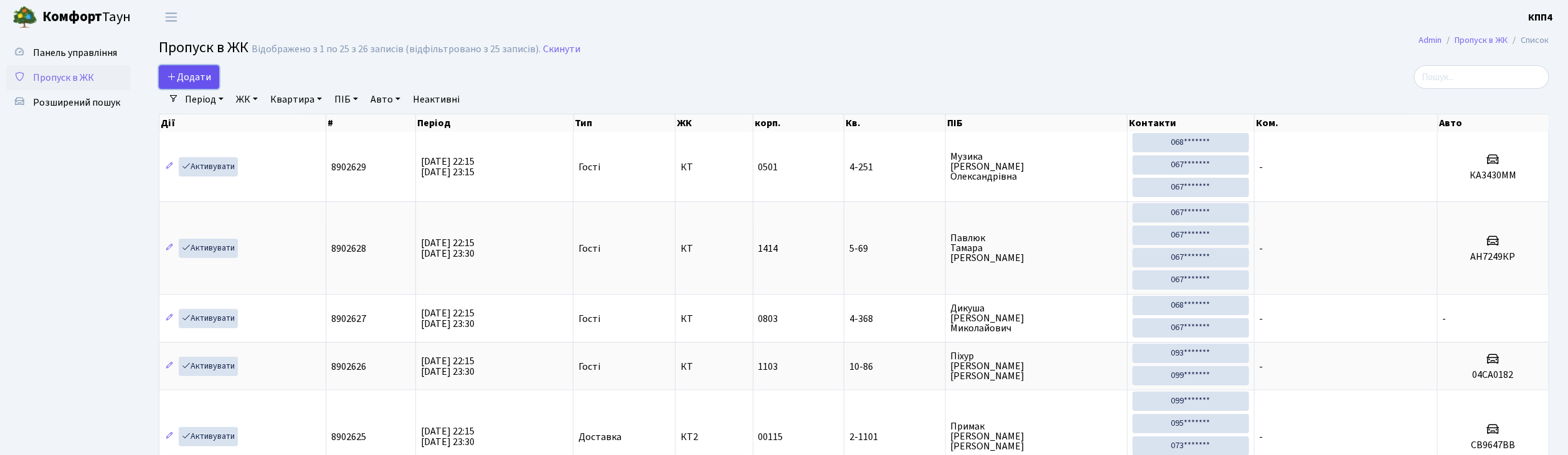
click at [198, 73] on span "Додати" at bounding box center [189, 77] width 44 height 13
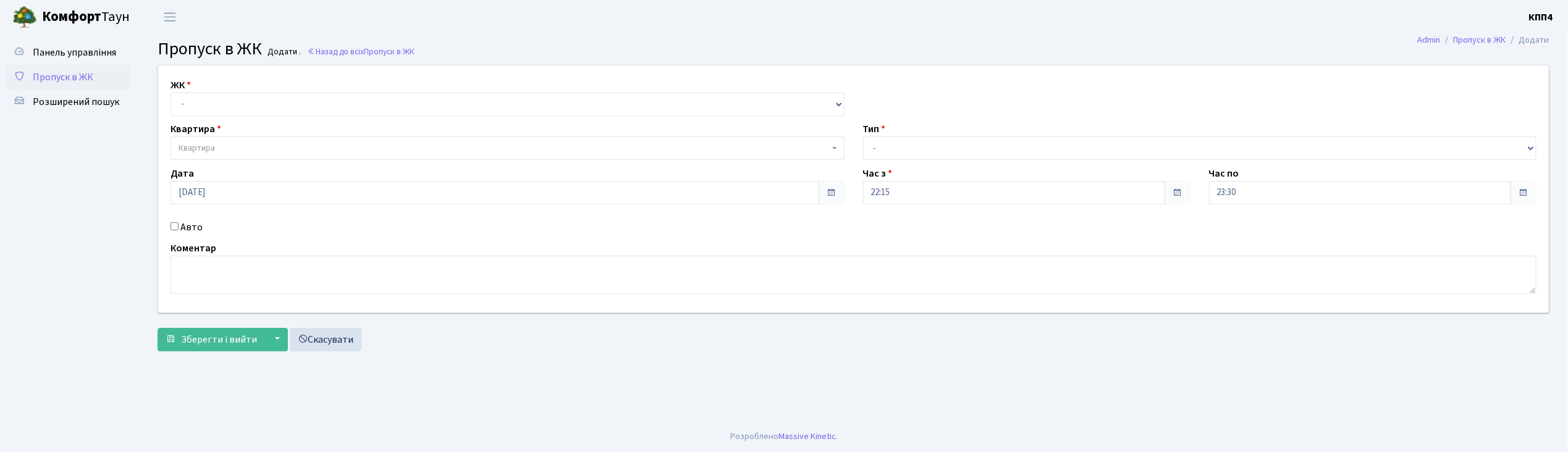
click at [174, 225] on input "Авто" at bounding box center [175, 226] width 8 height 8
checkbox input "true"
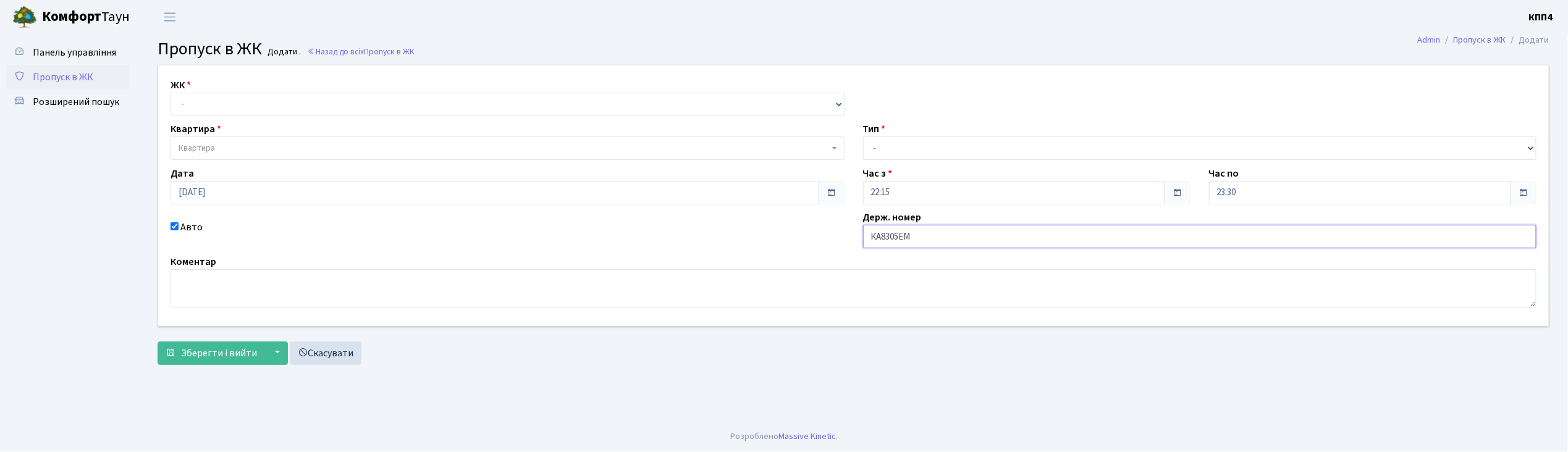
type input "КА8305ЕМ"
click at [256, 109] on select "- КТ, вул. Регенераторна, 4 КТ2, просп. [STREET_ADDRESS] [STREET_ADDRESS] [PERS…" at bounding box center [507, 104] width 674 height 24
select select "271"
click at [171, 92] on select "- КТ, вул. Регенераторна, 4 КТ2, просп. [STREET_ADDRESS] [STREET_ADDRESS] [PERS…" at bounding box center [507, 104] width 674 height 24
select select
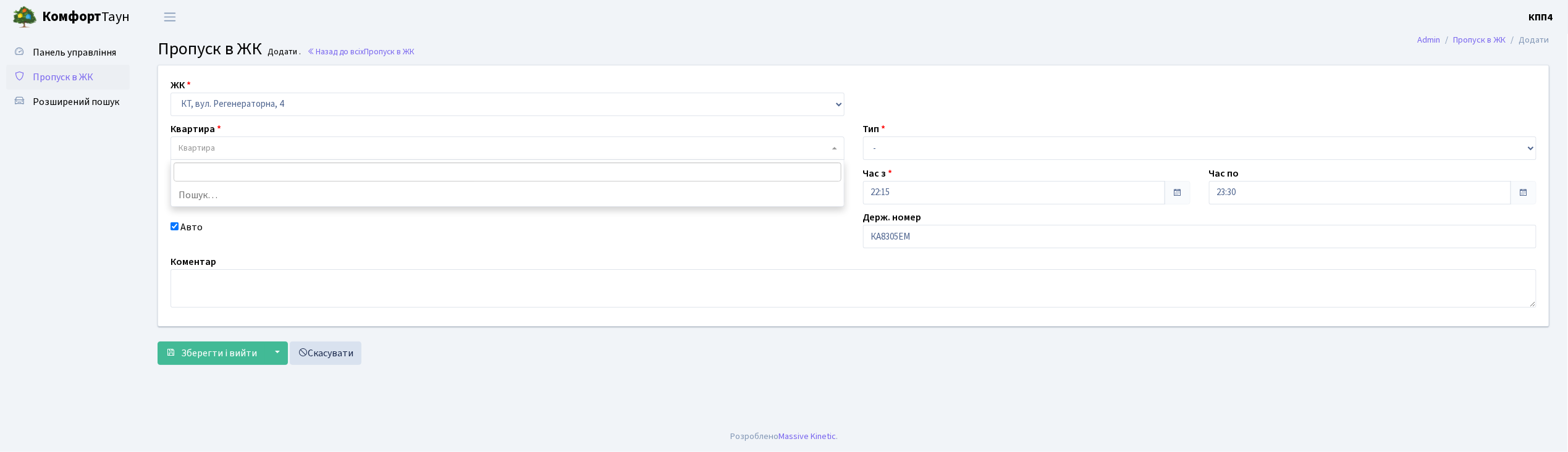
click at [242, 152] on span "Квартира" at bounding box center [504, 148] width 650 height 12
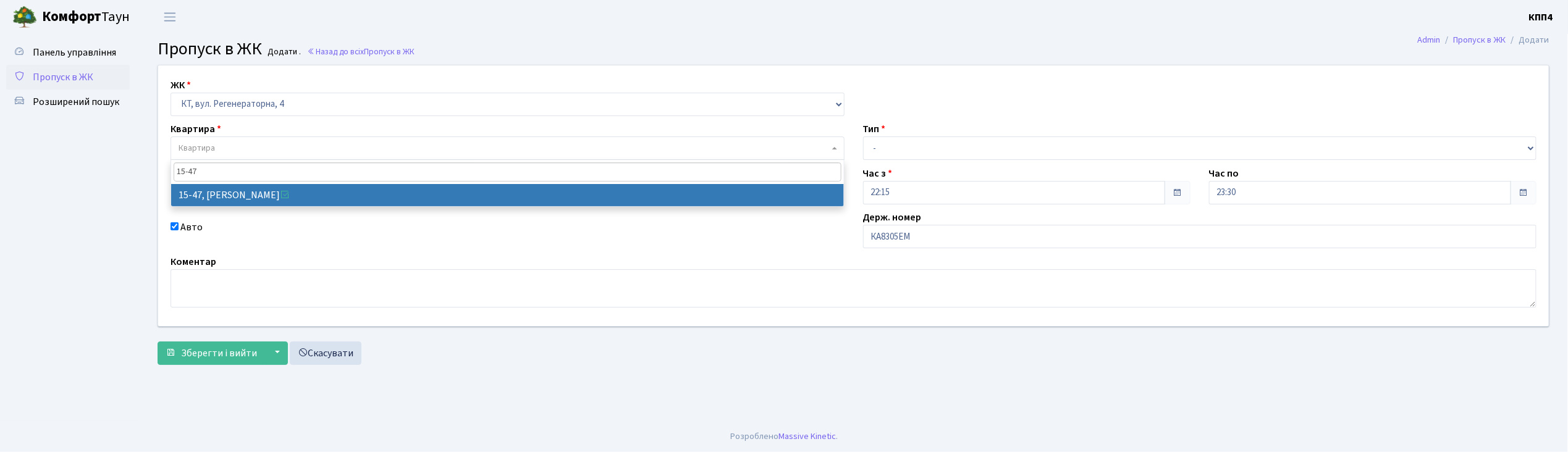
type input "15-47"
select select "8822"
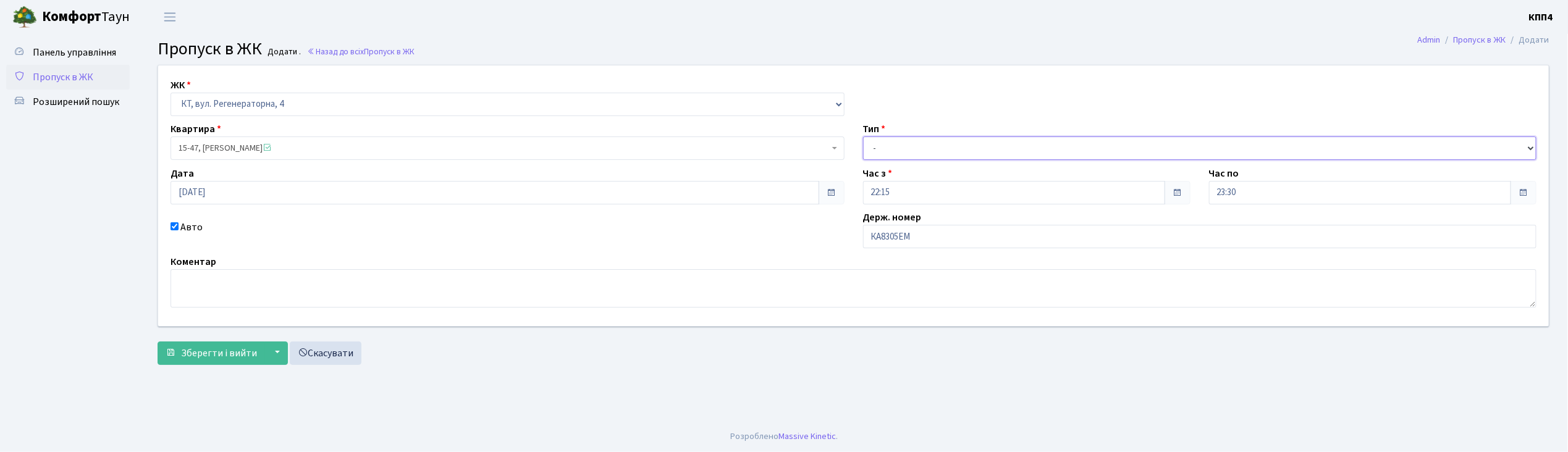
click at [913, 147] on select "- Доставка Таксі Гості Сервіс" at bounding box center [1200, 148] width 674 height 24
select select "2"
click at [863, 136] on select "- Доставка Таксі Гості Сервіс" at bounding box center [1200, 148] width 674 height 24
drag, startPoint x: 231, startPoint y: 354, endPoint x: 239, endPoint y: 352, distance: 8.2
click at [238, 352] on span "Зберегти і вийти" at bounding box center [219, 353] width 76 height 13
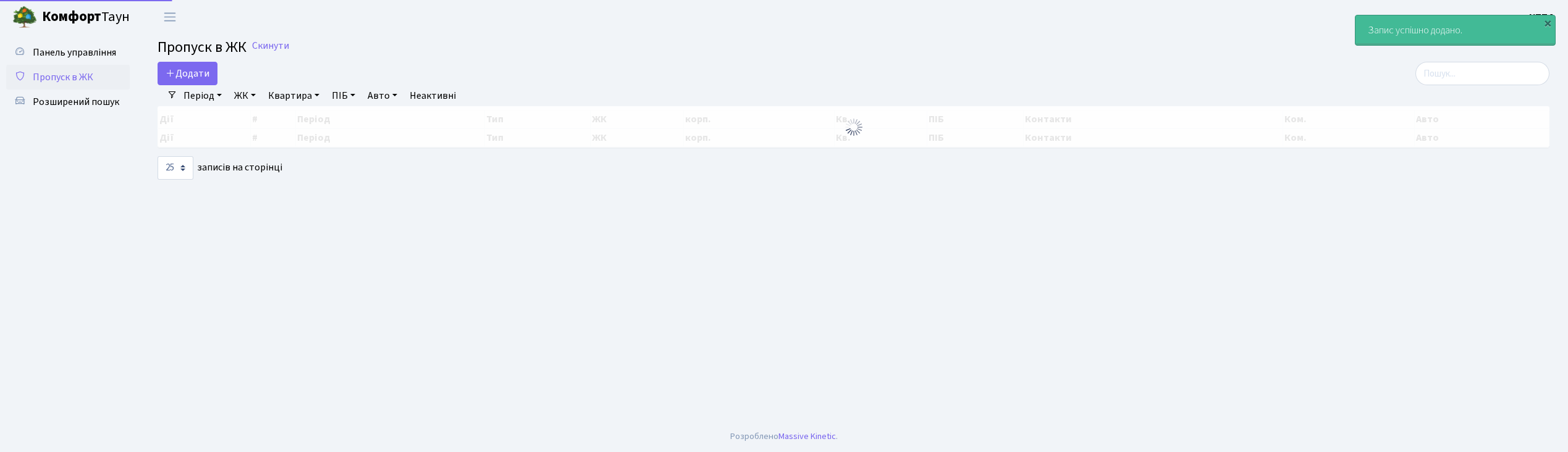
select select "25"
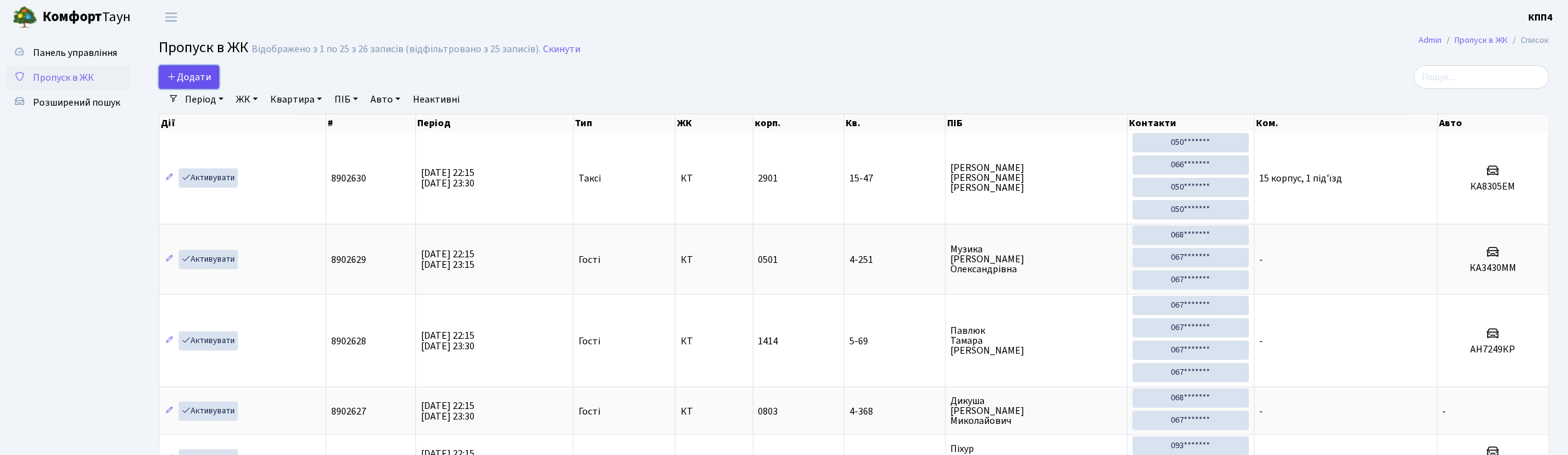
click at [199, 81] on span "Додати" at bounding box center [189, 77] width 44 height 13
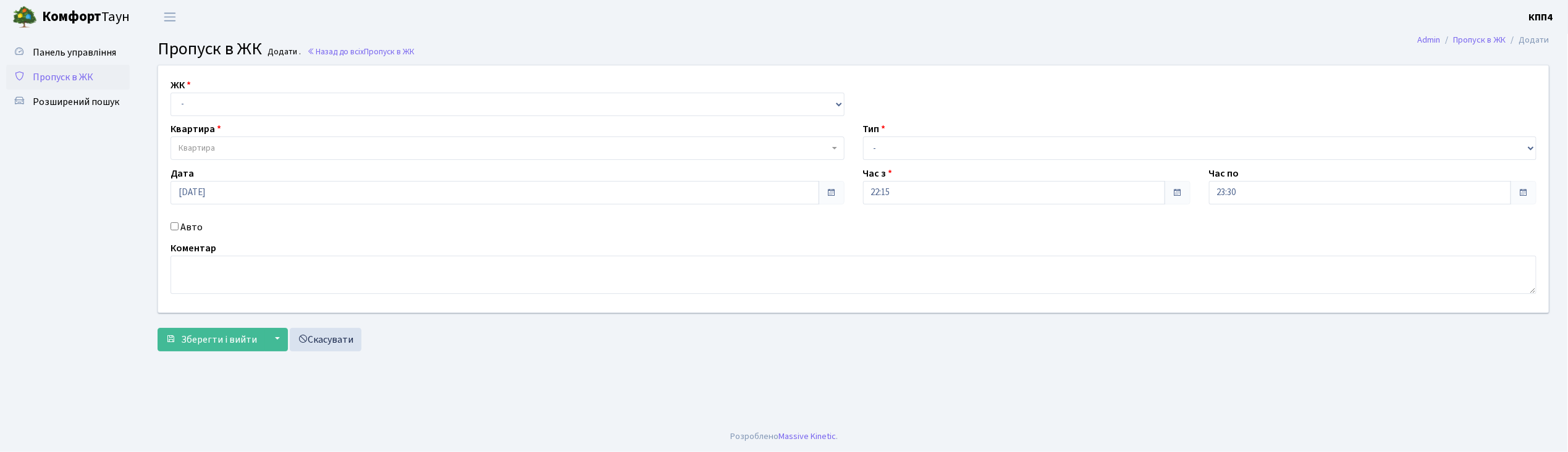
click at [59, 80] on span "Пропуск в ЖК" at bounding box center [62, 77] width 60 height 13
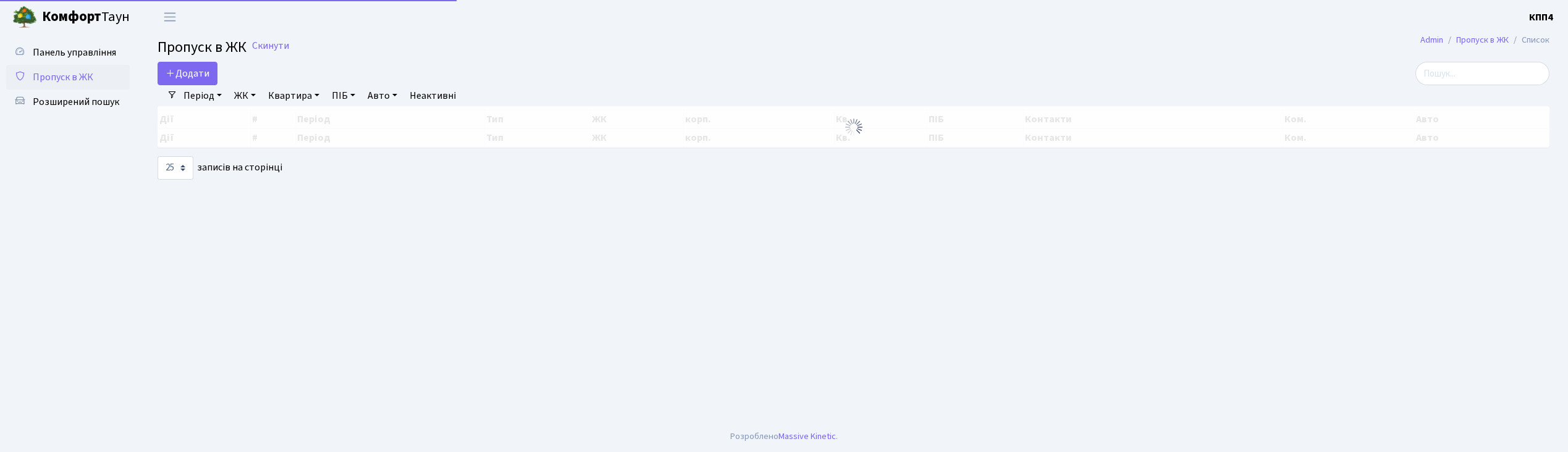
select select "25"
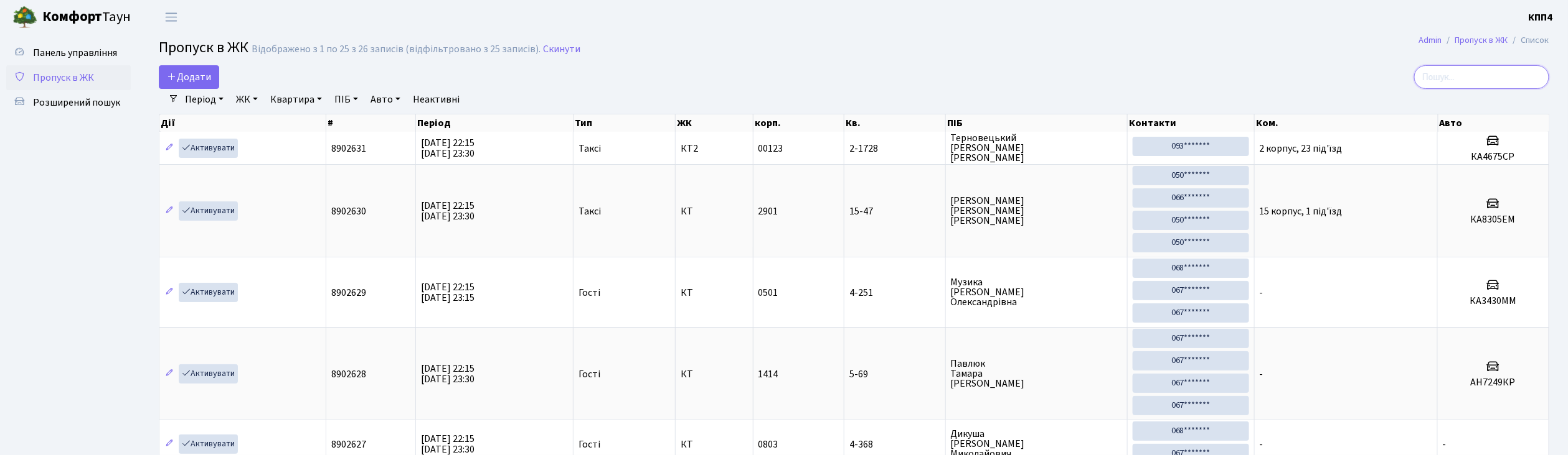
click at [1525, 71] on input "search" at bounding box center [1481, 77] width 135 height 24
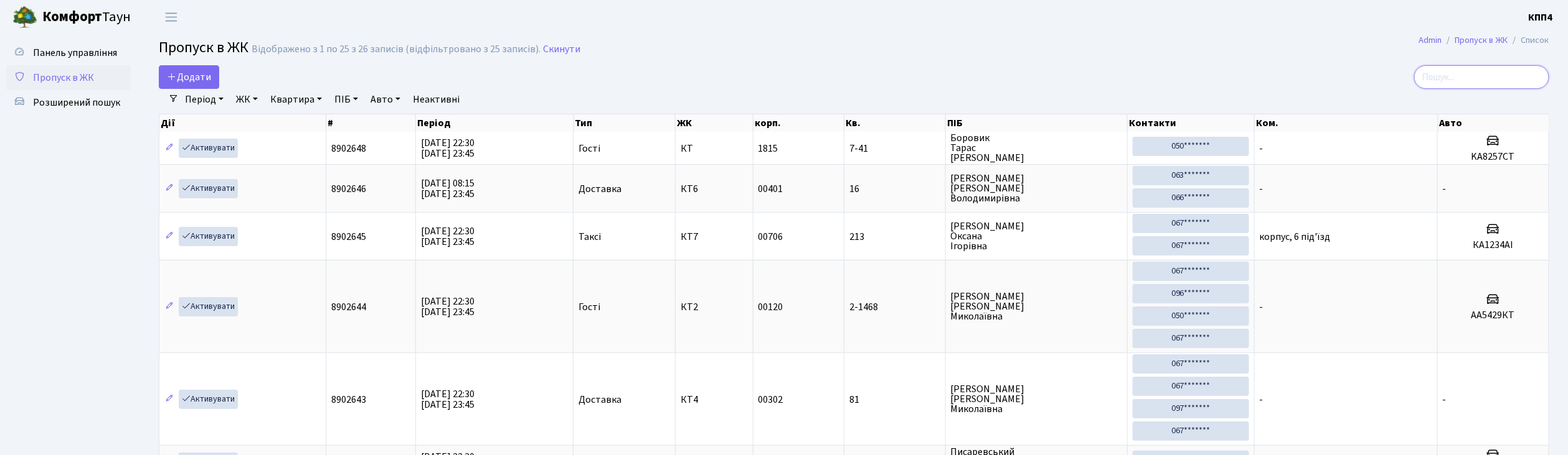
click at [1481, 71] on input "search" at bounding box center [1481, 77] width 135 height 24
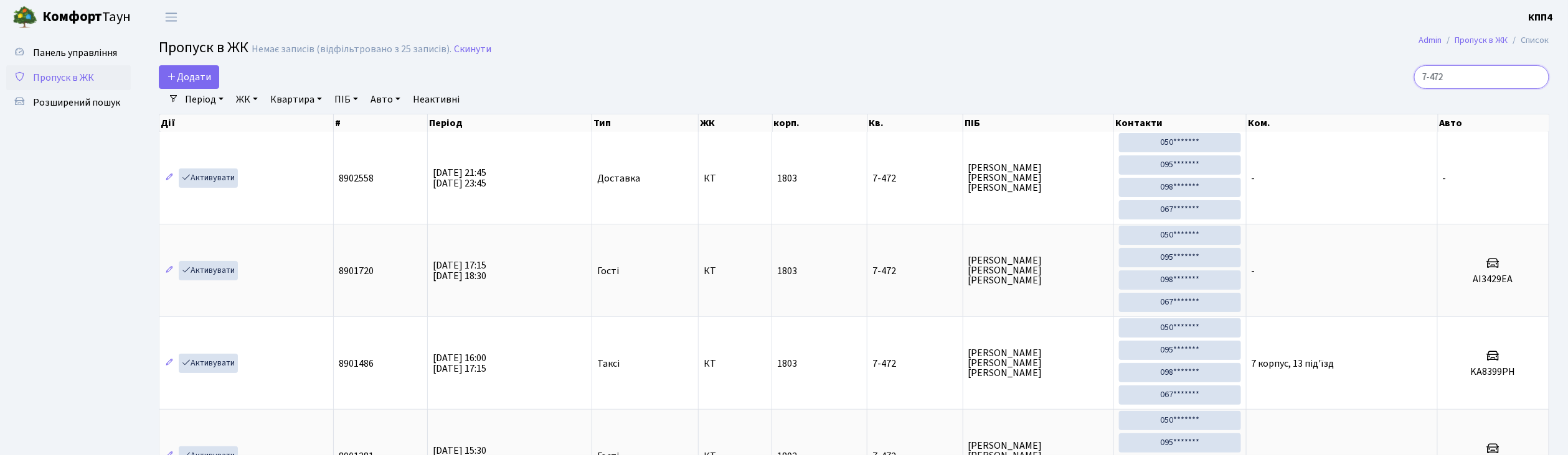
click at [1472, 76] on input "7-472" at bounding box center [1481, 77] width 135 height 24
type input "7"
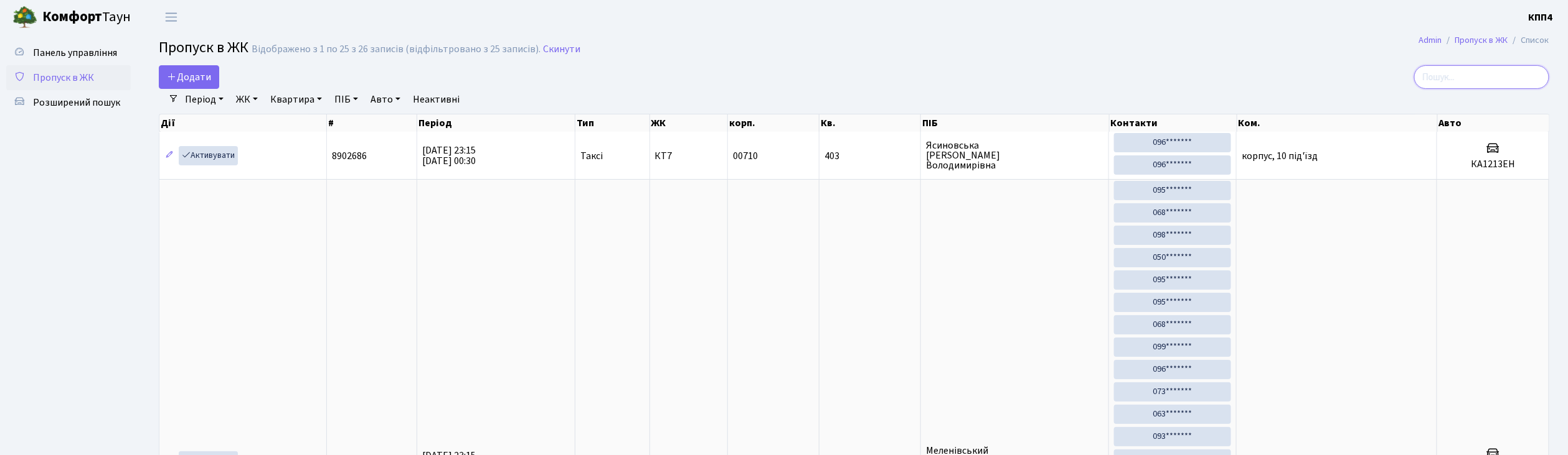
click at [1504, 76] on input "search" at bounding box center [1481, 77] width 135 height 24
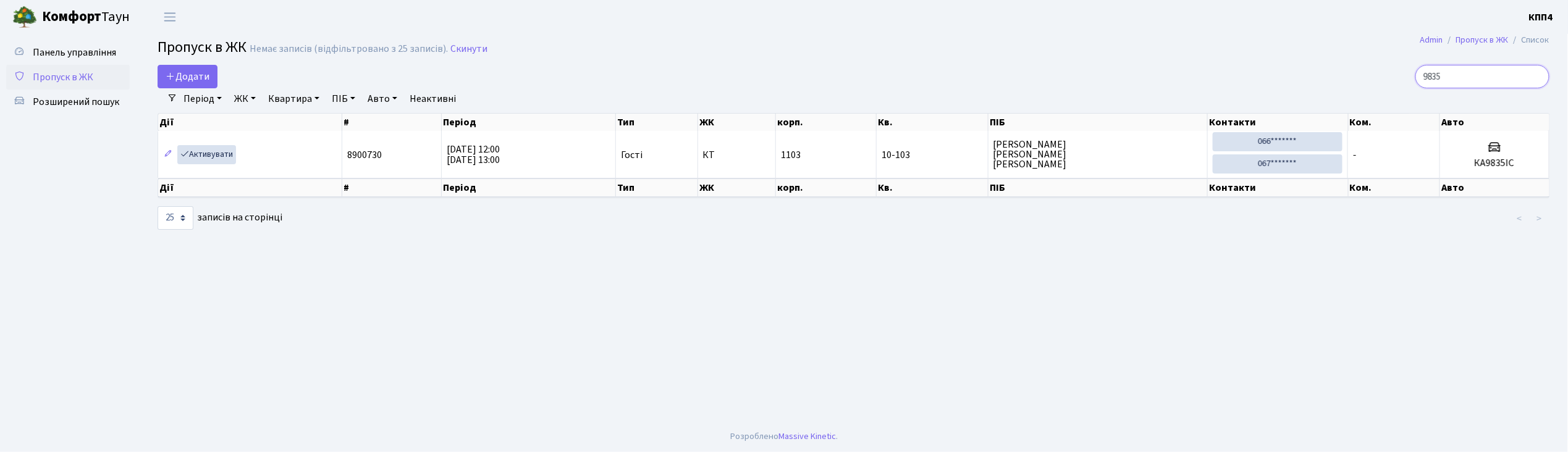
click at [1484, 80] on input "9835" at bounding box center [1482, 76] width 134 height 24
type input "9"
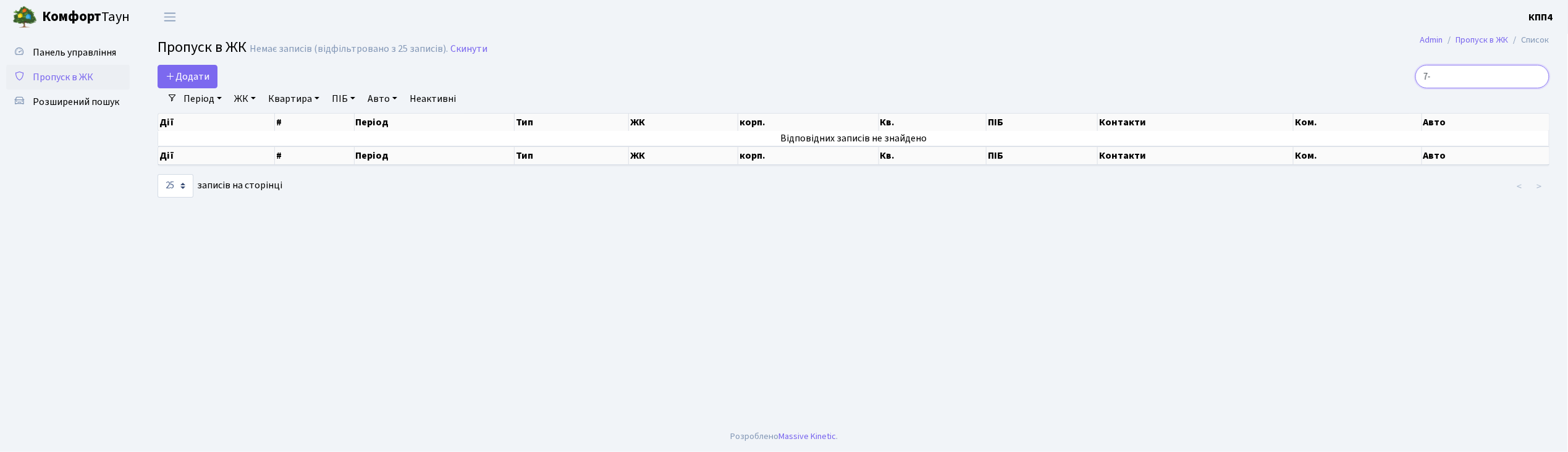
type input "7"
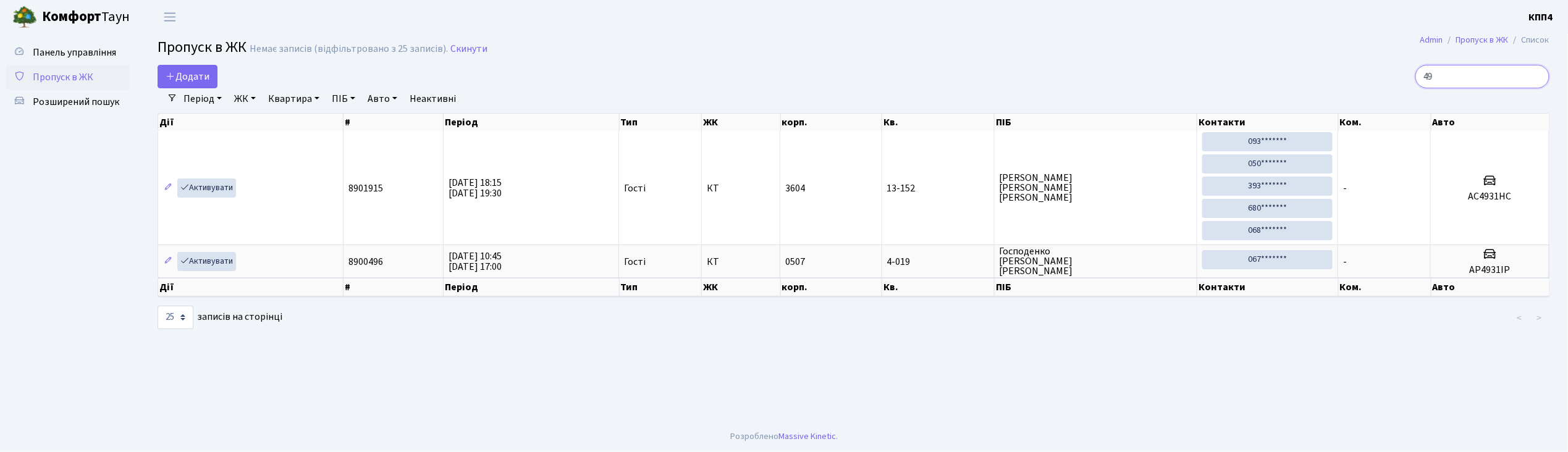
type input "4"
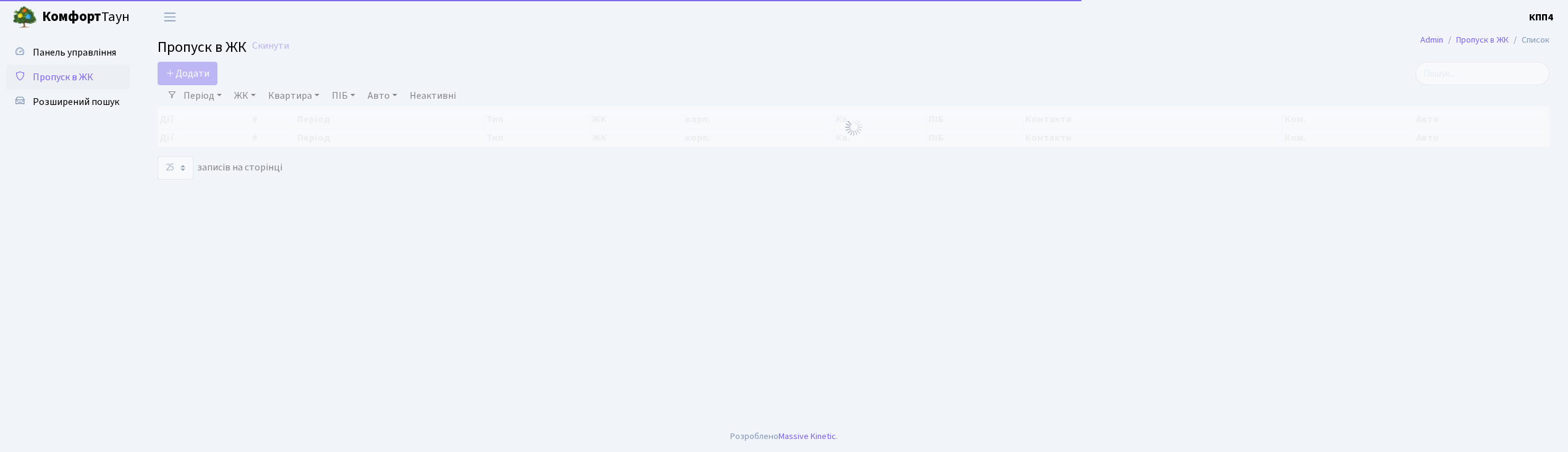
select select "25"
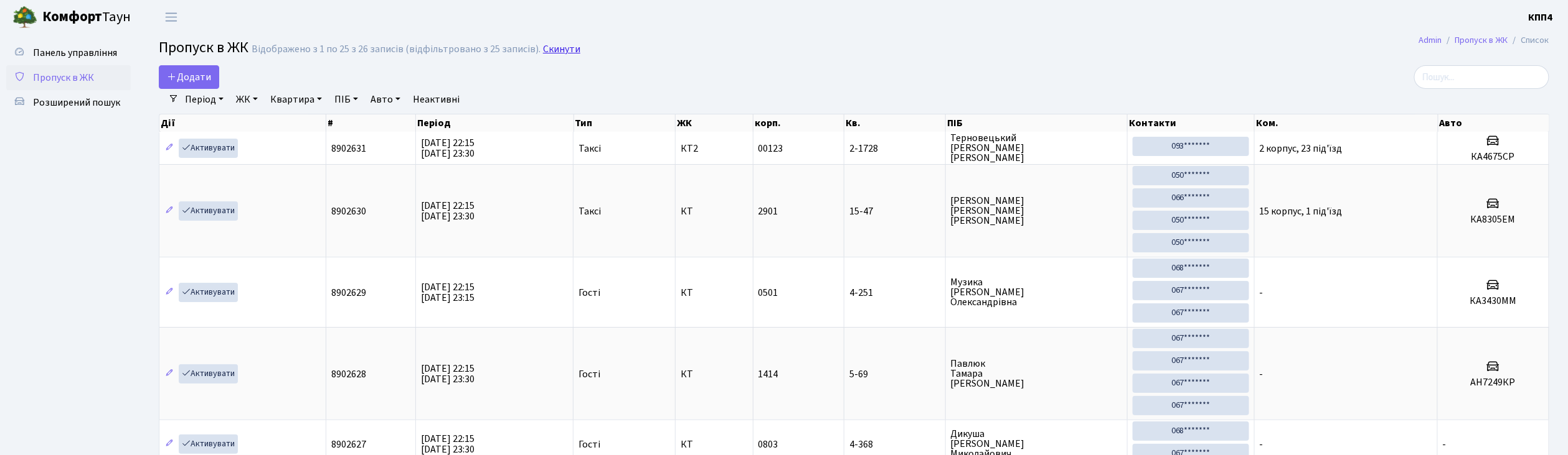
click at [554, 48] on link "Скинути" at bounding box center [561, 49] width 37 height 12
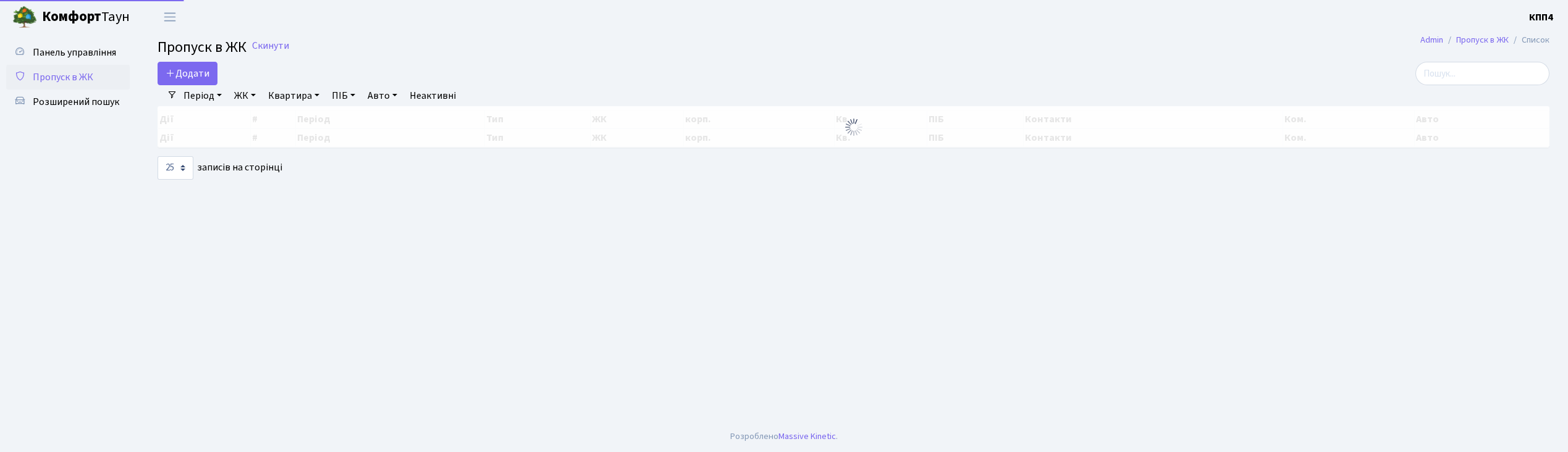
select select "25"
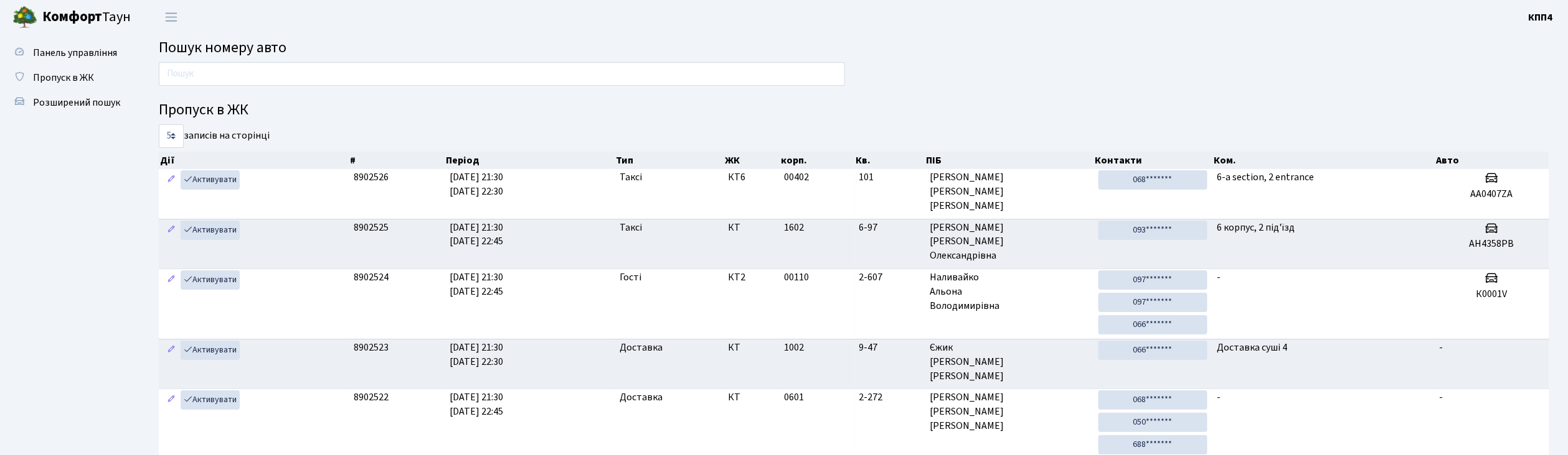
click at [511, 72] on input "text" at bounding box center [502, 74] width 686 height 24
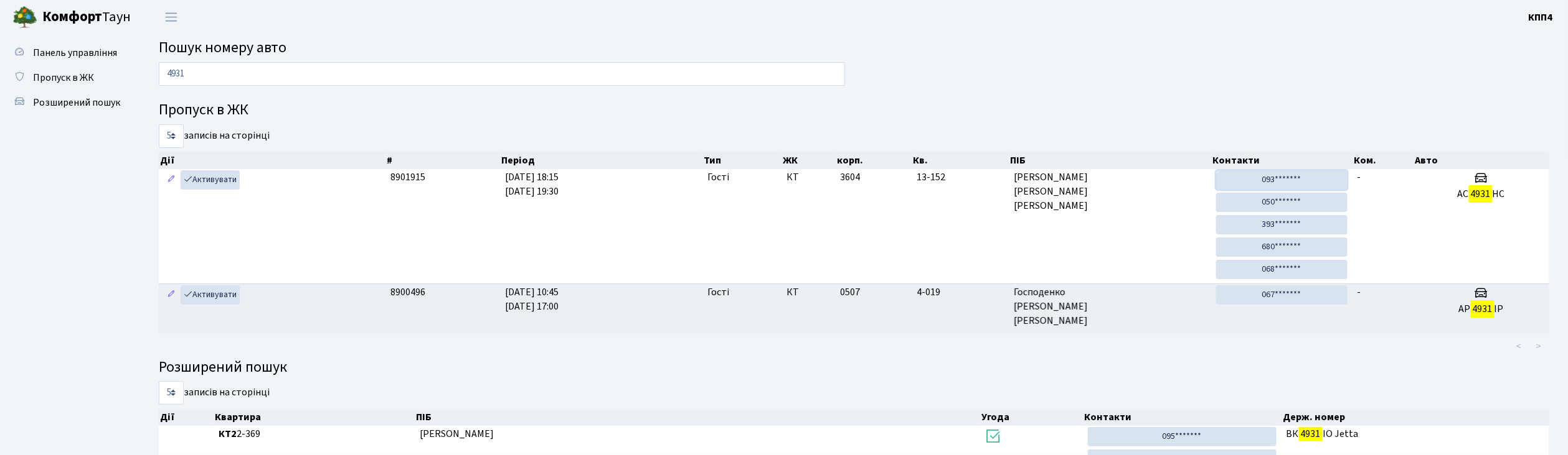
drag, startPoint x: 1279, startPoint y: 177, endPoint x: 855, endPoint y: 84, distance: 434.1
click at [1279, 177] on link "093*******" at bounding box center [1281, 180] width 132 height 19
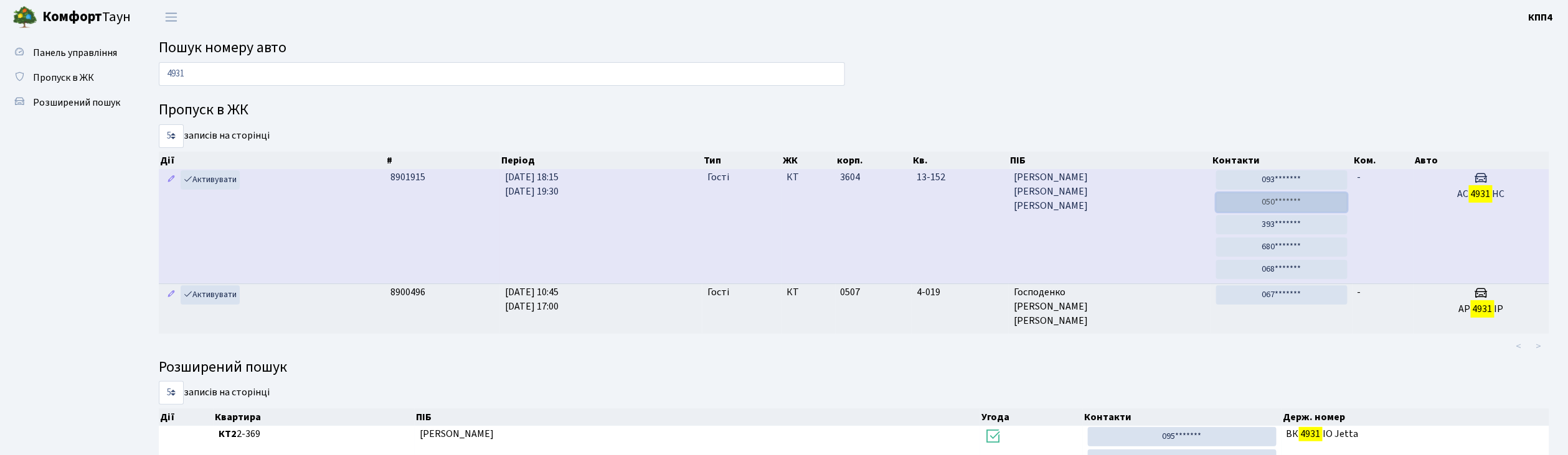
click at [1302, 193] on link "050*******" at bounding box center [1281, 203] width 132 height 19
click at [1284, 227] on link "393*******" at bounding box center [1281, 225] width 132 height 19
click at [1266, 251] on link "680*******" at bounding box center [1281, 248] width 132 height 19
click at [1265, 247] on link "680*******" at bounding box center [1281, 248] width 132 height 19
click at [1313, 275] on link "068*******" at bounding box center [1281, 270] width 132 height 19
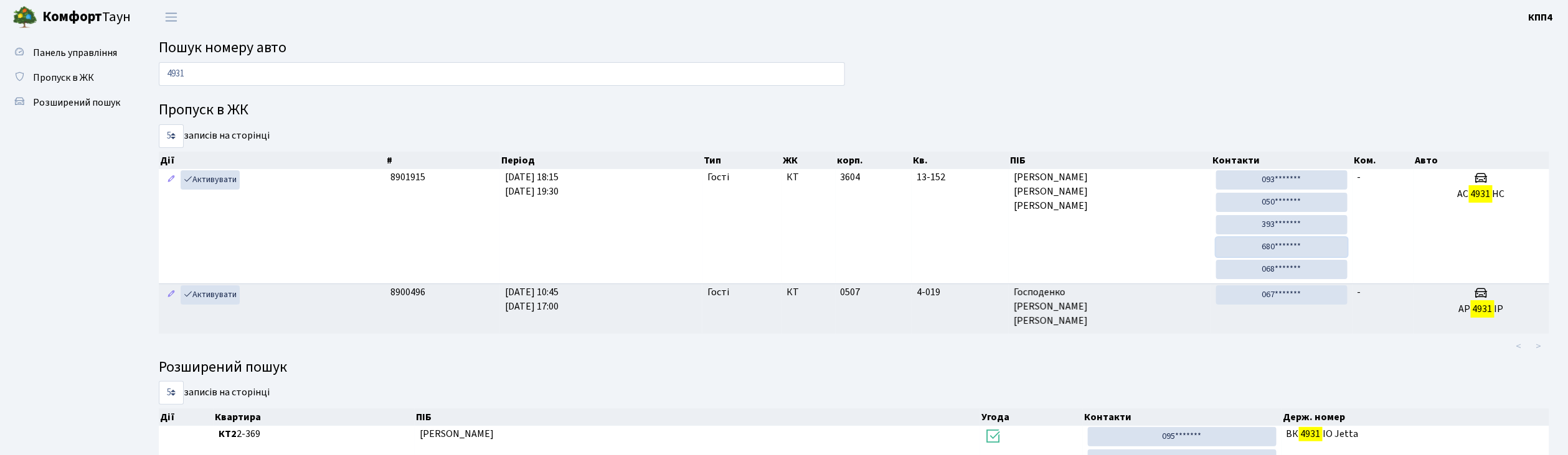
drag, startPoint x: 1285, startPoint y: 248, endPoint x: 825, endPoint y: 92, distance: 485.7
click at [1285, 247] on link "680*******" at bounding box center [1281, 248] width 132 height 19
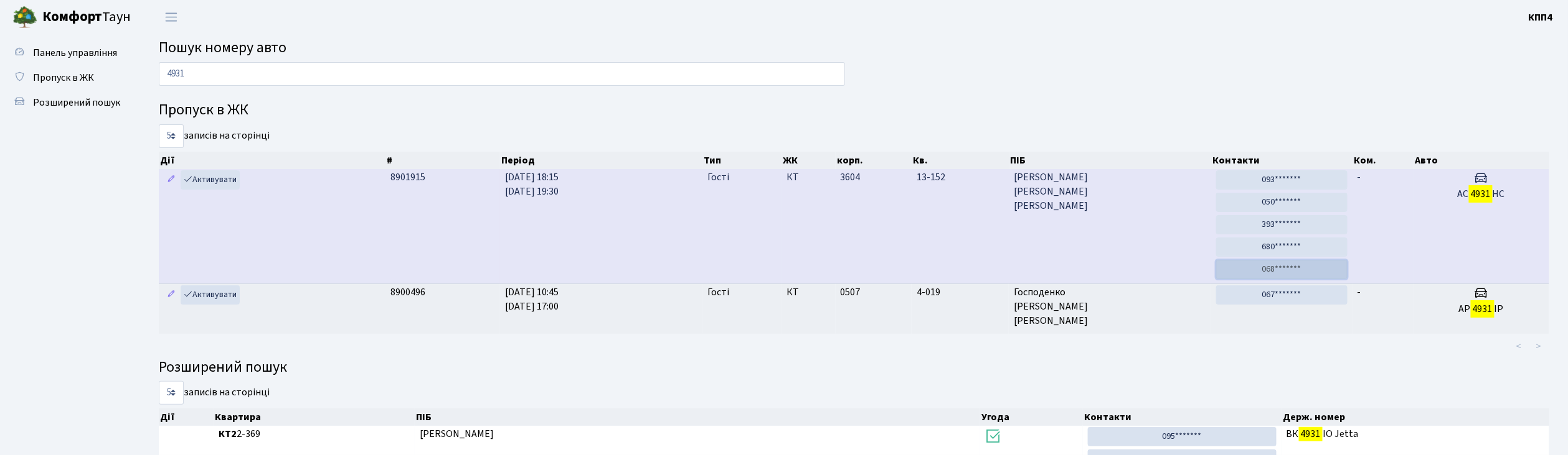
click at [1267, 264] on link "068*******" at bounding box center [1281, 270] width 132 height 19
click at [1272, 180] on link "093*******" at bounding box center [1281, 180] width 132 height 19
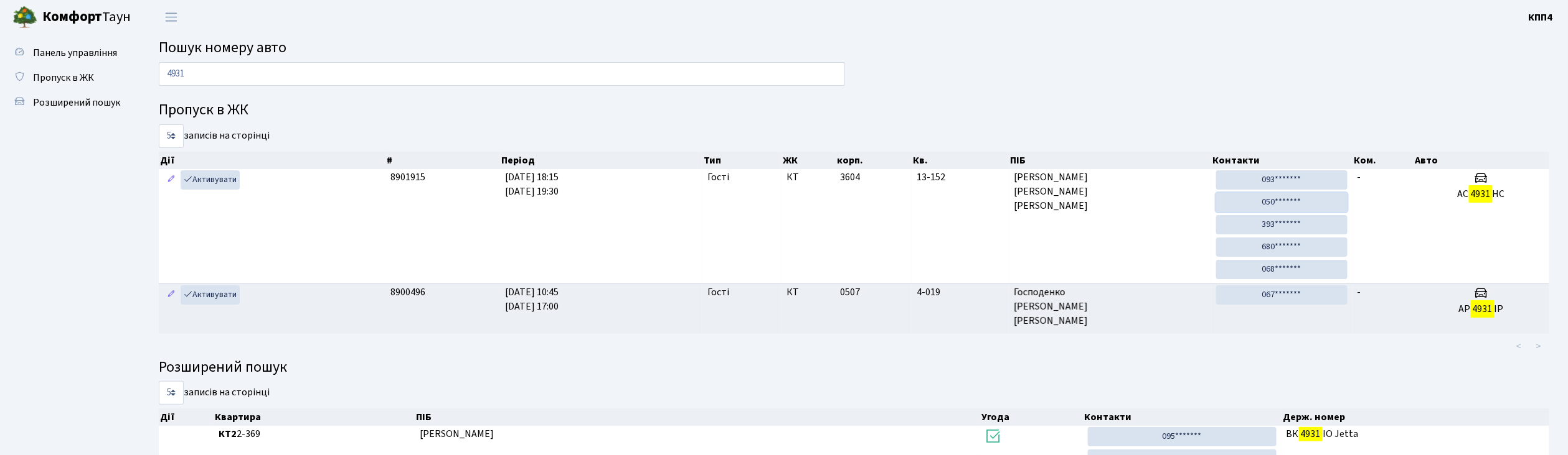
drag, startPoint x: 1278, startPoint y: 205, endPoint x: 843, endPoint y: 78, distance: 453.2
click at [1278, 205] on link "050*******" at bounding box center [1281, 203] width 132 height 19
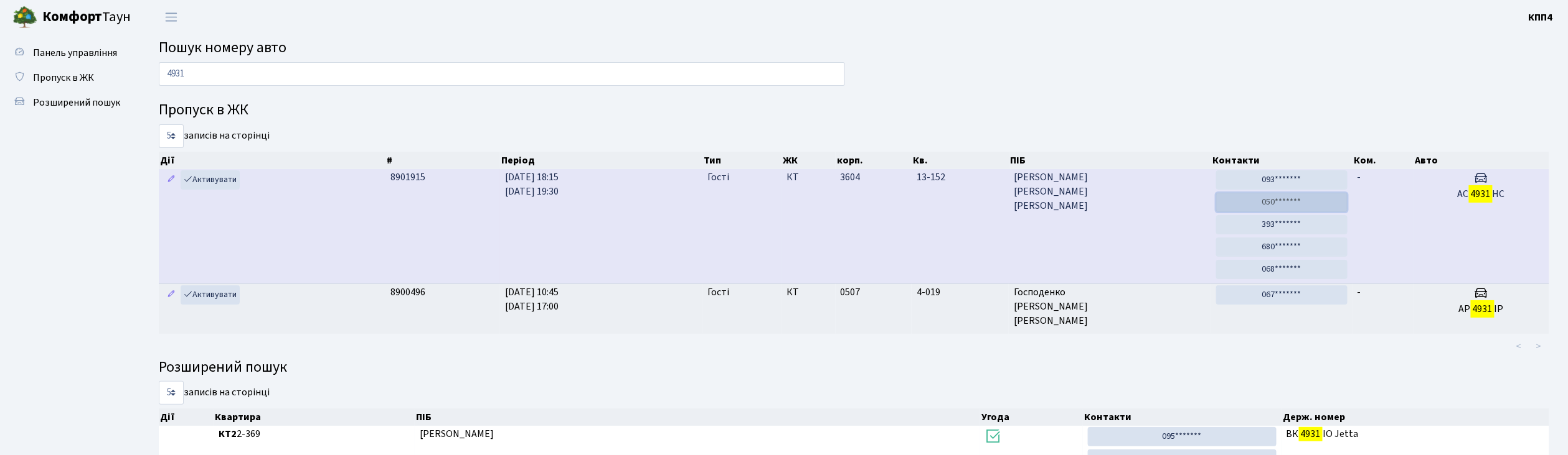
click at [1308, 206] on link "050*******" at bounding box center [1281, 203] width 132 height 19
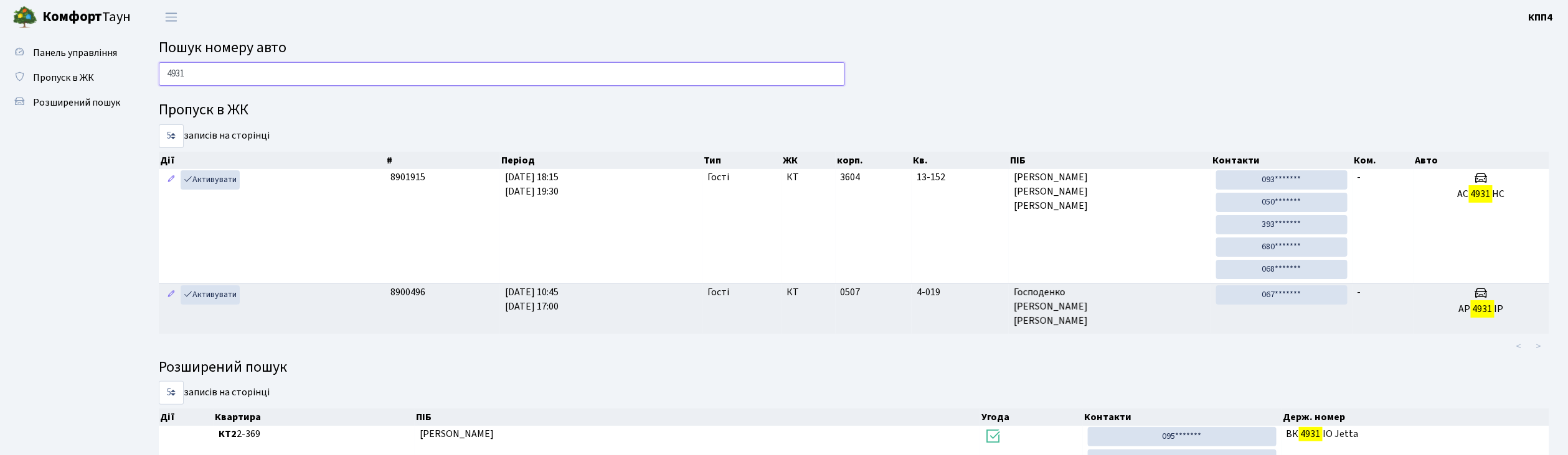
click at [442, 83] on input "4931" at bounding box center [502, 74] width 686 height 24
type input "4"
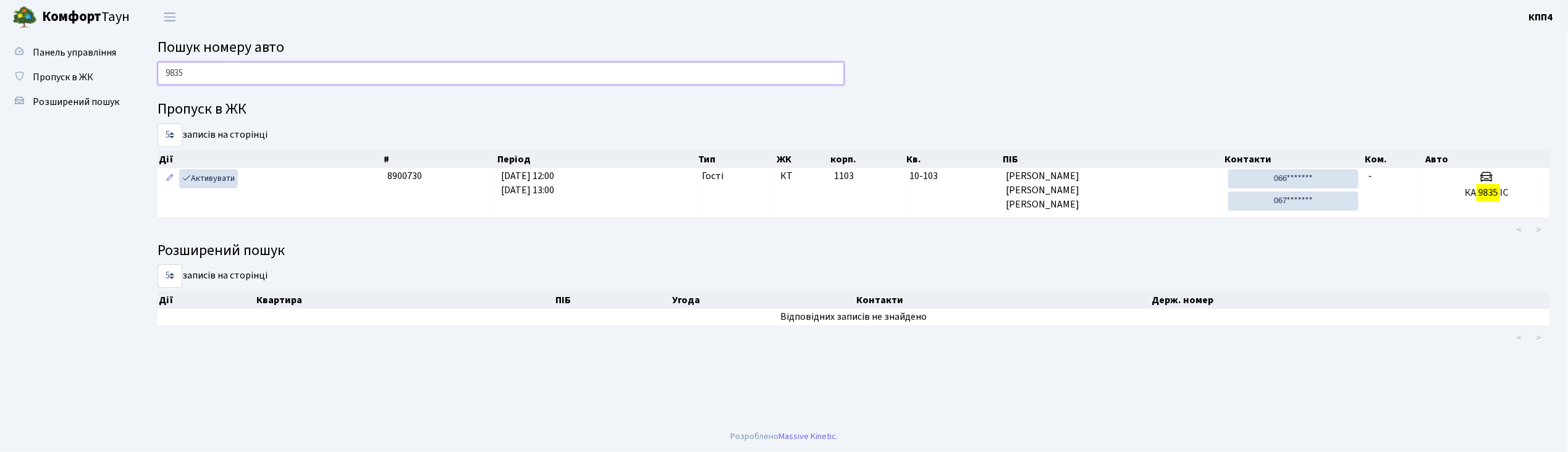
click at [531, 72] on input "9835" at bounding box center [501, 73] width 688 height 24
type input "9"
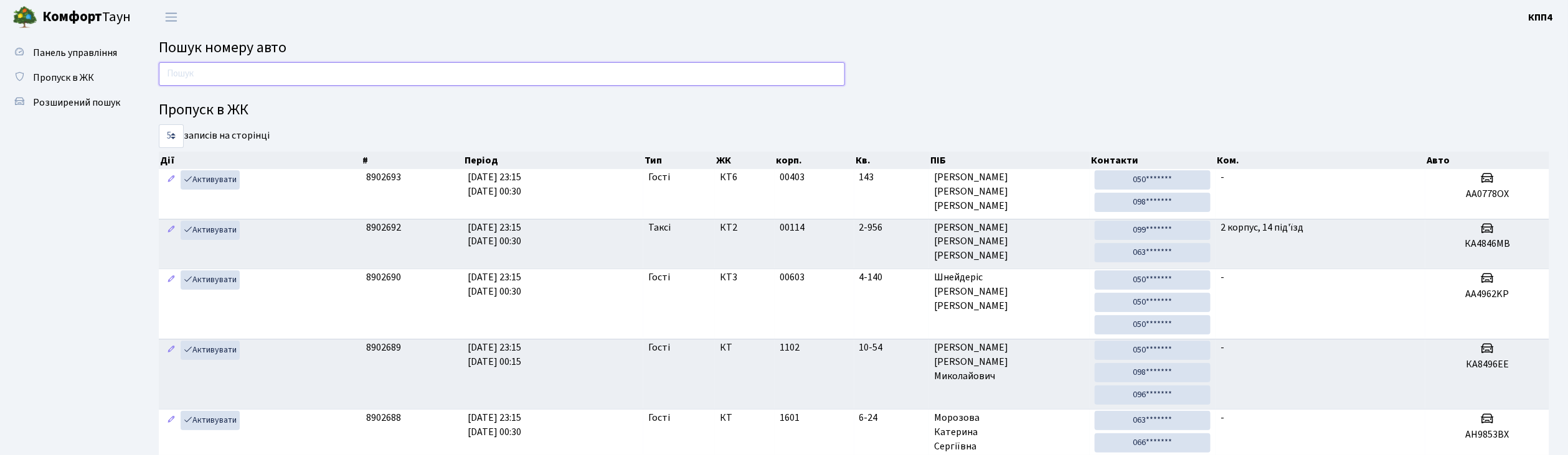
click at [456, 76] on input "text" at bounding box center [502, 74] width 686 height 24
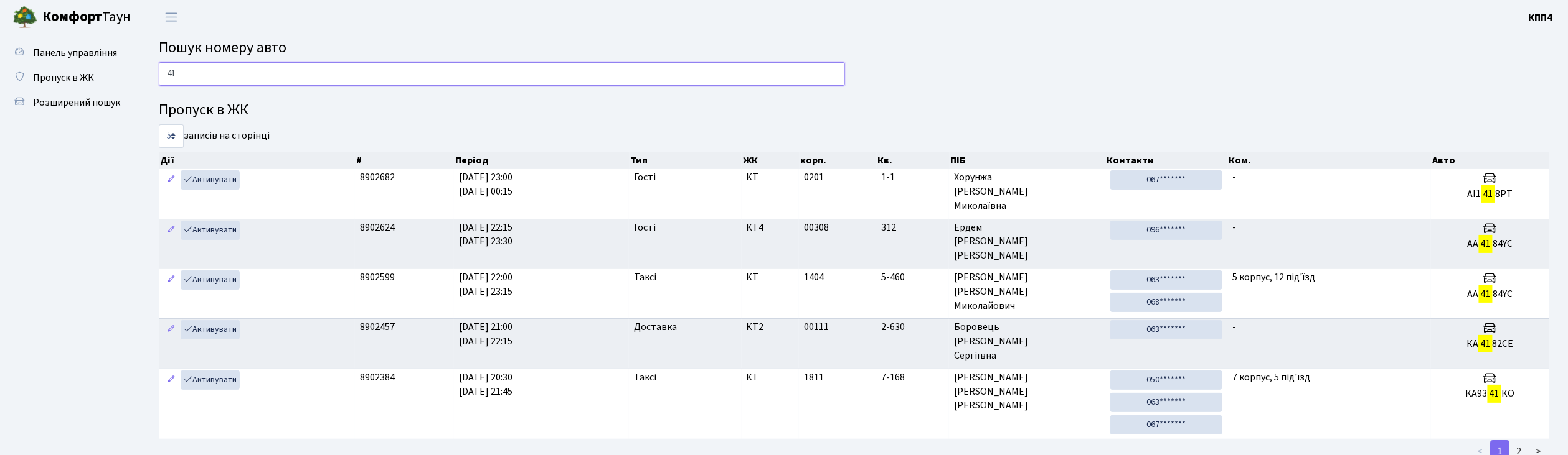
type input "4"
